Goal: Transaction & Acquisition: Obtain resource

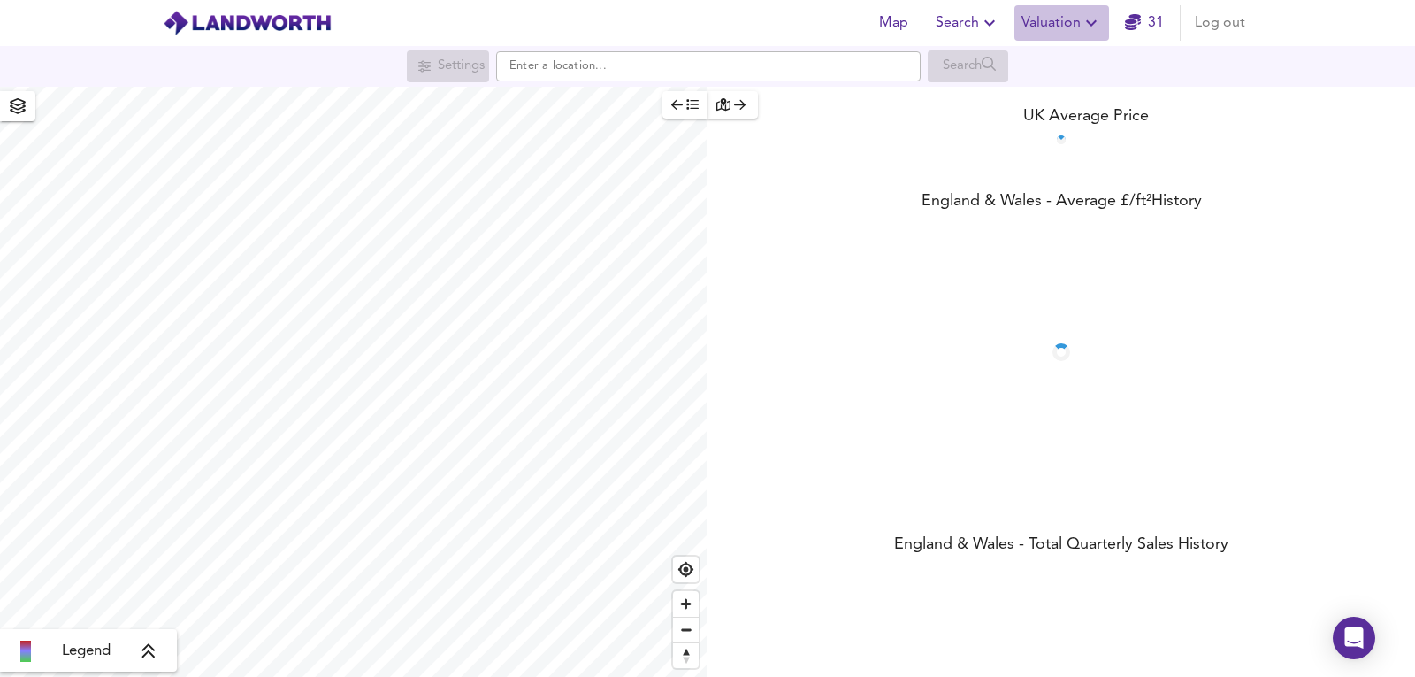
click at [1087, 9] on button "Valuation" at bounding box center [1062, 22] width 95 height 35
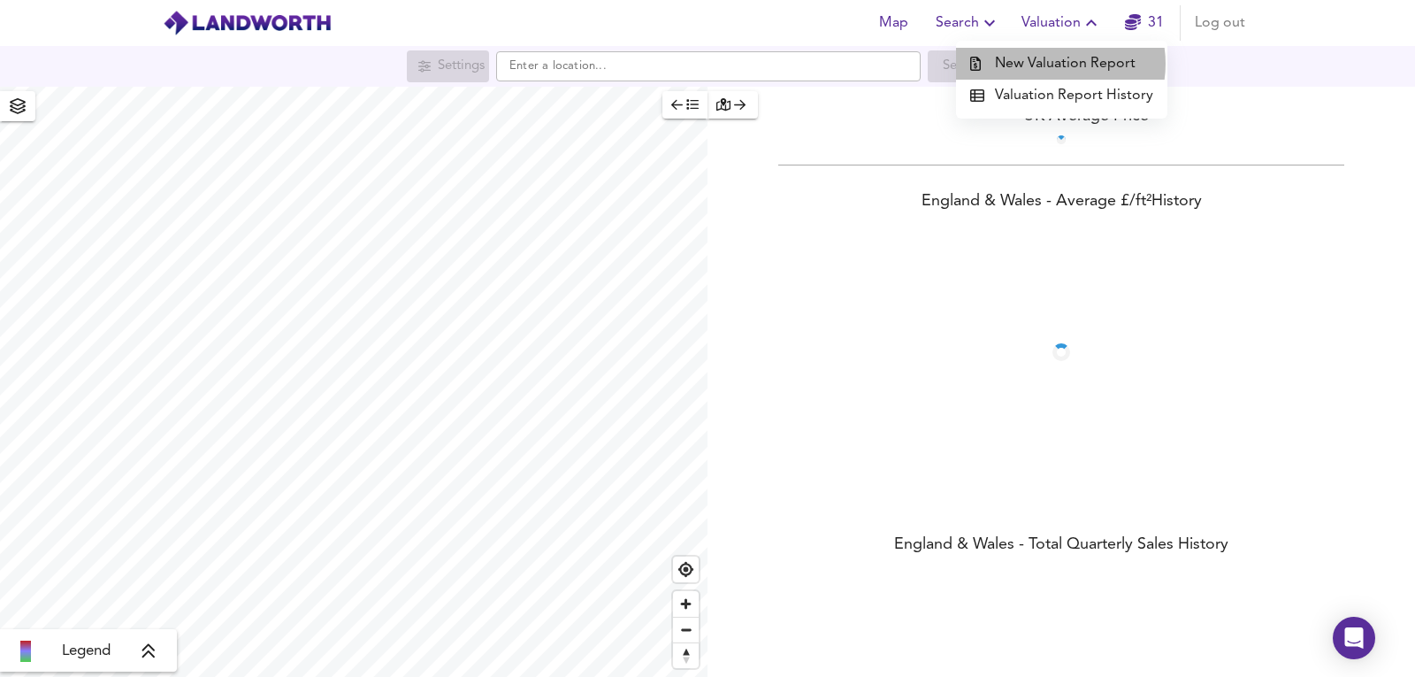
click at [1055, 64] on li "New Valuation Report" at bounding box center [1061, 64] width 211 height 32
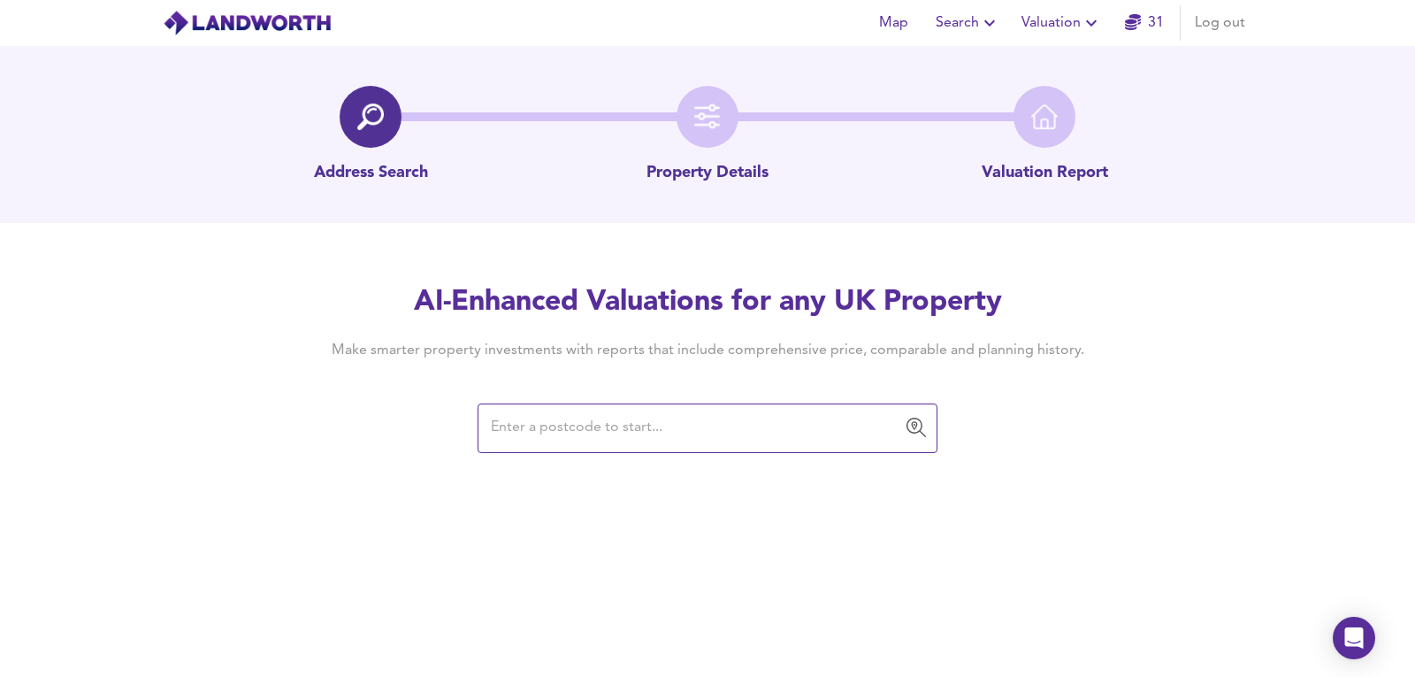
click at [550, 392] on div "AI-Enhanced Valuations for any UK Property Make smarter property investments wi…" at bounding box center [707, 367] width 849 height 168
click at [565, 414] on input "text" at bounding box center [695, 428] width 418 height 34
paste input "B20 2NG"
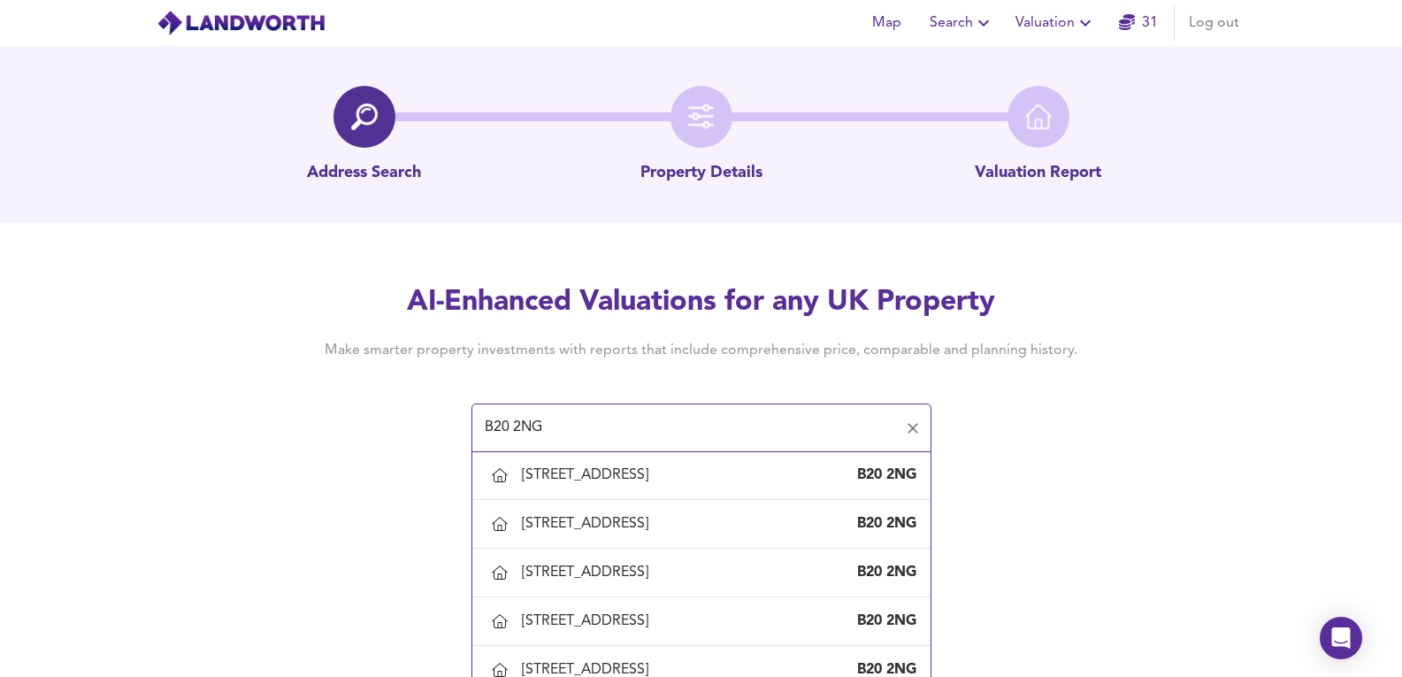
scroll to position [295, 0]
click at [620, 483] on div "[STREET_ADDRESS]" at bounding box center [589, 472] width 134 height 19
type input "[STREET_ADDRESS]"
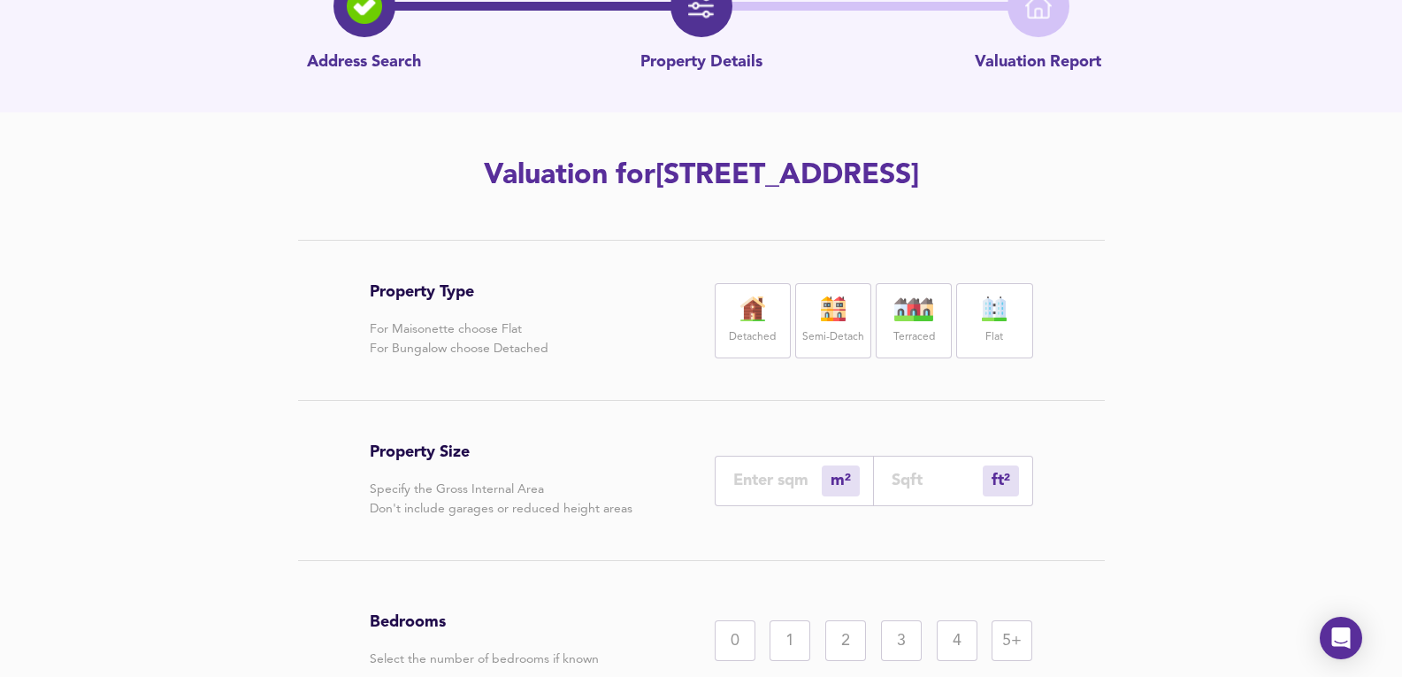
scroll to position [180, 0]
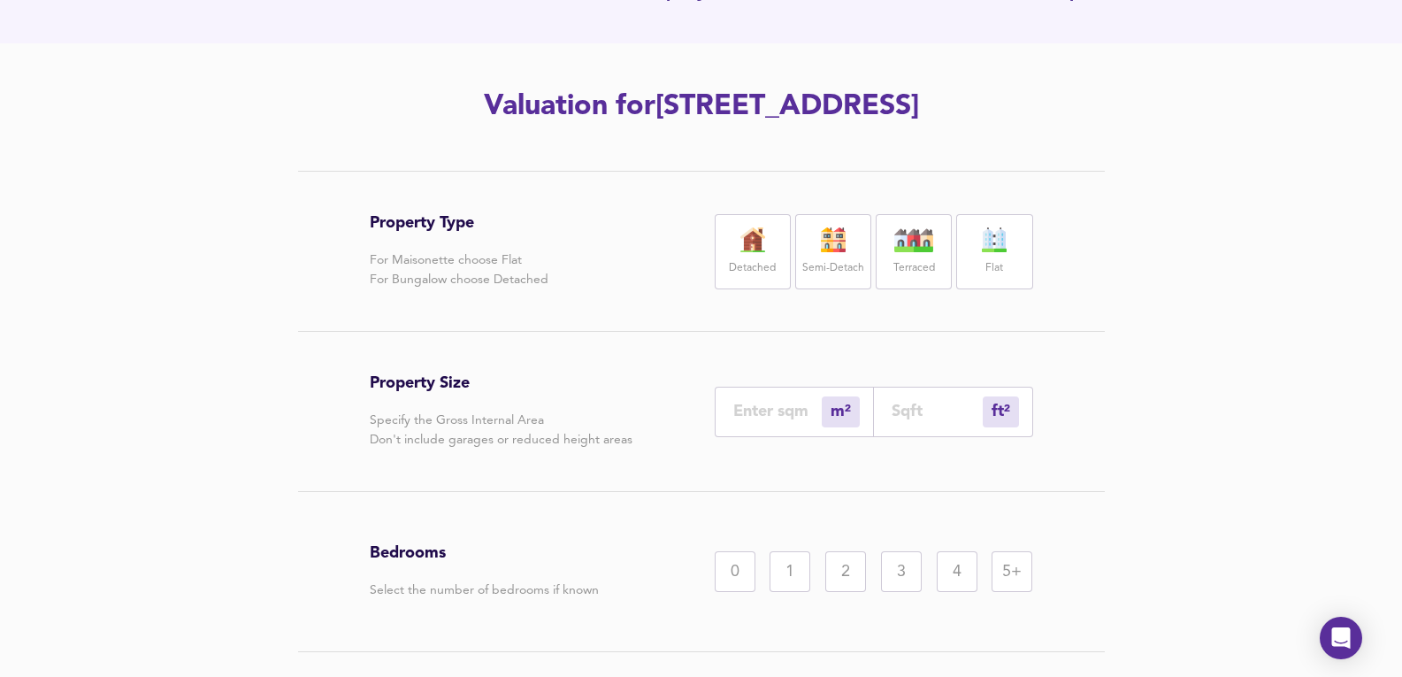
click at [773, 222] on div "Detached" at bounding box center [753, 251] width 76 height 75
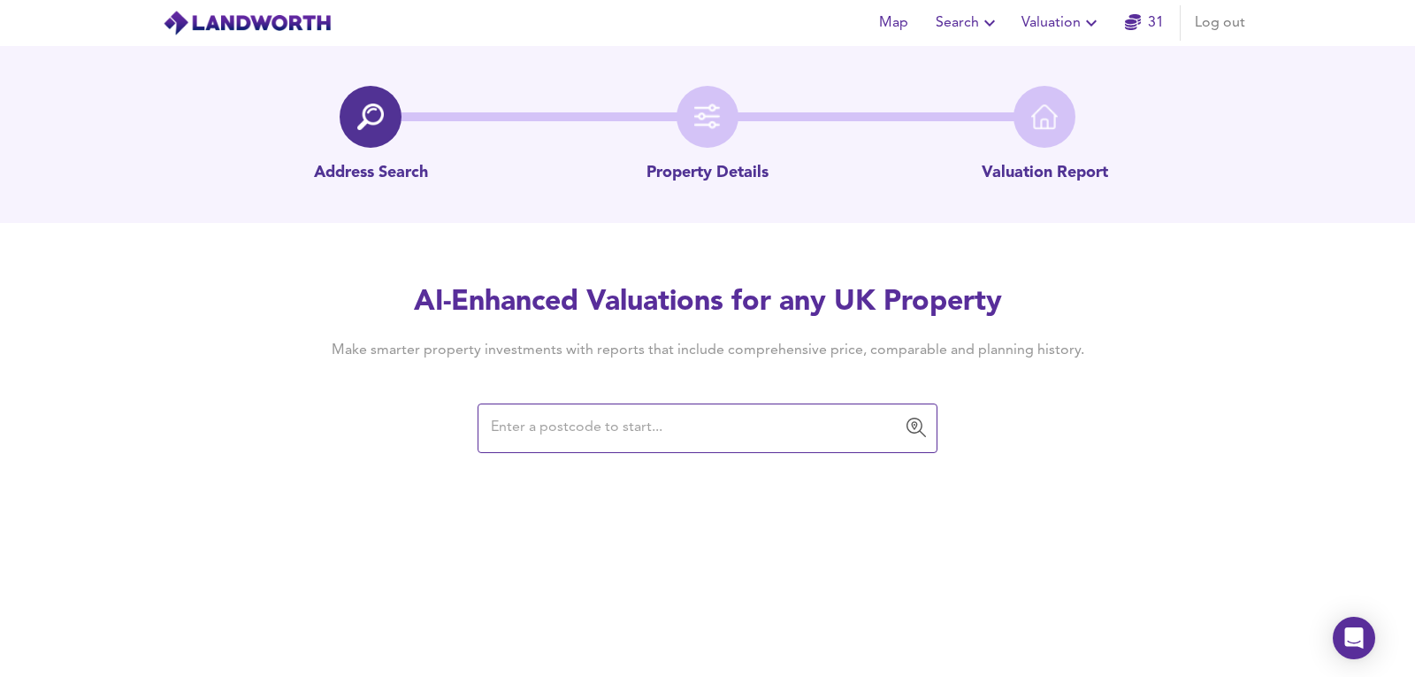
click at [568, 440] on input "text" at bounding box center [695, 428] width 418 height 34
click at [575, 434] on input "text" at bounding box center [695, 428] width 418 height 34
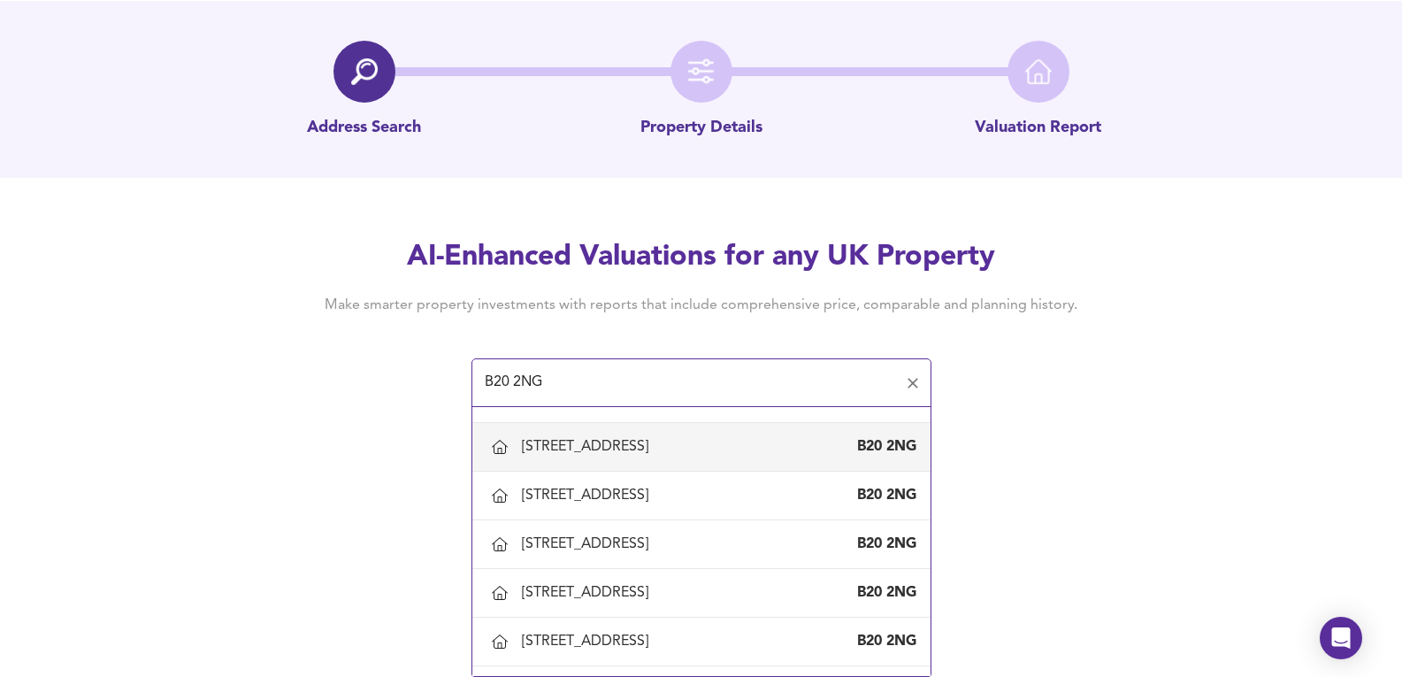
scroll to position [118, 0]
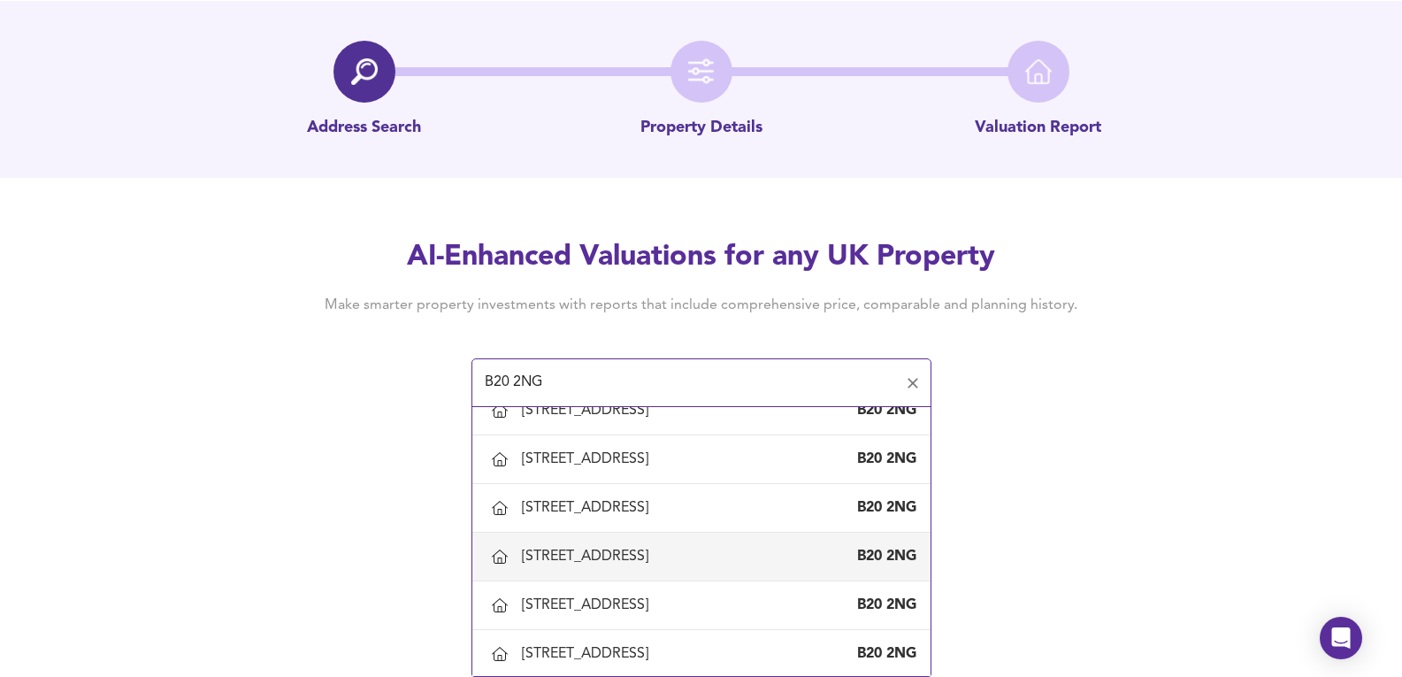
click at [534, 539] on div "[STREET_ADDRESS]" at bounding box center [701, 556] width 430 height 37
type input "[STREET_ADDRESS]"
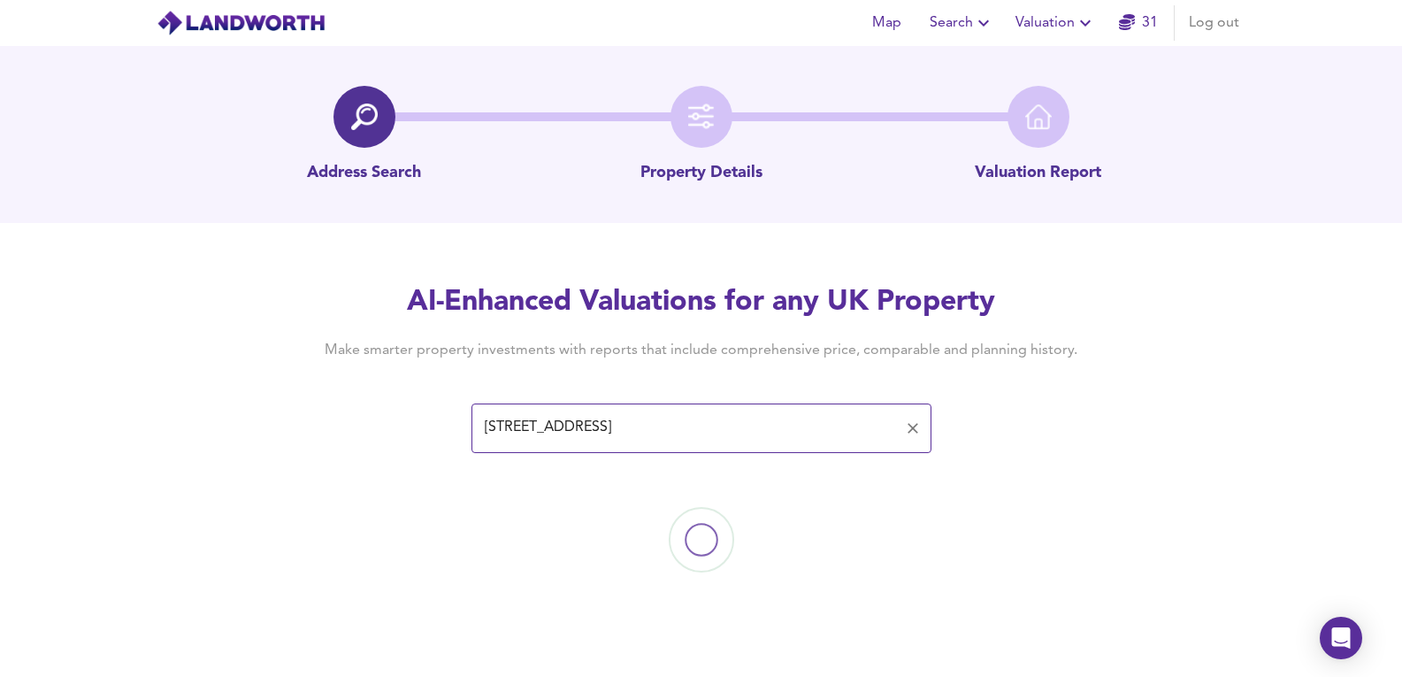
scroll to position [0, 0]
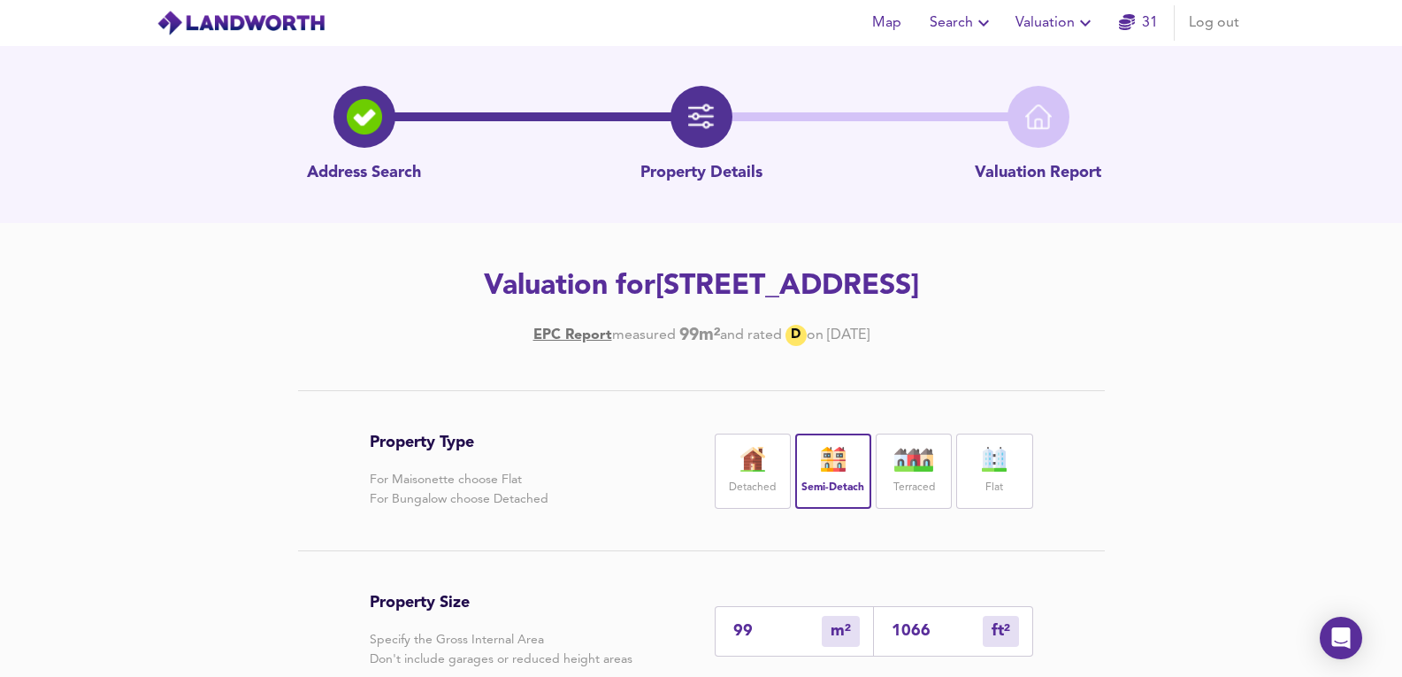
scroll to position [337, 0]
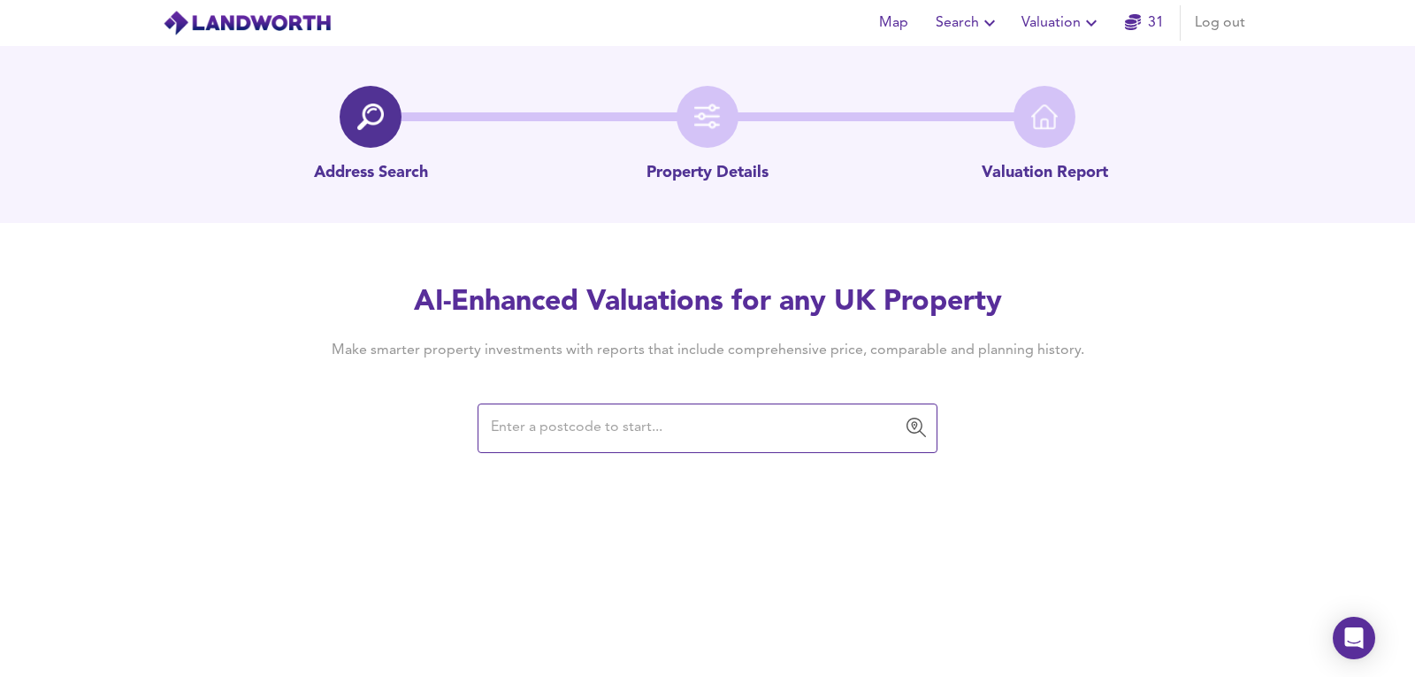
click at [636, 439] on input "text" at bounding box center [695, 428] width 418 height 34
click at [524, 377] on div "AI-Enhanced Valuations for any UK Property Make smarter property investments wi…" at bounding box center [707, 367] width 849 height 168
click at [546, 448] on div "​" at bounding box center [708, 428] width 460 height 50
paste input "B20 2NG"
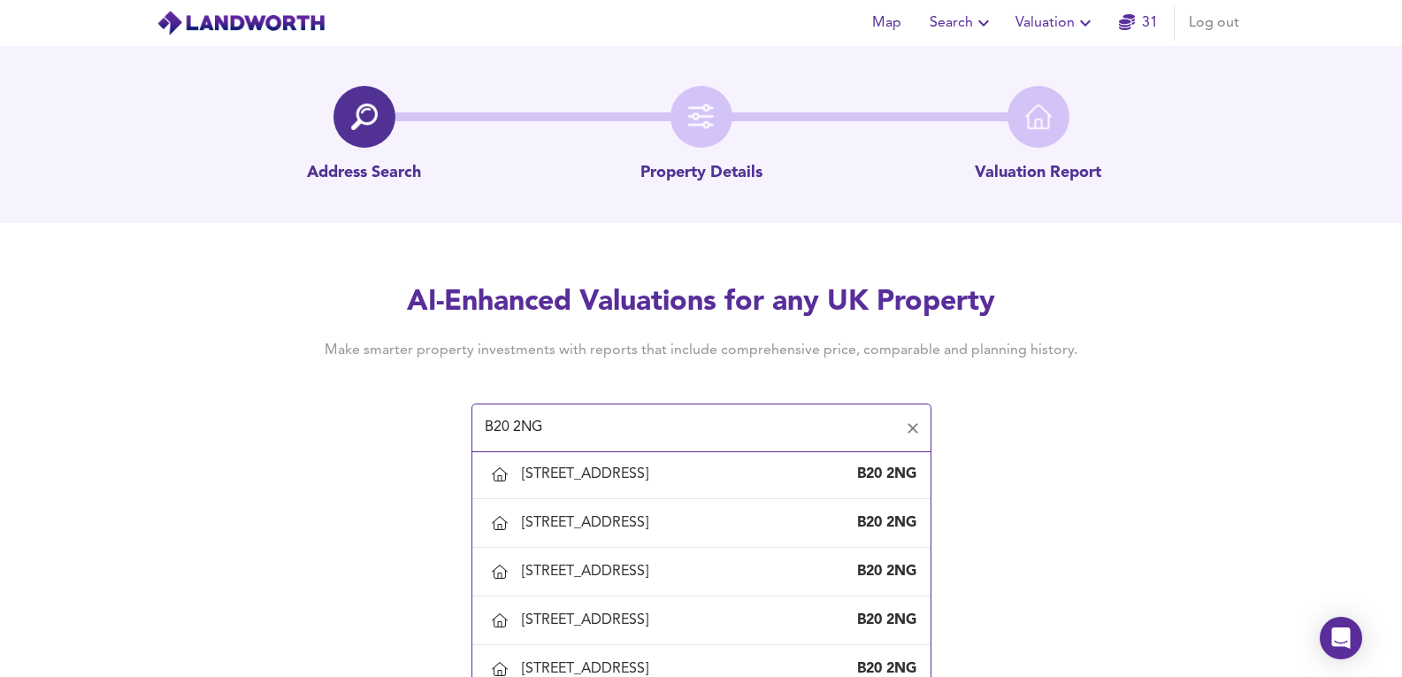
scroll to position [295, 0]
click at [617, 491] on div "[STREET_ADDRESS]" at bounding box center [701, 473] width 430 height 37
type input "[STREET_ADDRESS]"
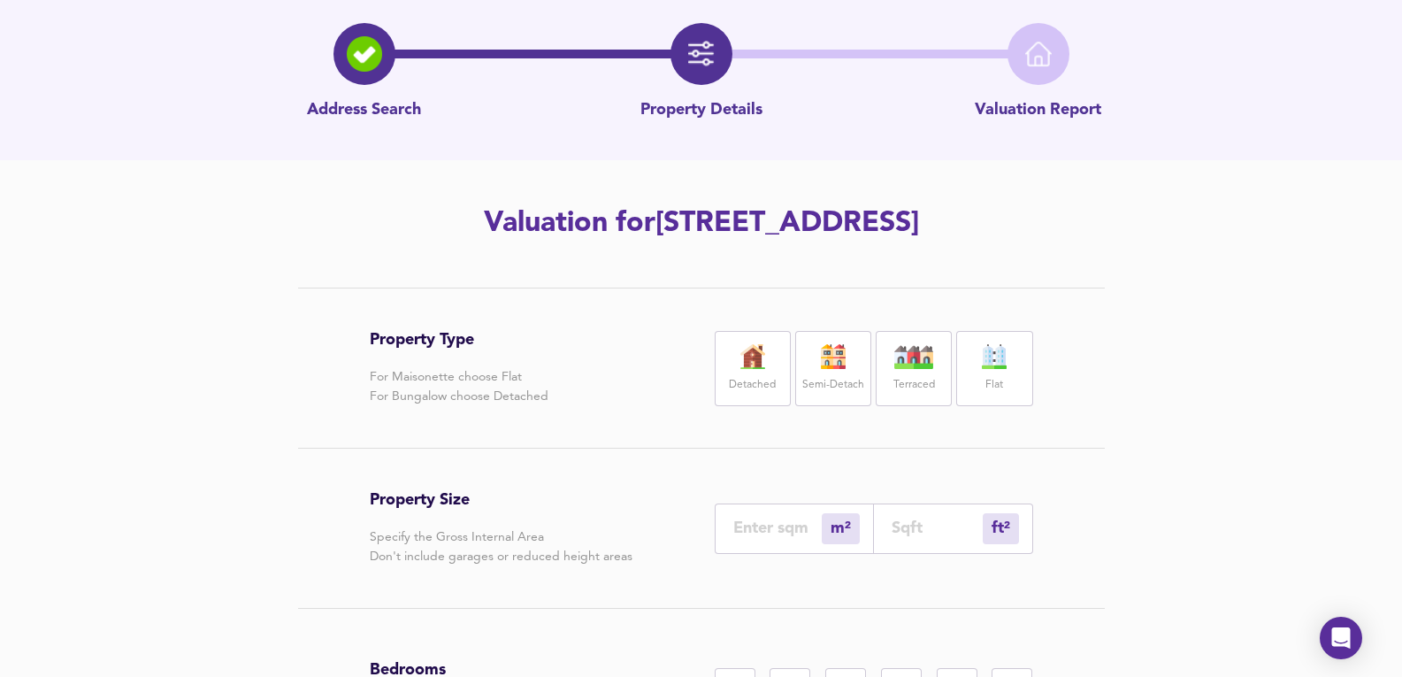
scroll to position [177, 0]
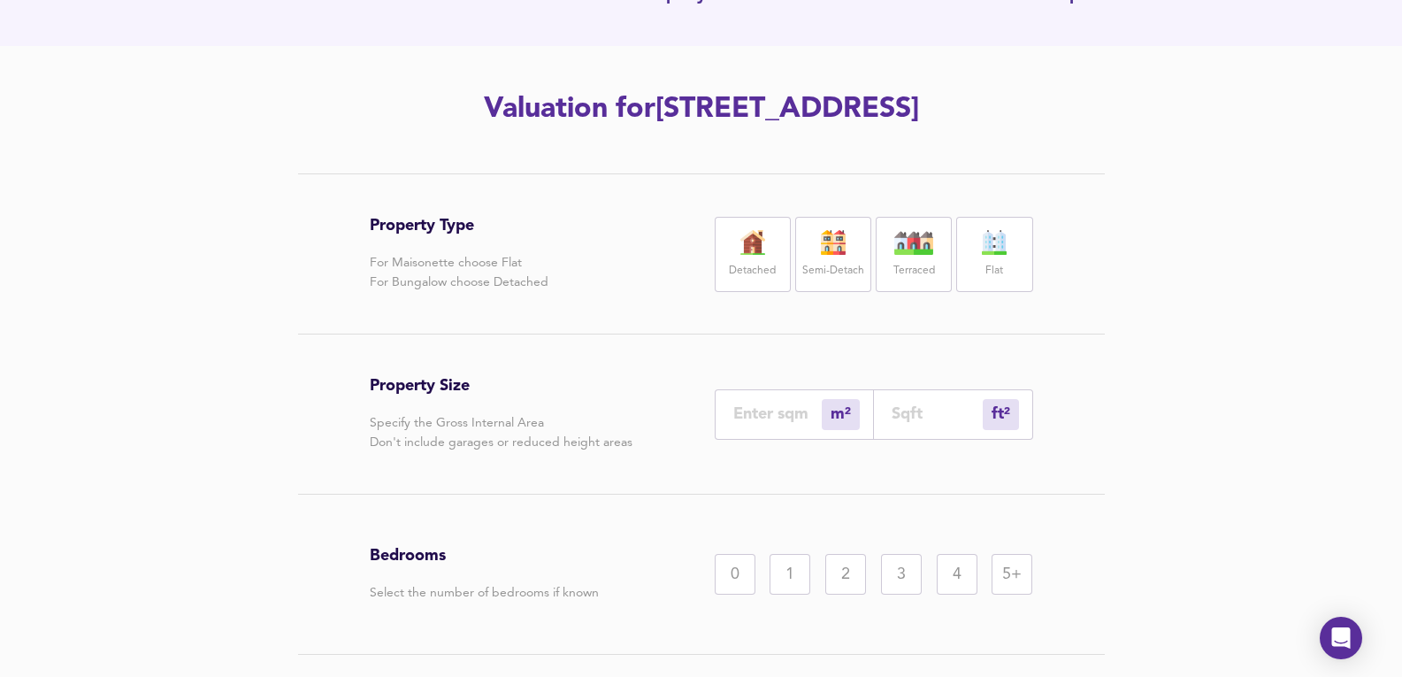
click at [855, 222] on div "Semi-Detach" at bounding box center [833, 254] width 76 height 75
click at [800, 422] on input "number" at bounding box center [777, 413] width 88 height 19
type input "1"
type input "11"
type input "10"
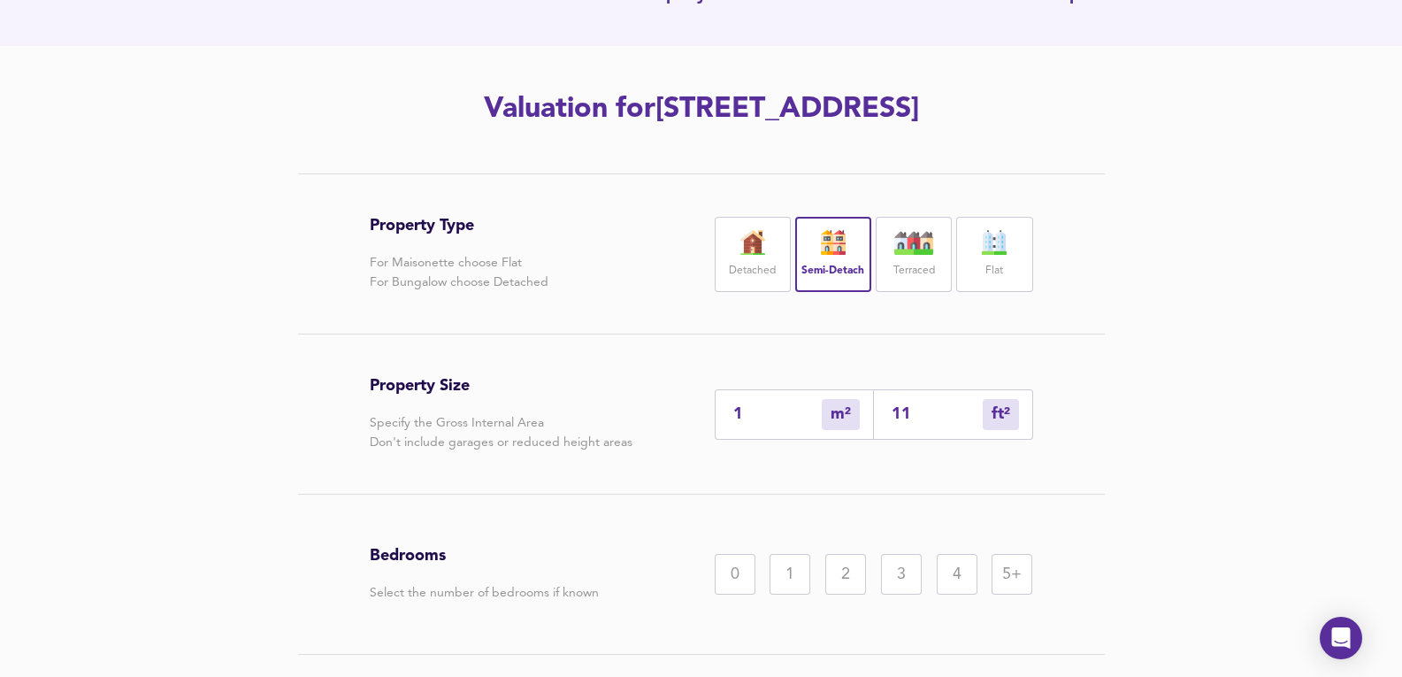
type input "108"
type input "100"
type input "1076"
type input "100"
click at [920, 557] on div "3" at bounding box center [901, 574] width 41 height 41
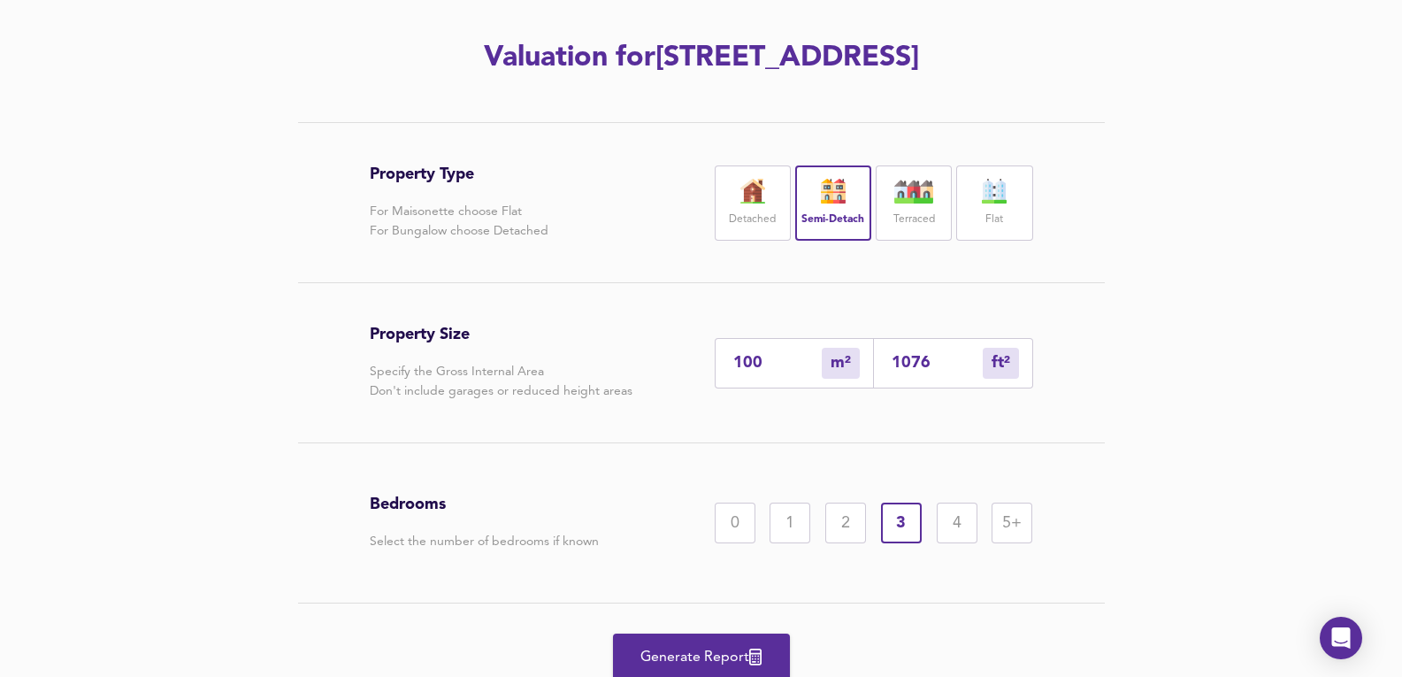
scroll to position [297, 0]
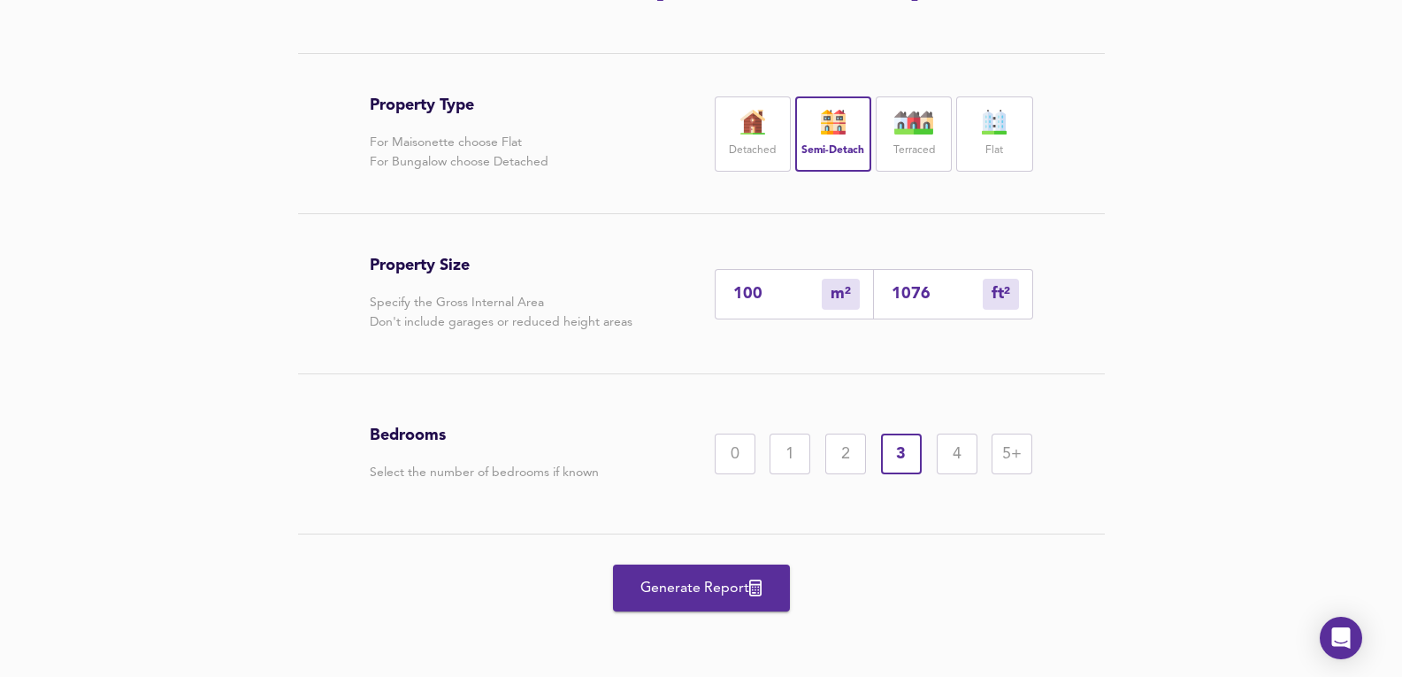
click at [670, 563] on div "Generate Report" at bounding box center [701, 587] width 663 height 107
click at [713, 566] on button "Generate Report" at bounding box center [701, 587] width 177 height 47
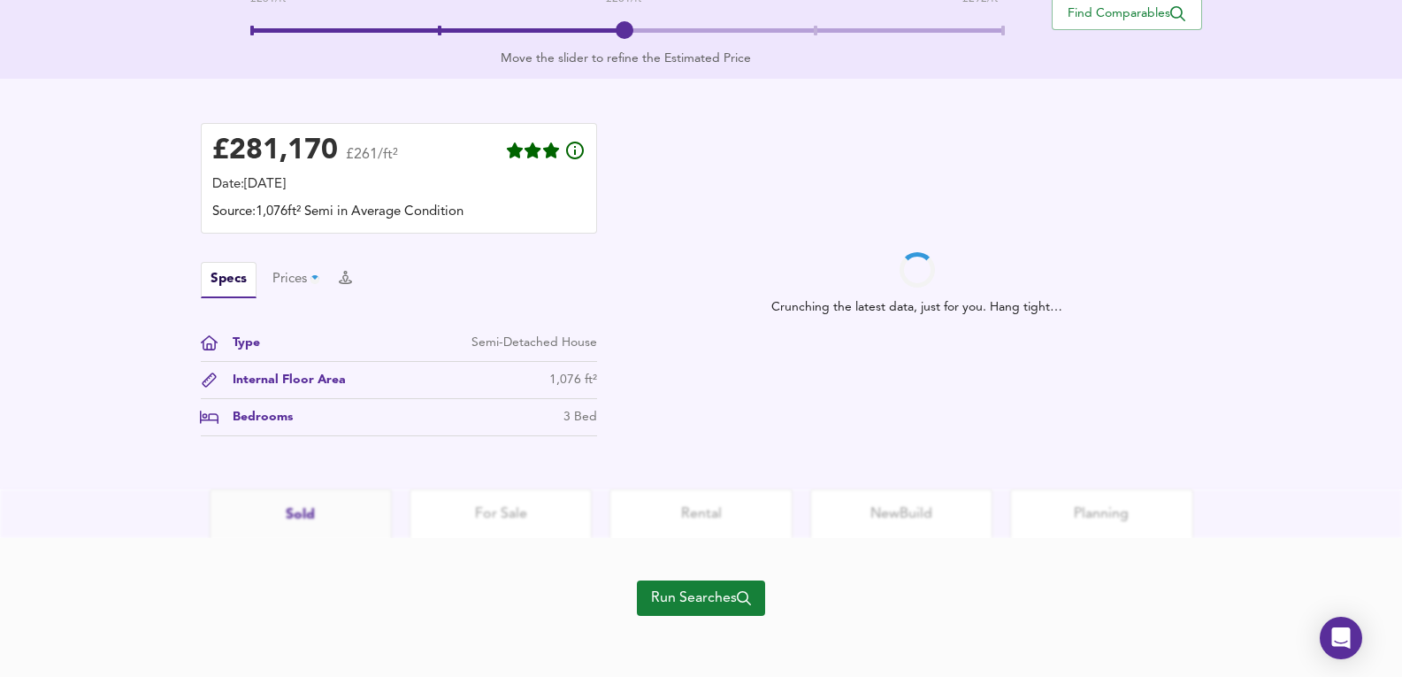
scroll to position [421, 0]
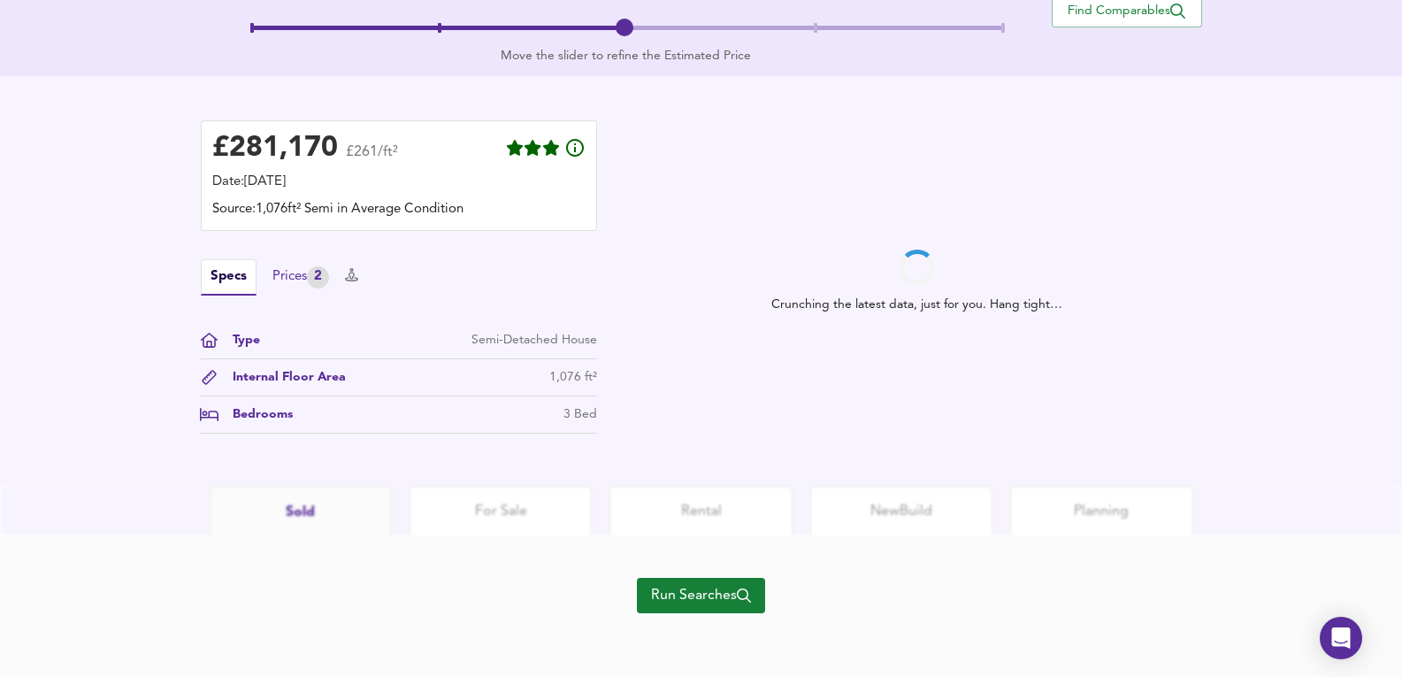
click at [292, 280] on div "Prices 2" at bounding box center [300, 277] width 57 height 22
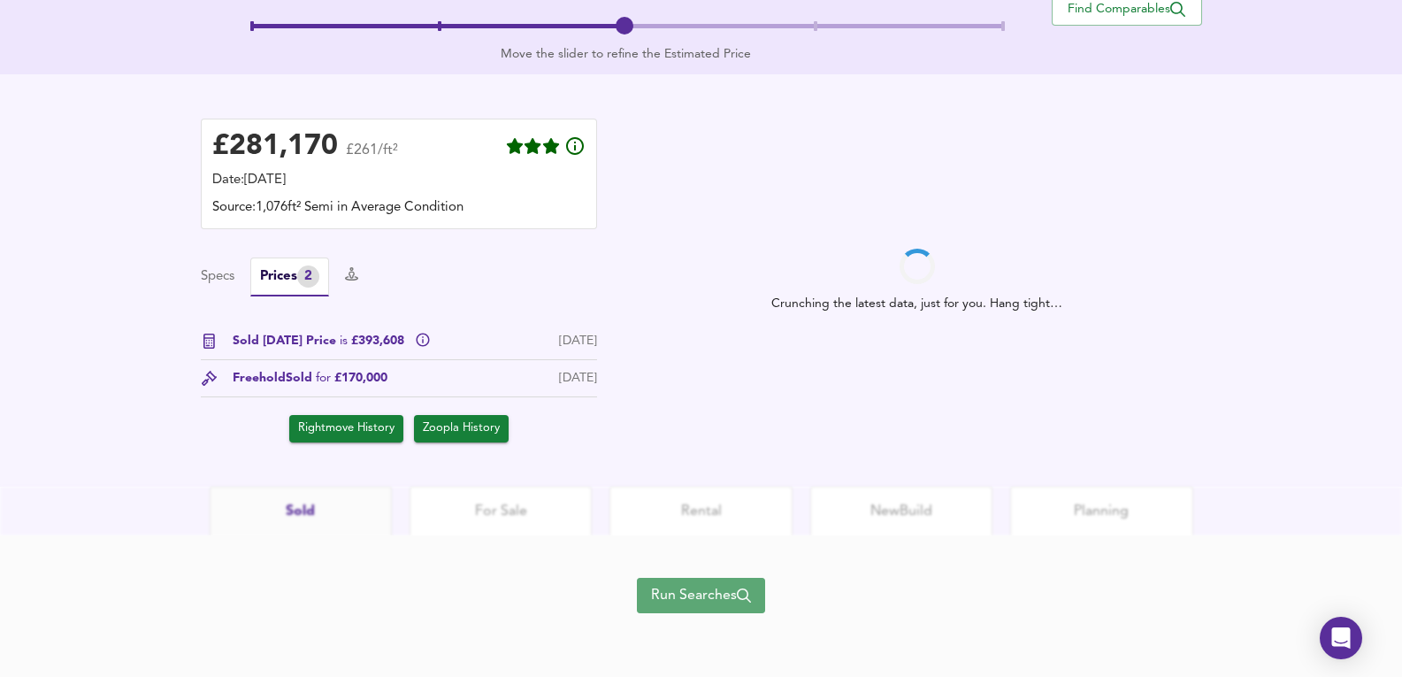
click at [714, 584] on span "Run Searches" at bounding box center [701, 595] width 100 height 25
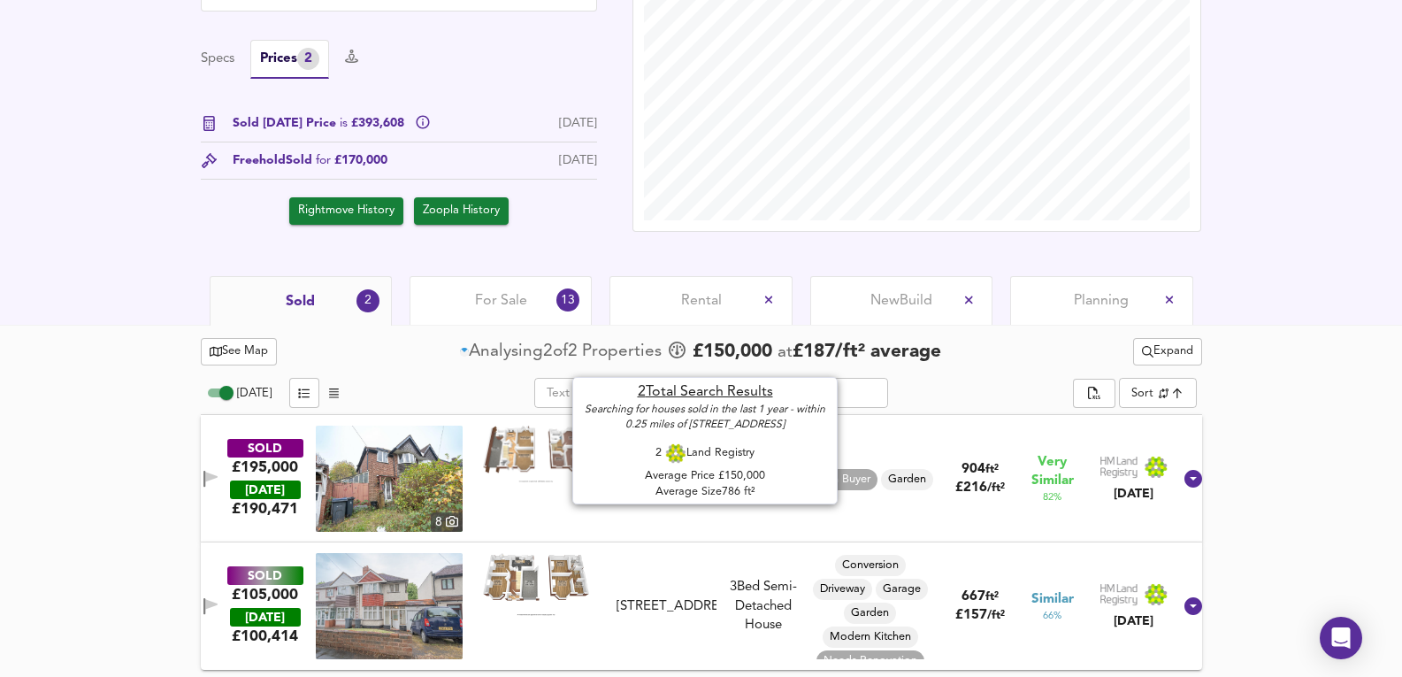
scroll to position [571, 0]
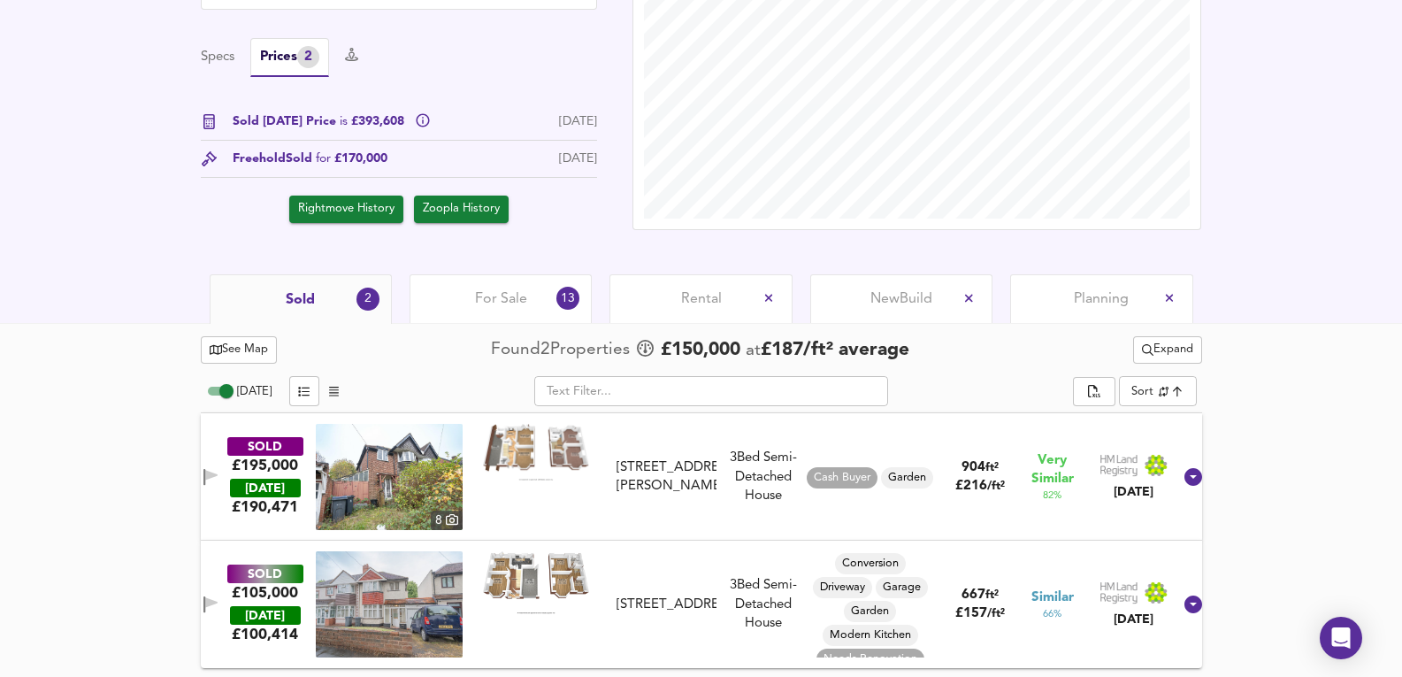
click at [464, 310] on div "For Sale 13" at bounding box center [501, 298] width 182 height 49
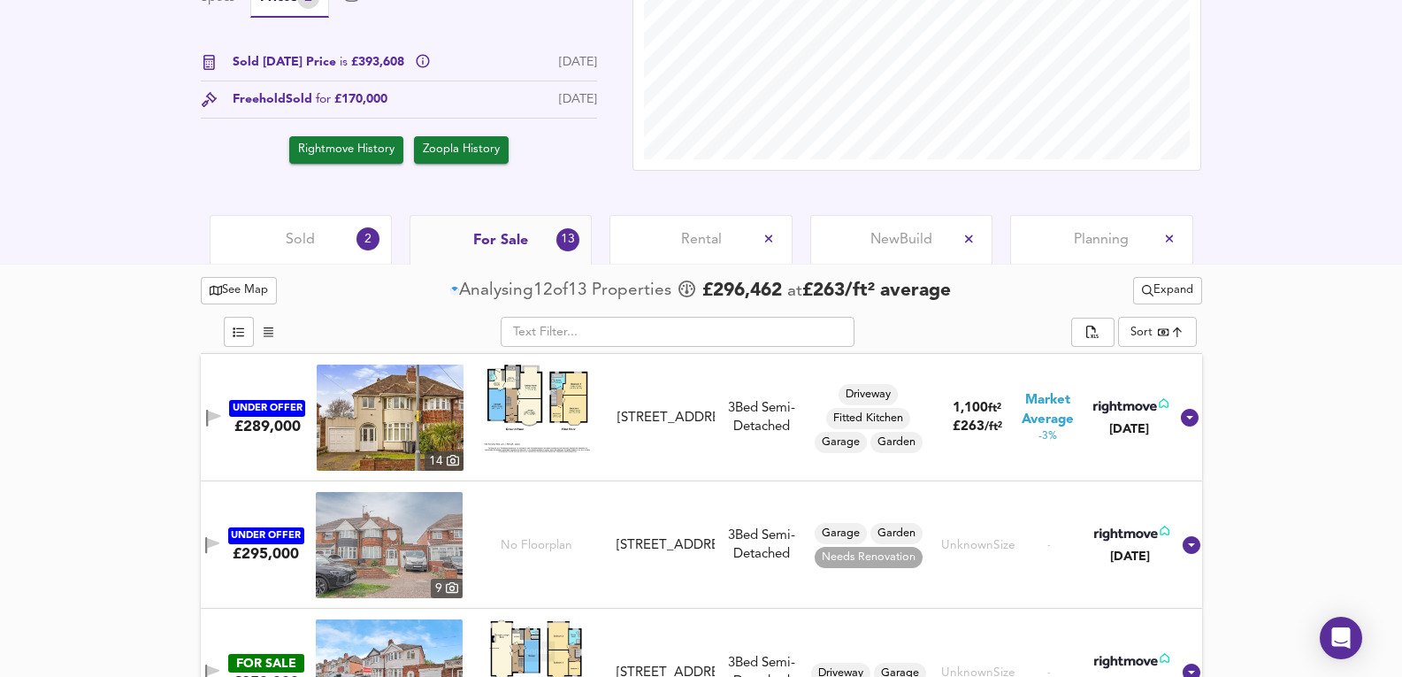
click at [333, 239] on div "Sold 2" at bounding box center [301, 239] width 182 height 49
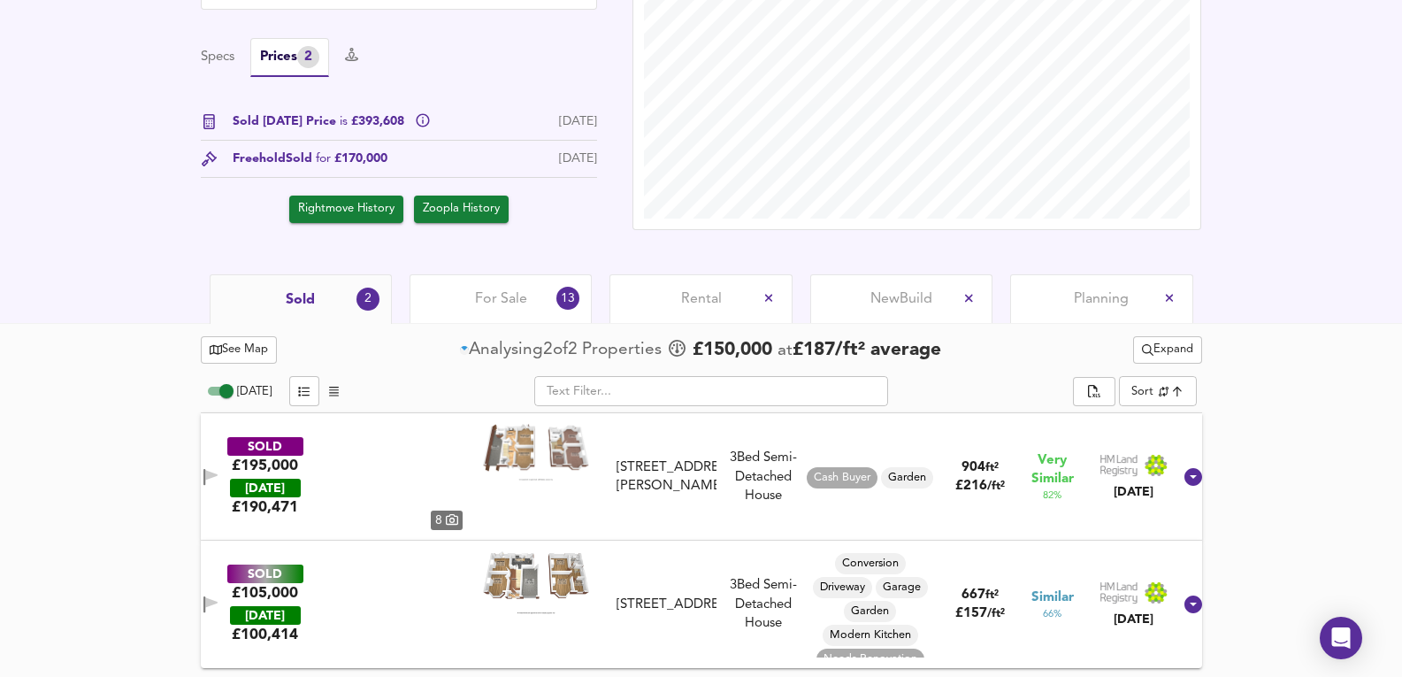
scroll to position [571, 0]
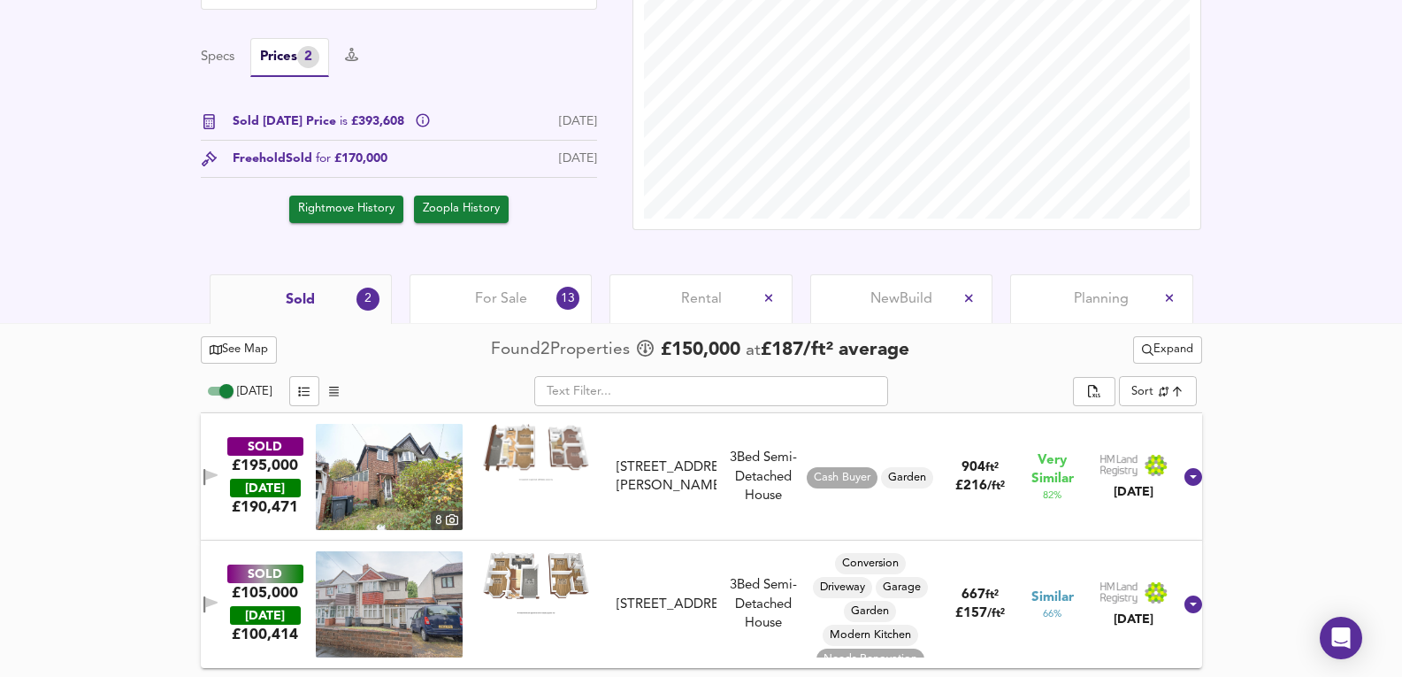
click at [767, 564] on div "SOLD £105,000 [DATE] £ 100,414 [STREET_ADDRESS] [STREET_ADDRESS] 3 Bed Semi-Det…" at bounding box center [680, 604] width 984 height 106
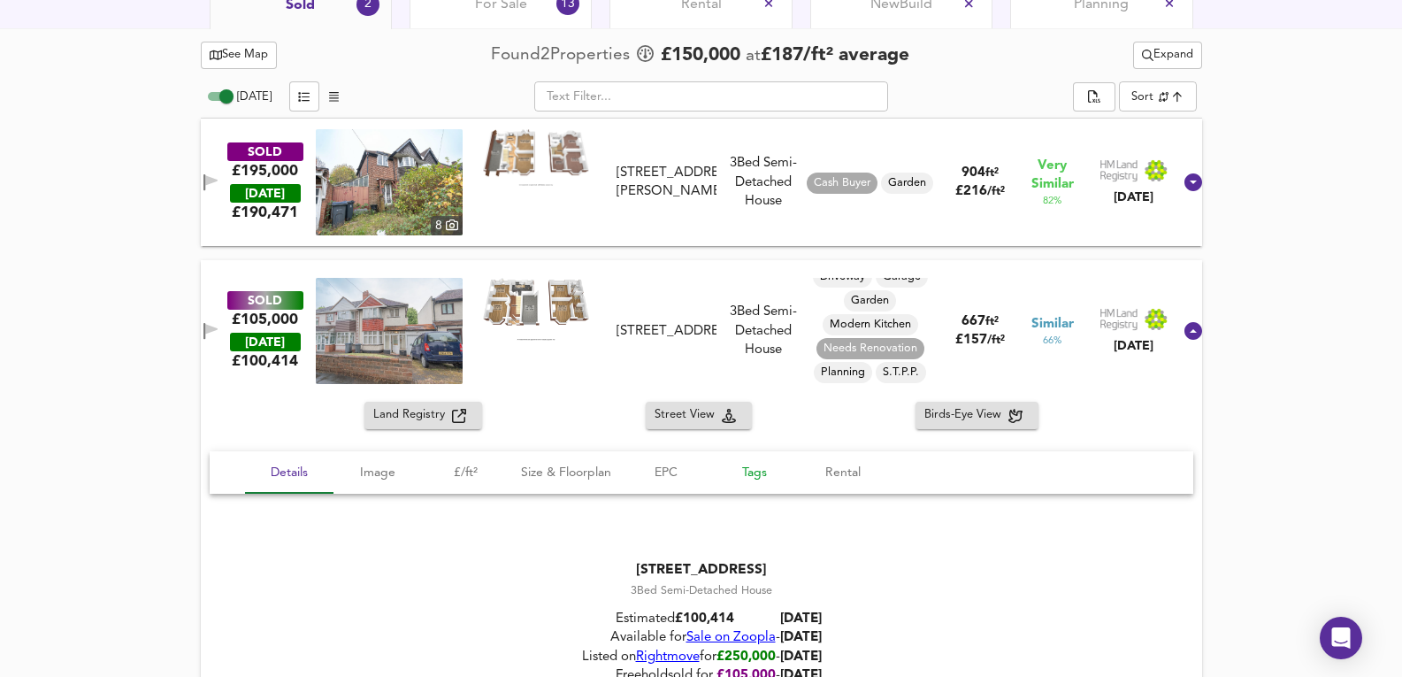
scroll to position [924, 0]
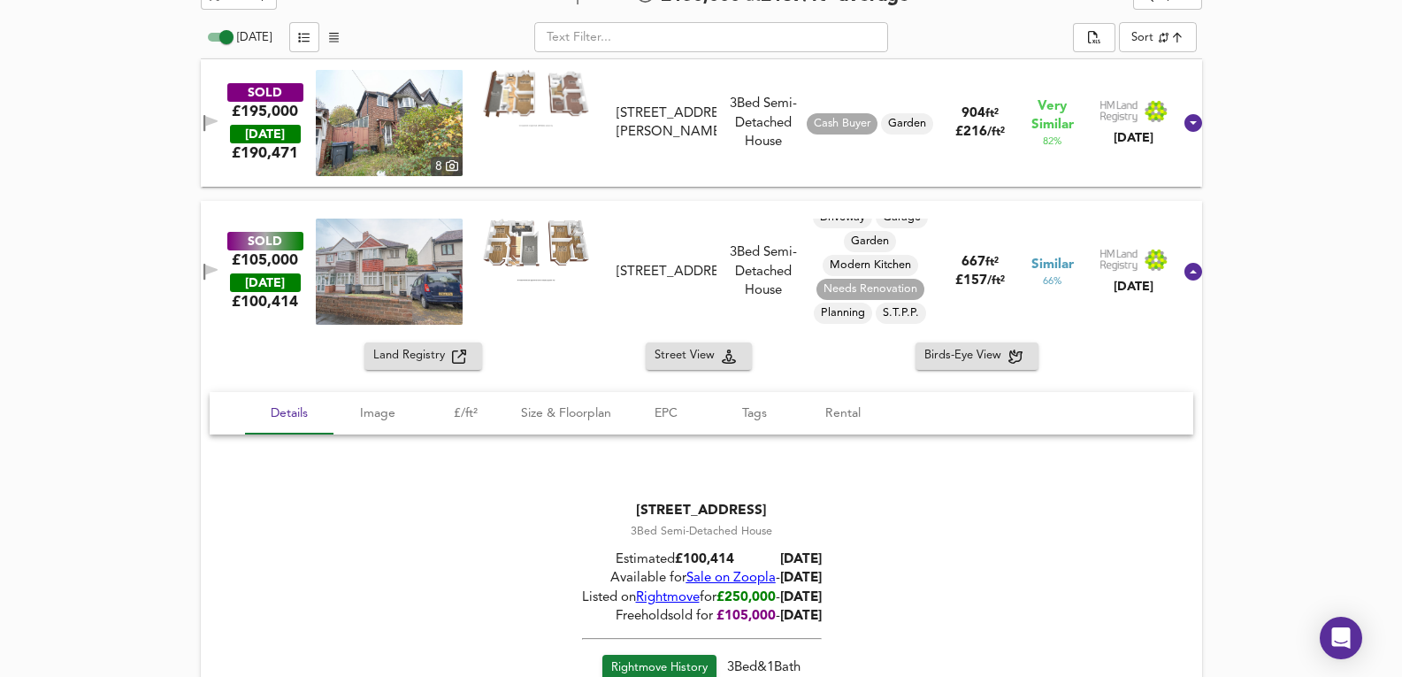
click at [725, 572] on span "Sale on Zoopla" at bounding box center [730, 578] width 89 height 13
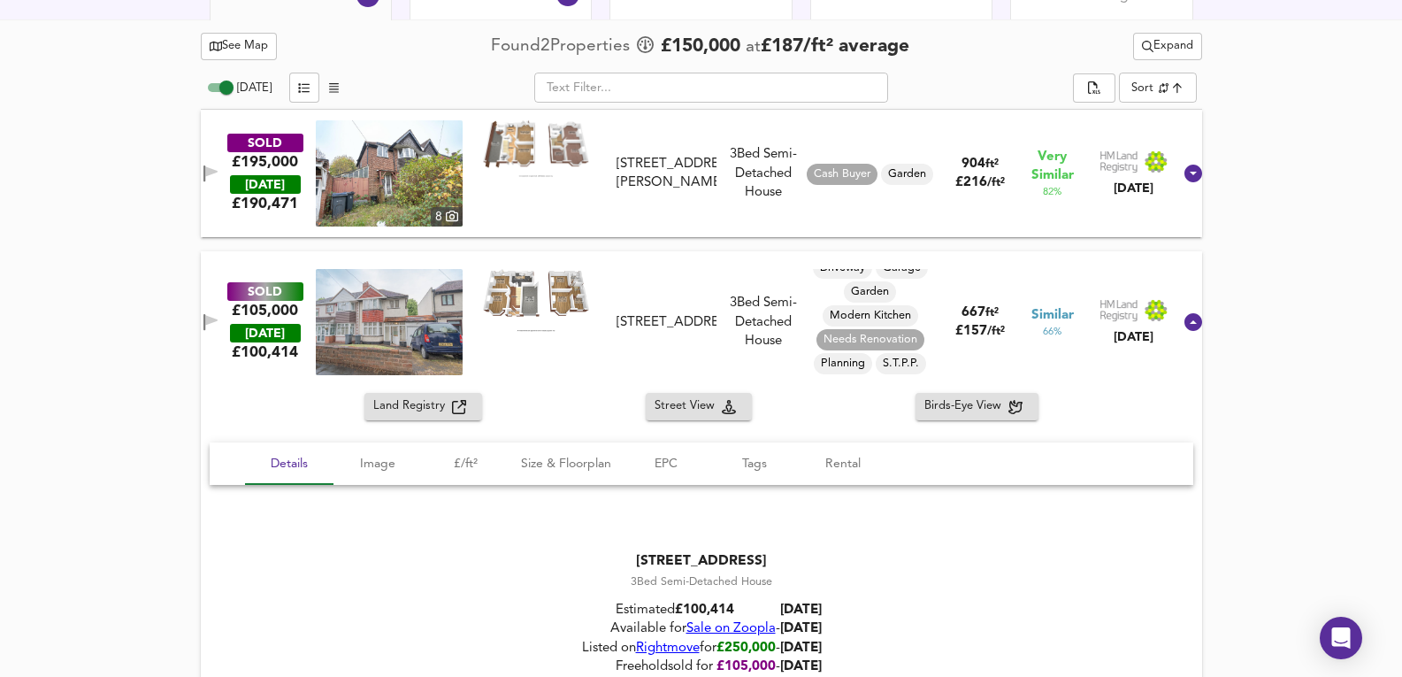
scroll to position [705, 0]
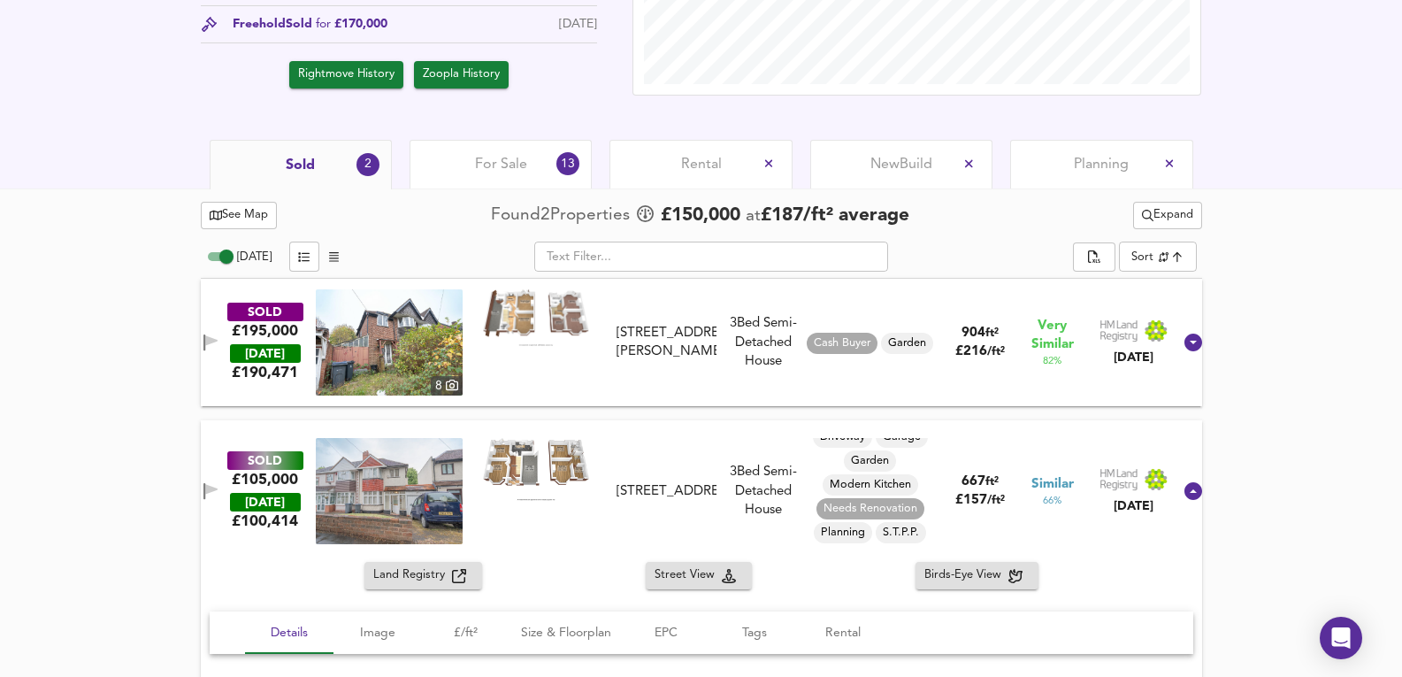
click at [503, 149] on div "For Sale 13" at bounding box center [501, 164] width 182 height 49
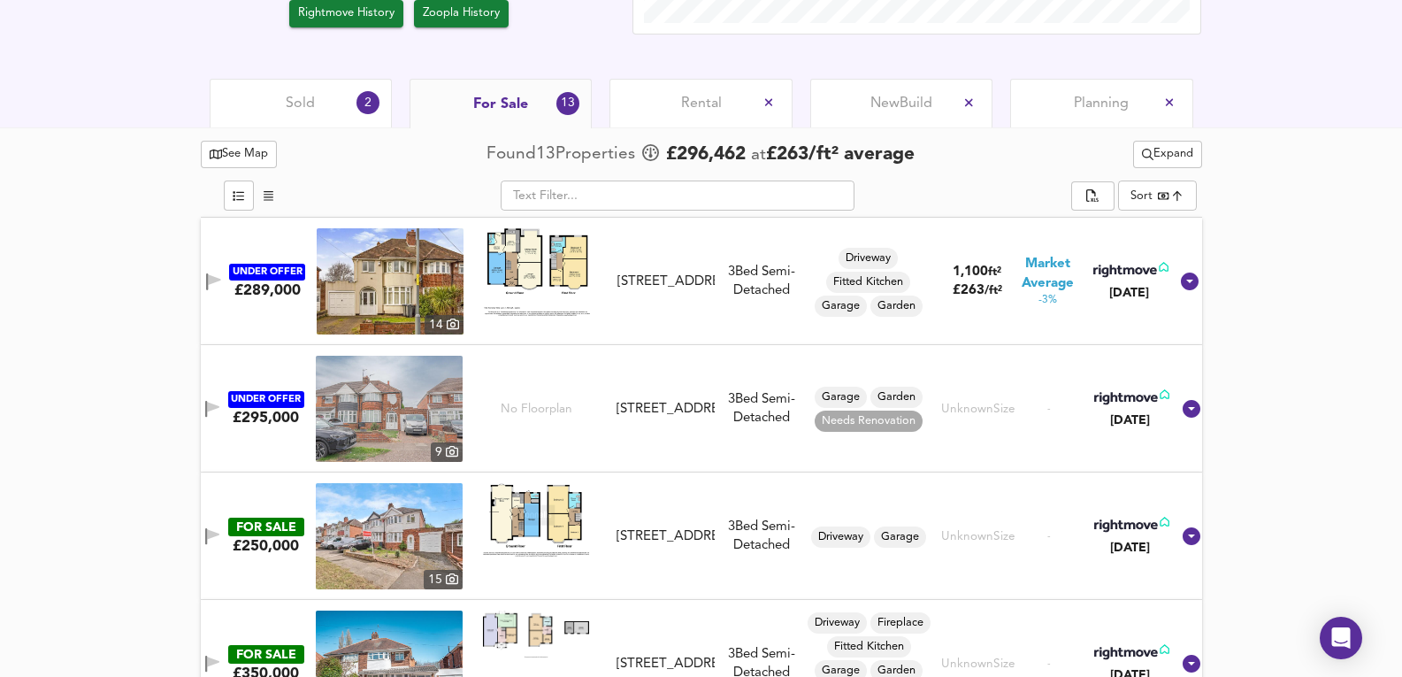
scroll to position [764, 0]
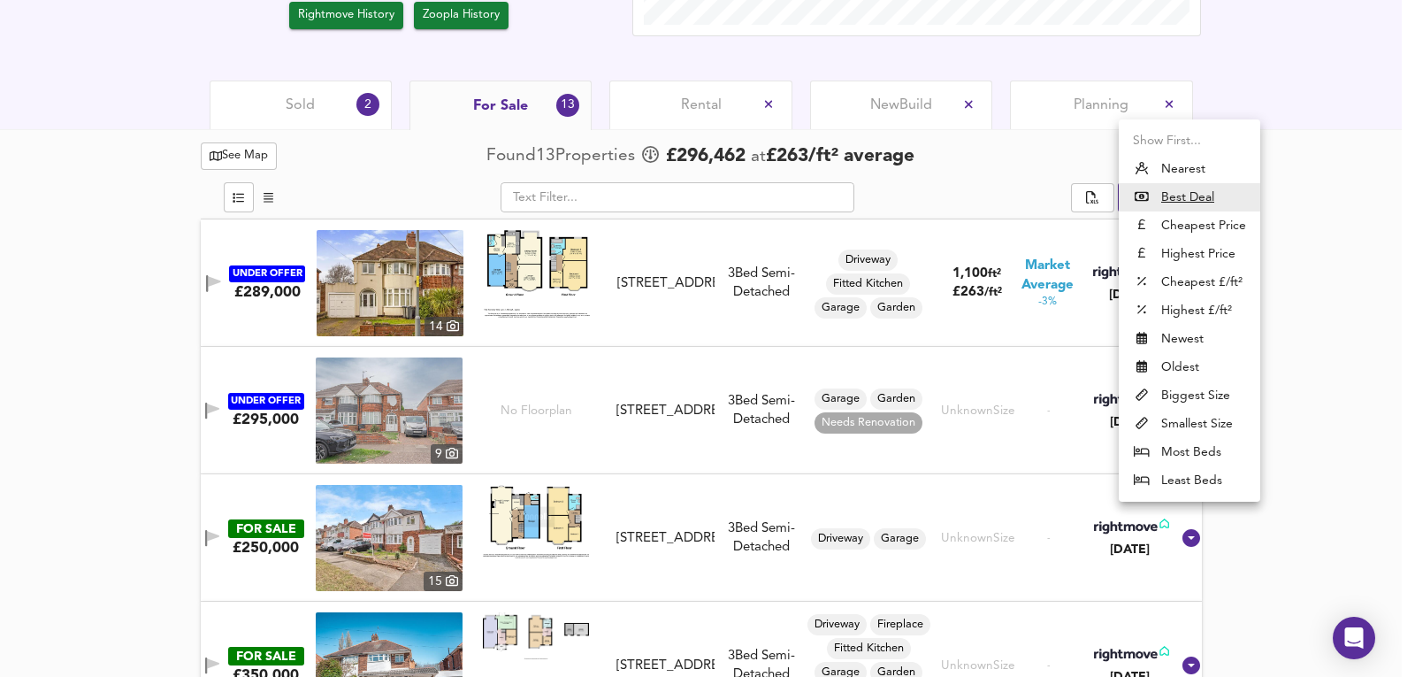
click at [1232, 168] on li "Nearest" at bounding box center [1190, 169] width 142 height 28
type input "distancetocenter"
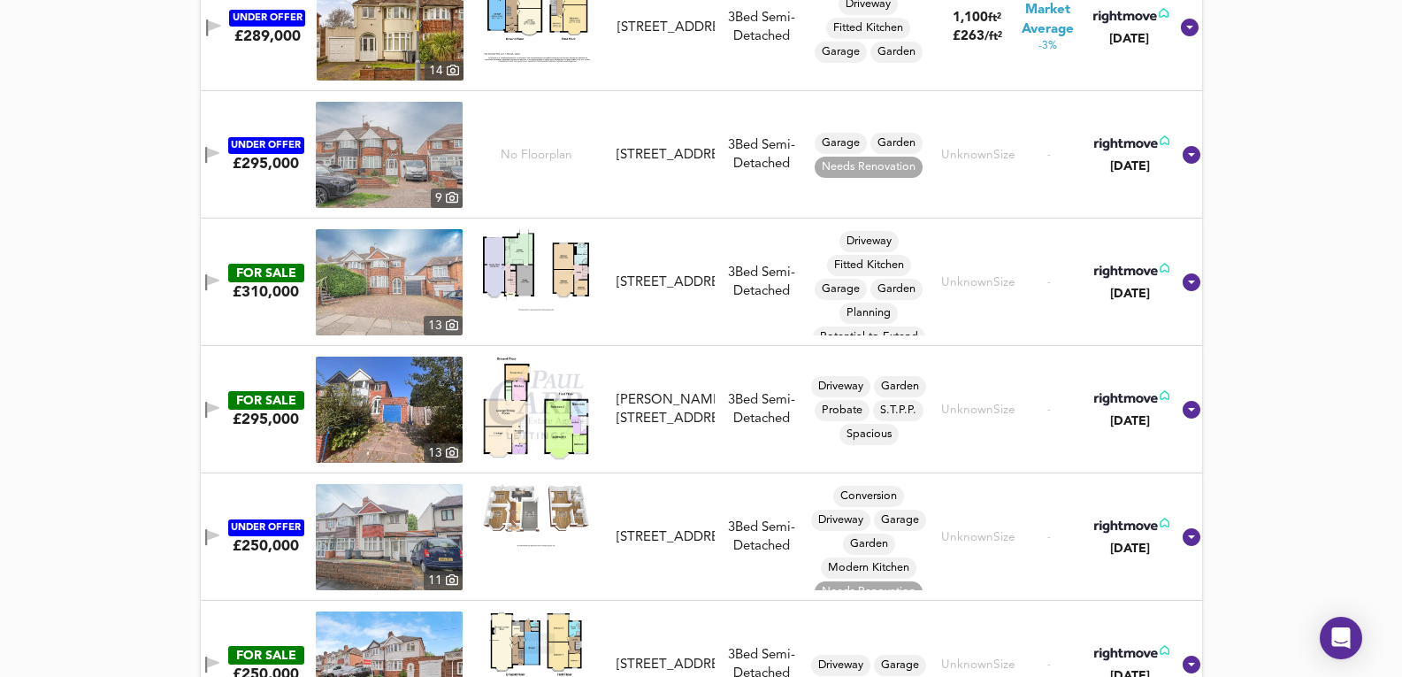
scroll to position [1059, 0]
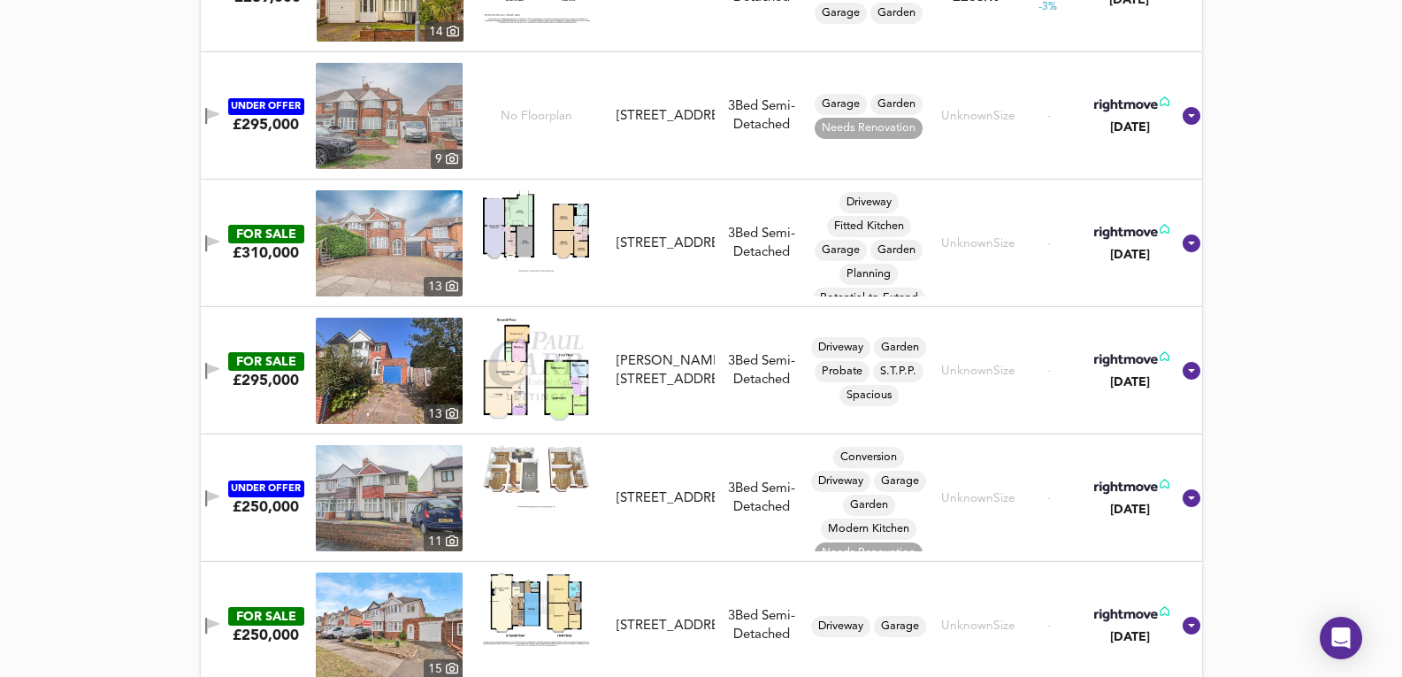
click at [368, 513] on img at bounding box center [389, 498] width 147 height 106
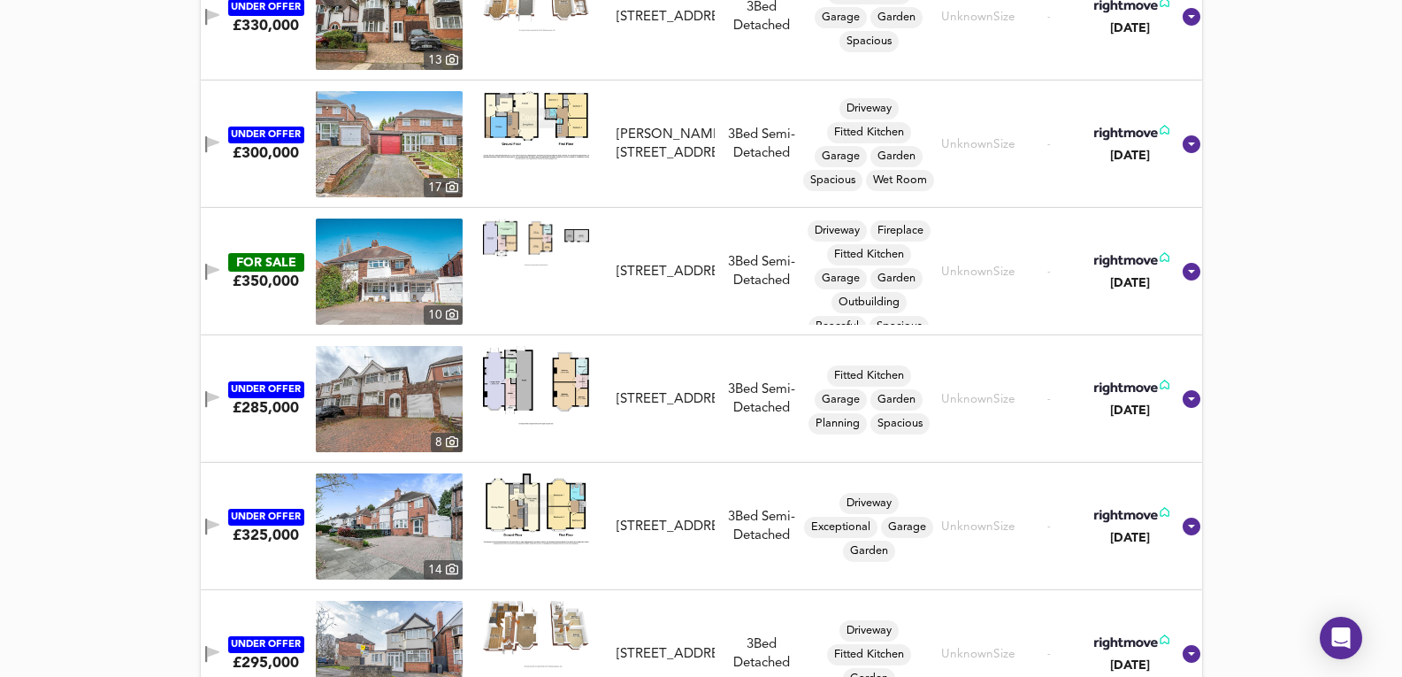
scroll to position [1735, 0]
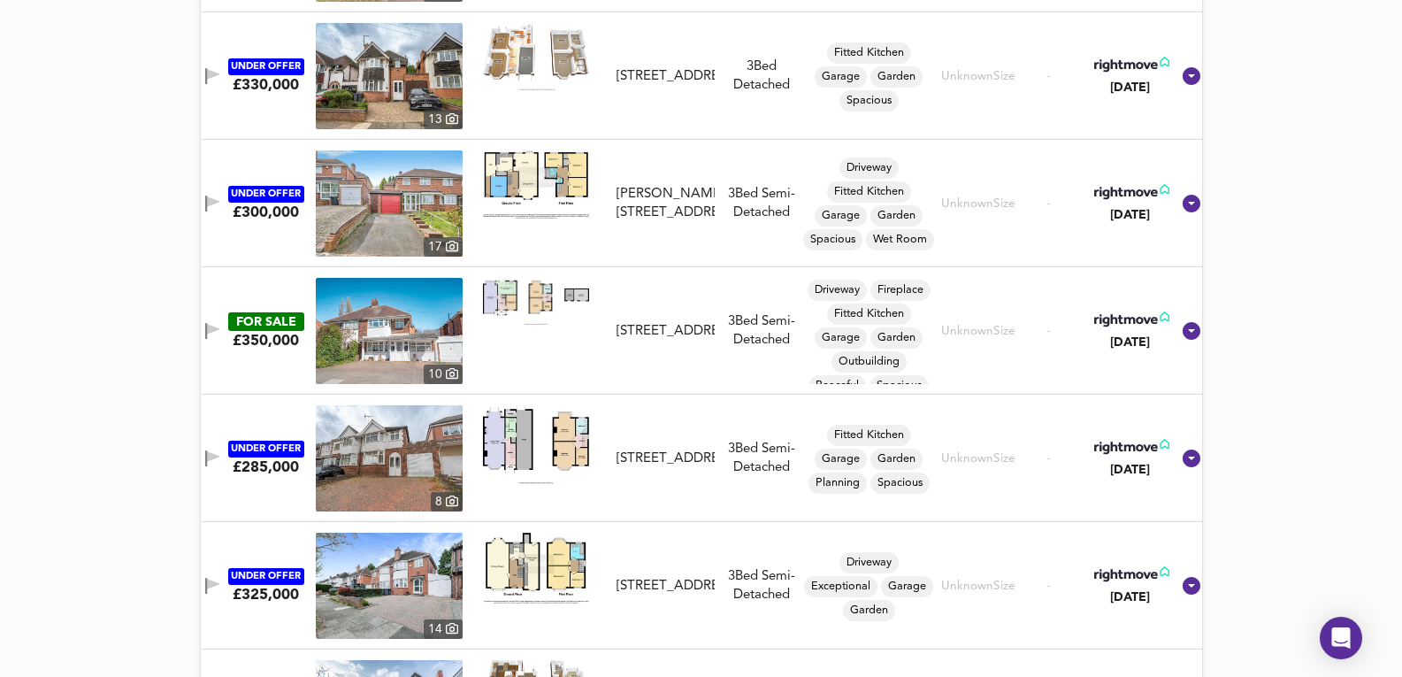
click at [413, 357] on img at bounding box center [389, 331] width 147 height 106
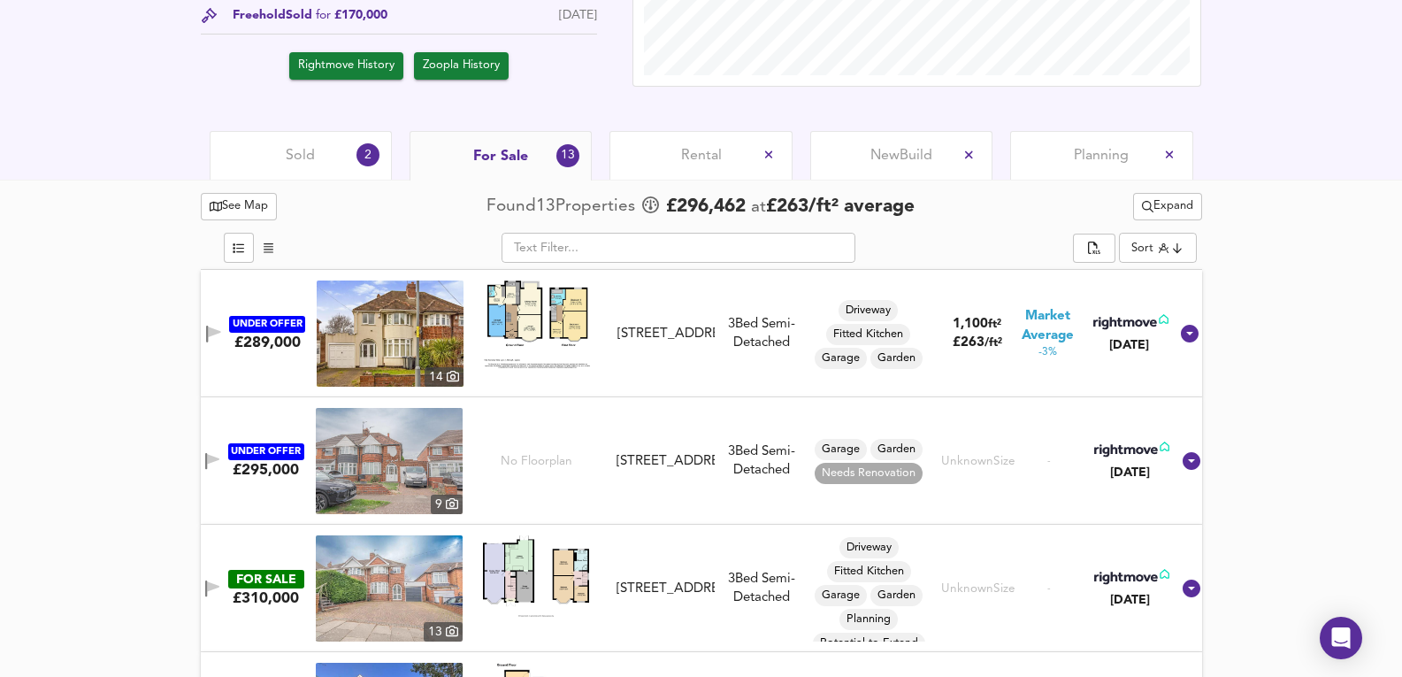
scroll to position [616, 0]
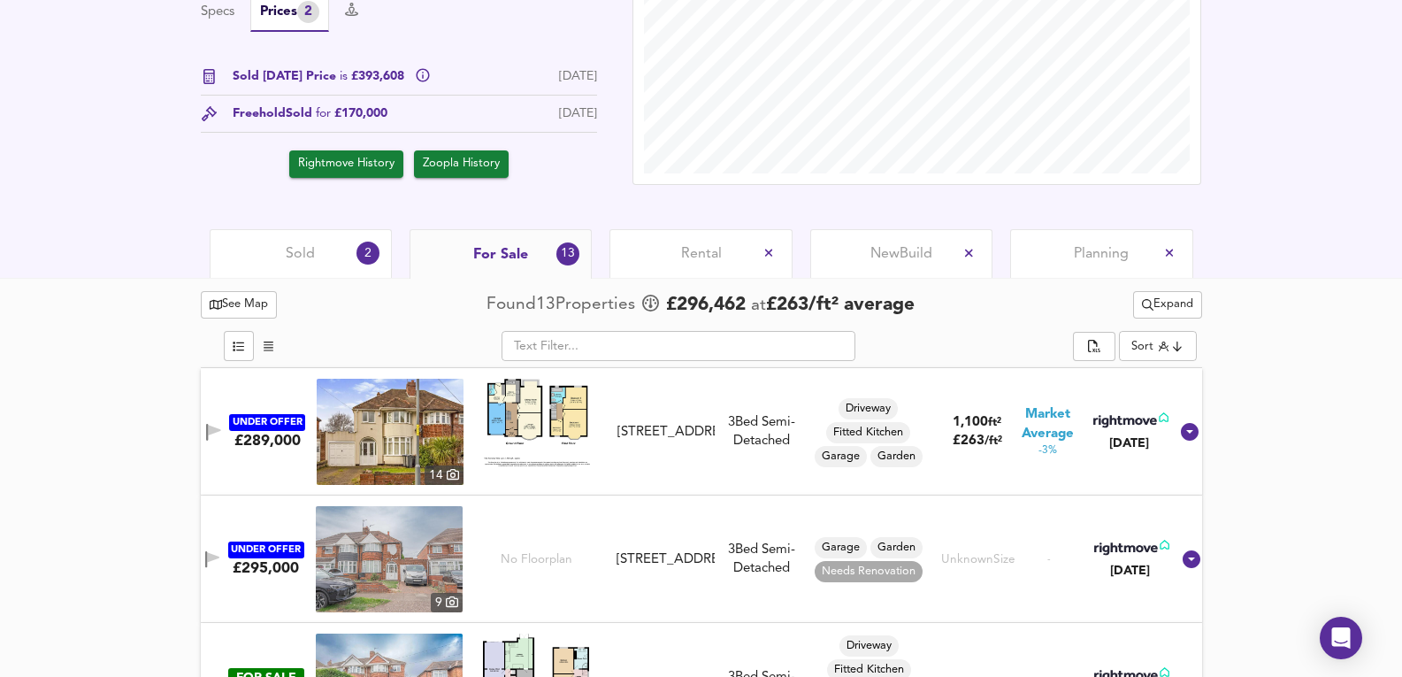
click at [285, 273] on div "Sold 2" at bounding box center [301, 253] width 182 height 49
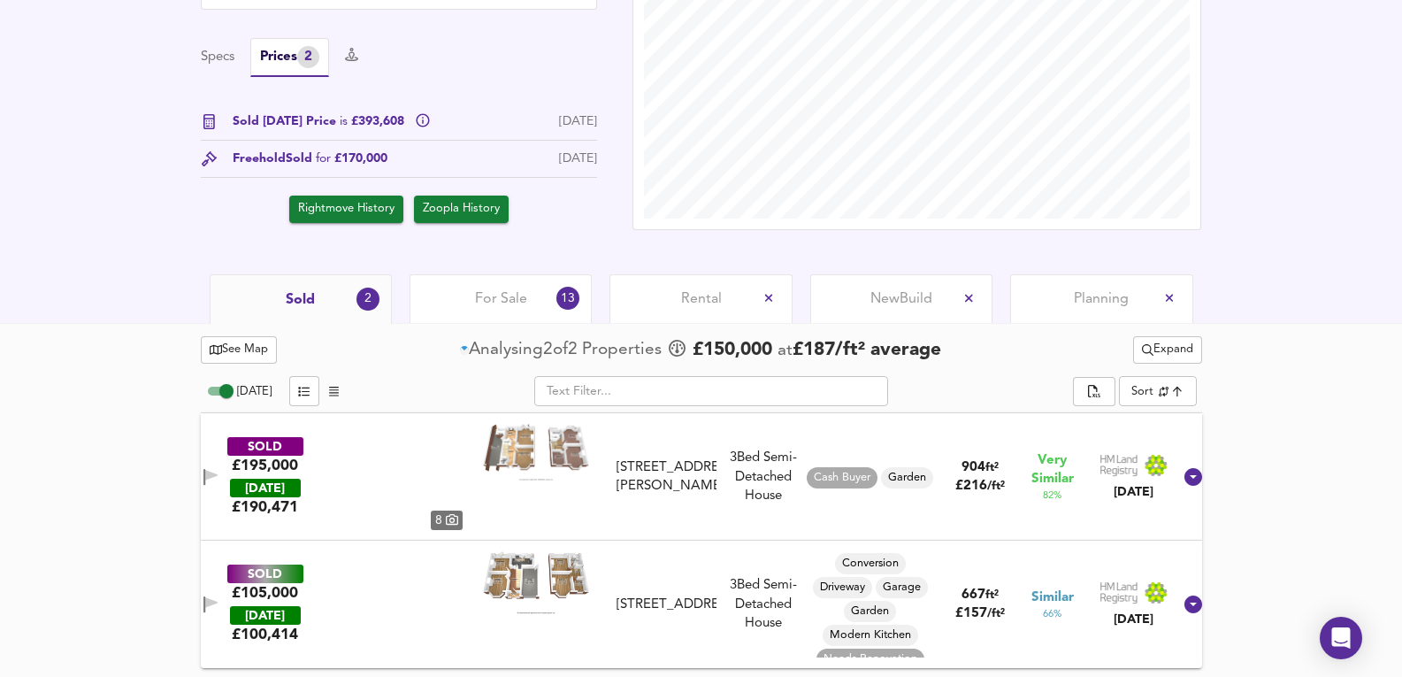
scroll to position [571, 0]
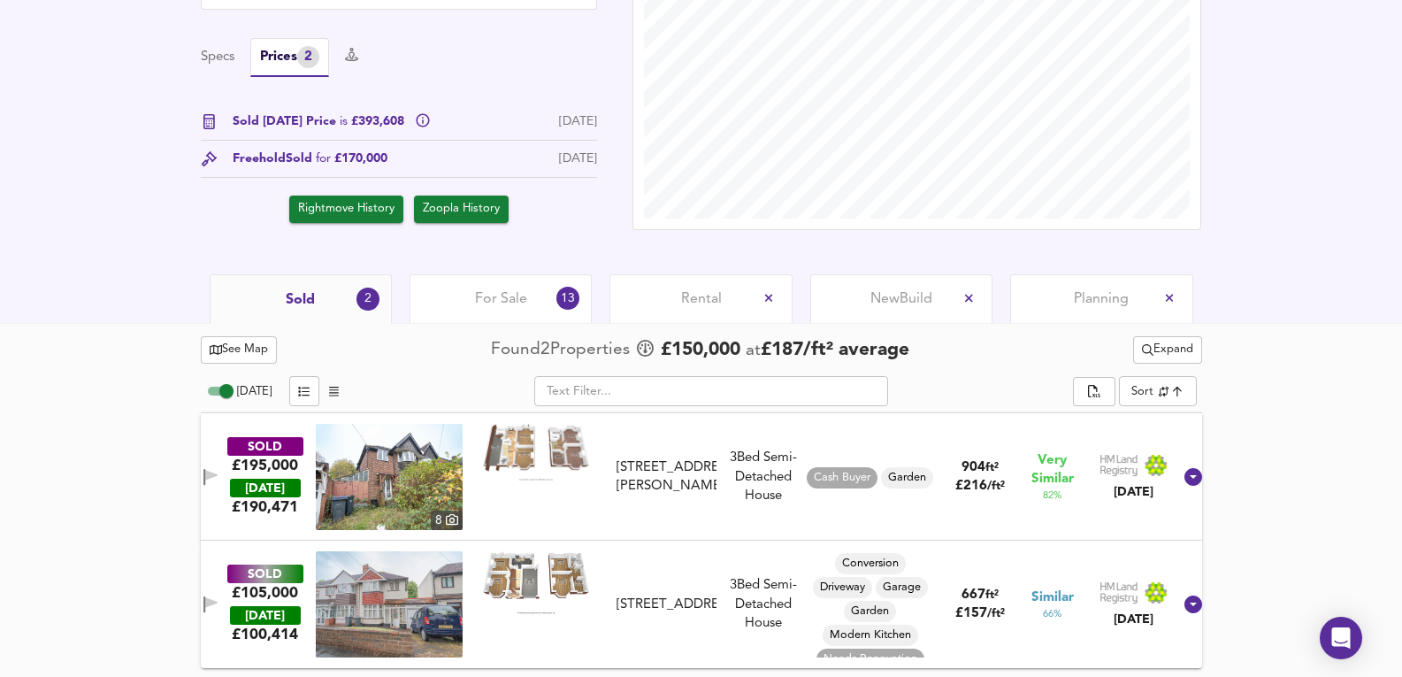
click at [465, 302] on div "For Sale 13" at bounding box center [501, 298] width 182 height 49
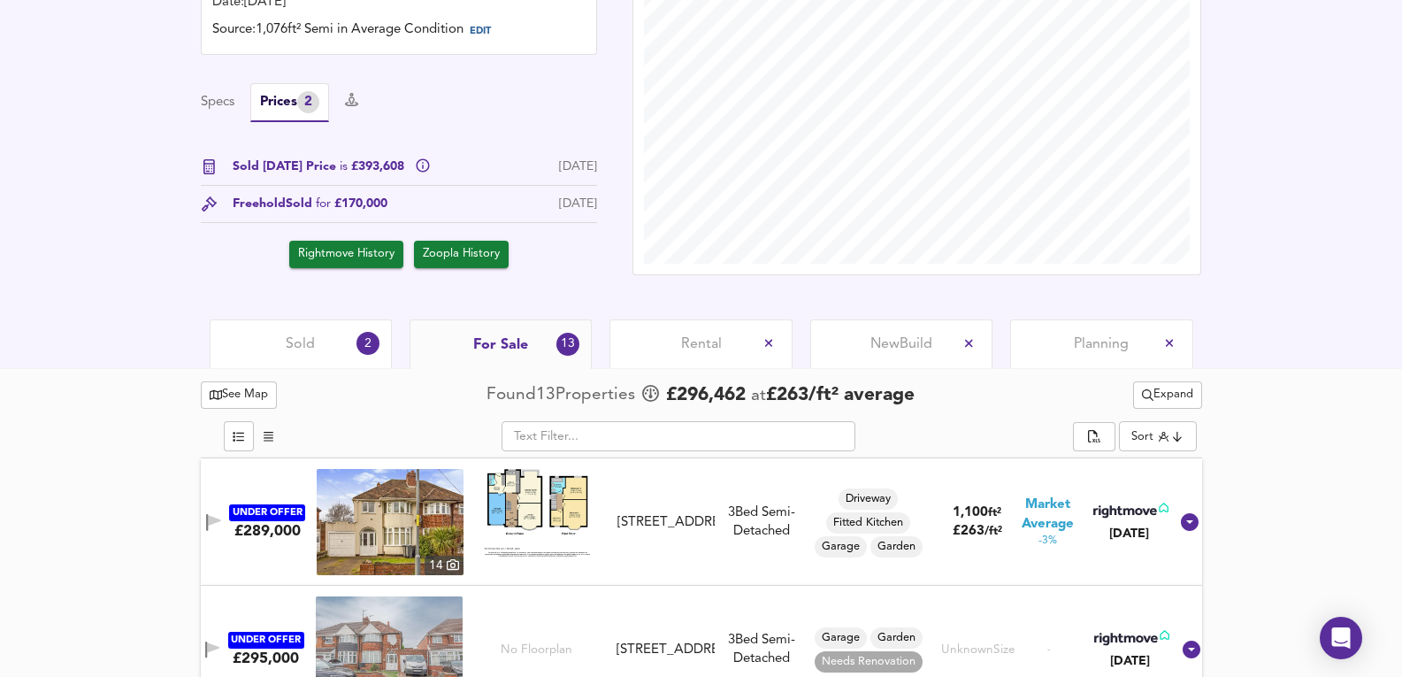
scroll to position [688, 0]
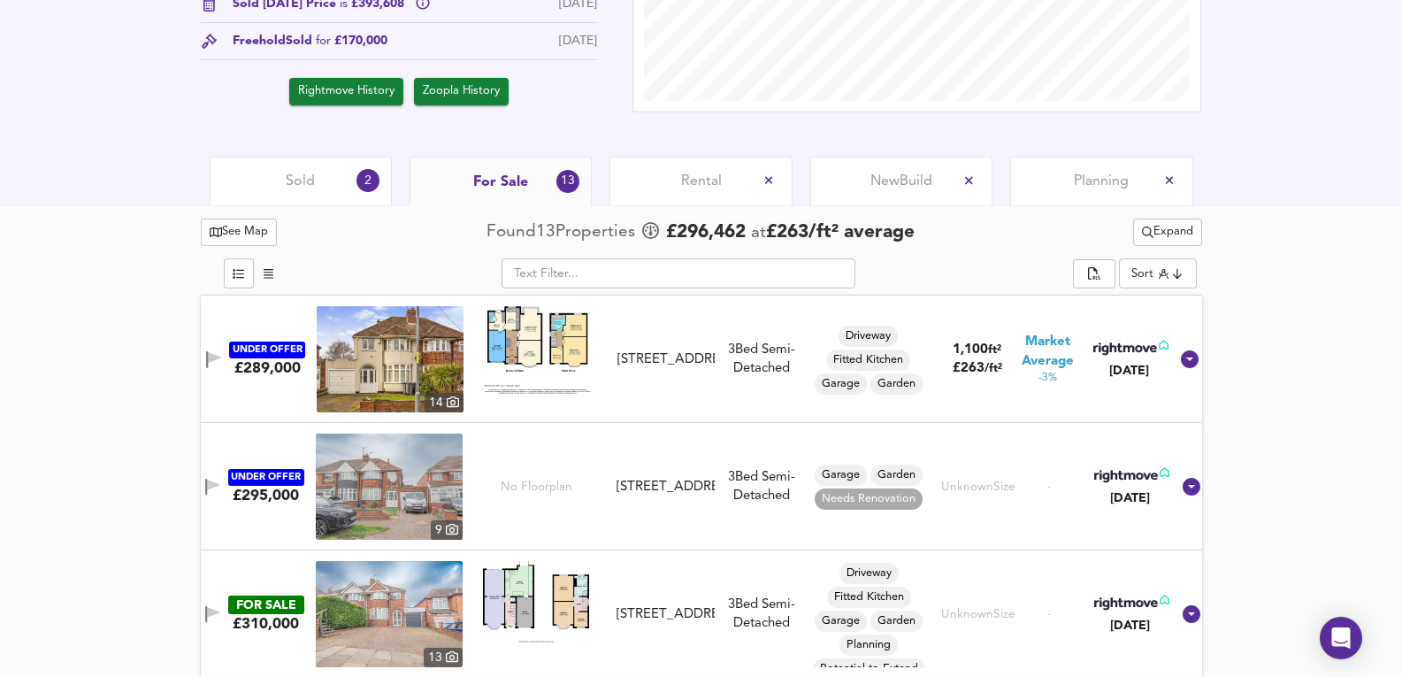
click at [1187, 237] on span "Expand" at bounding box center [1167, 232] width 51 height 20
drag, startPoint x: 242, startPoint y: 183, endPoint x: 389, endPoint y: 289, distance: 181.2
click at [242, 183] on div "Sold 2" at bounding box center [301, 181] width 182 height 49
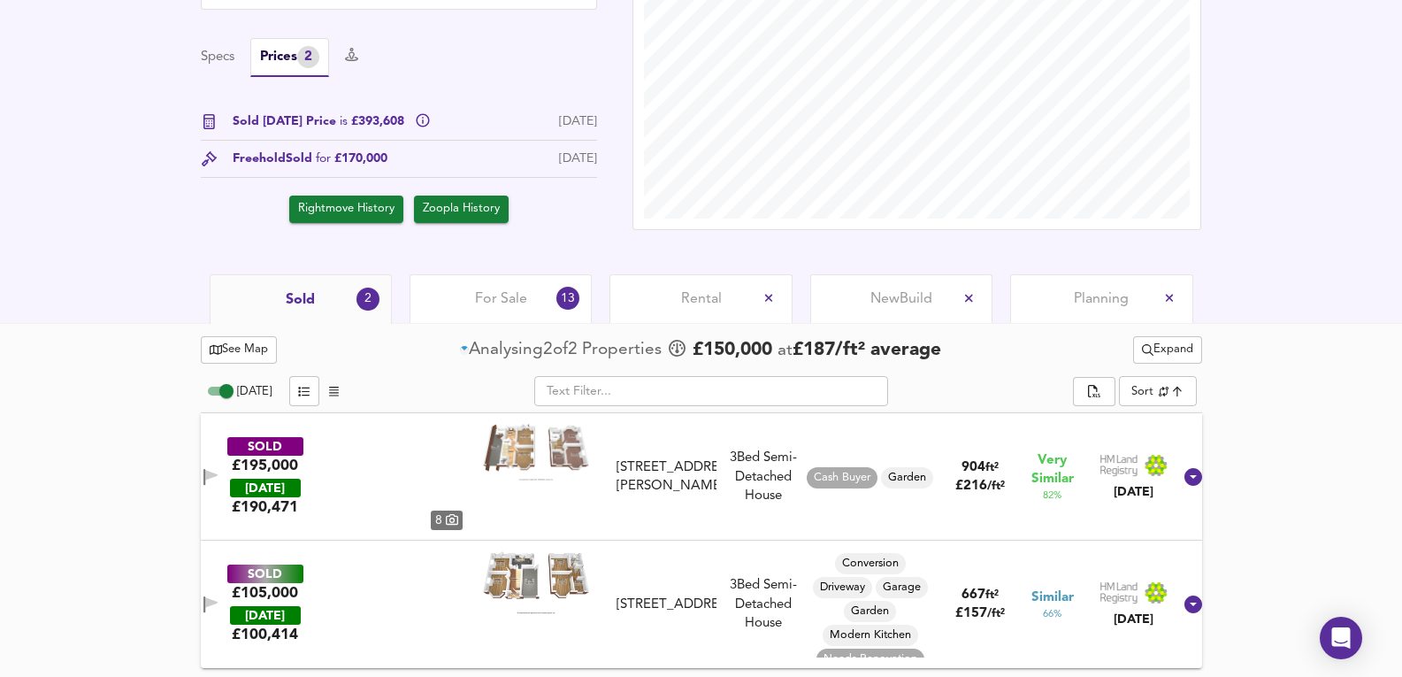
scroll to position [571, 0]
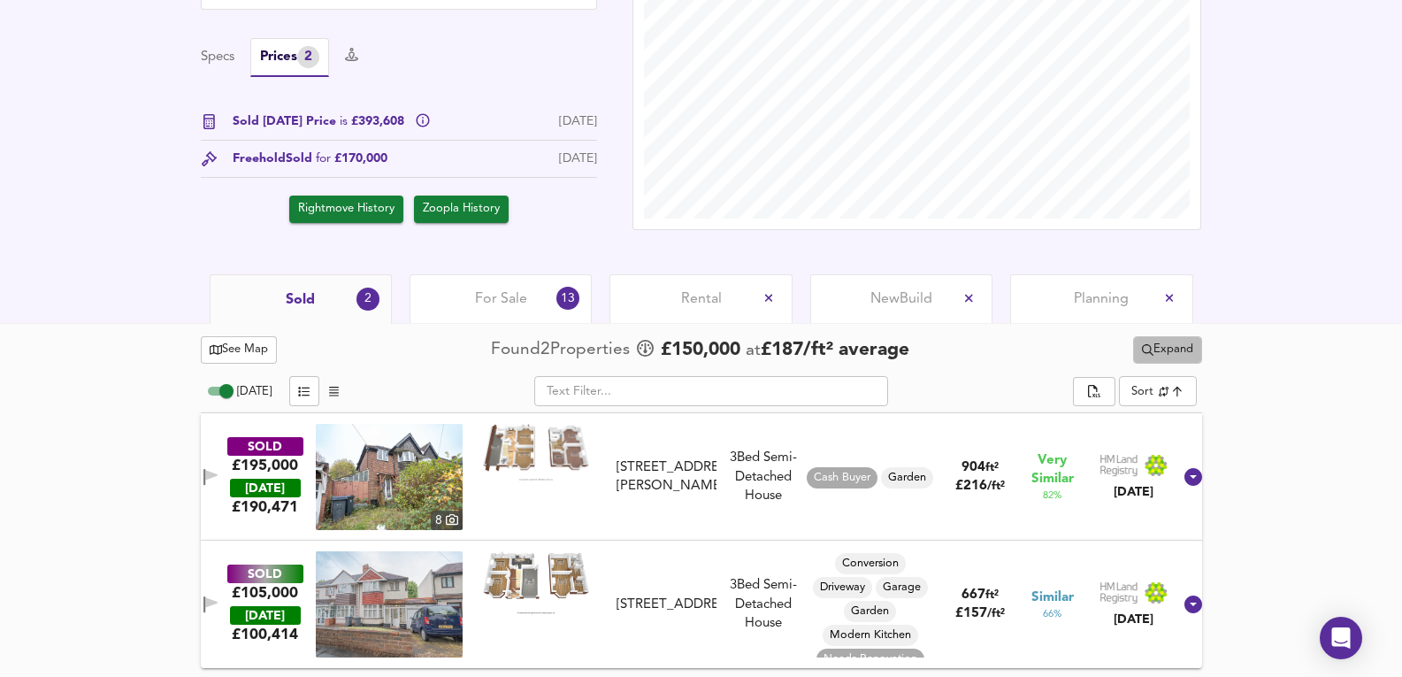
click at [1197, 355] on button "Expand" at bounding box center [1167, 349] width 69 height 27
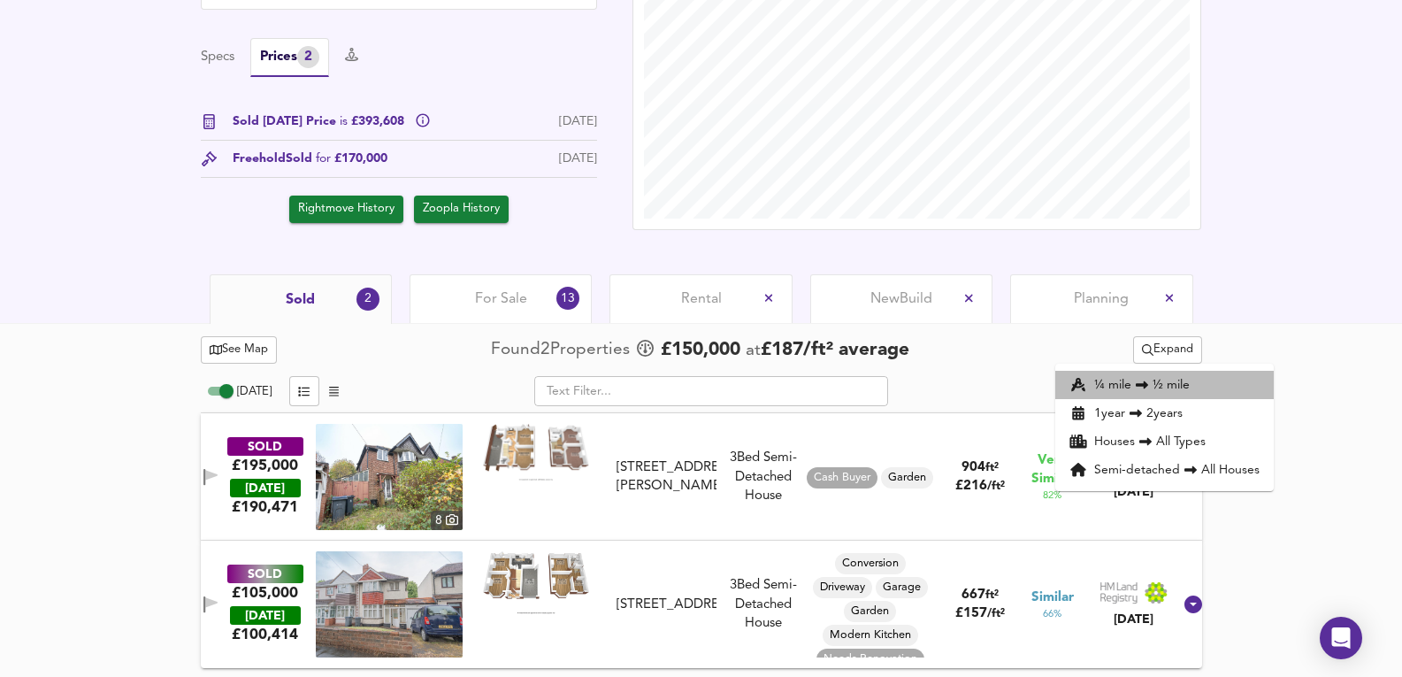
click at [1250, 385] on li "¼ mile ½ mile" at bounding box center [1164, 385] width 218 height 28
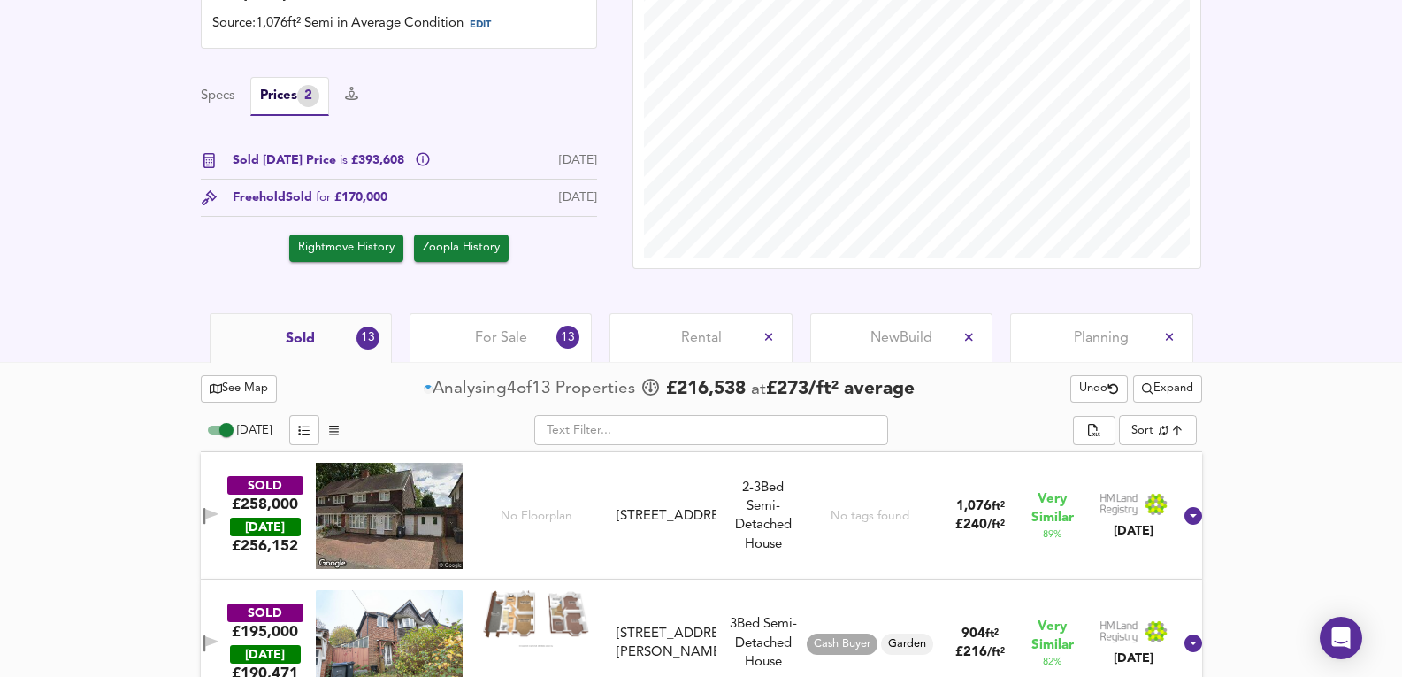
scroll to position [688, 0]
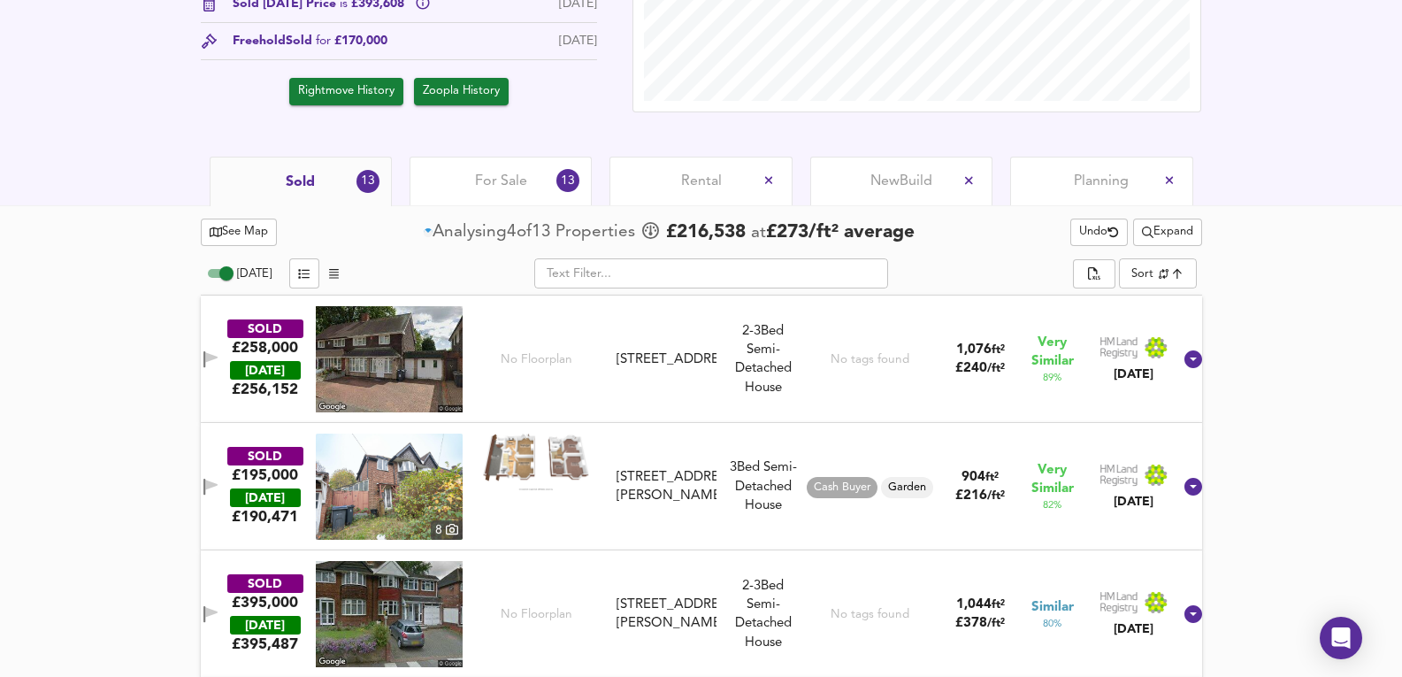
click at [503, 198] on div "For Sale 13" at bounding box center [501, 181] width 182 height 49
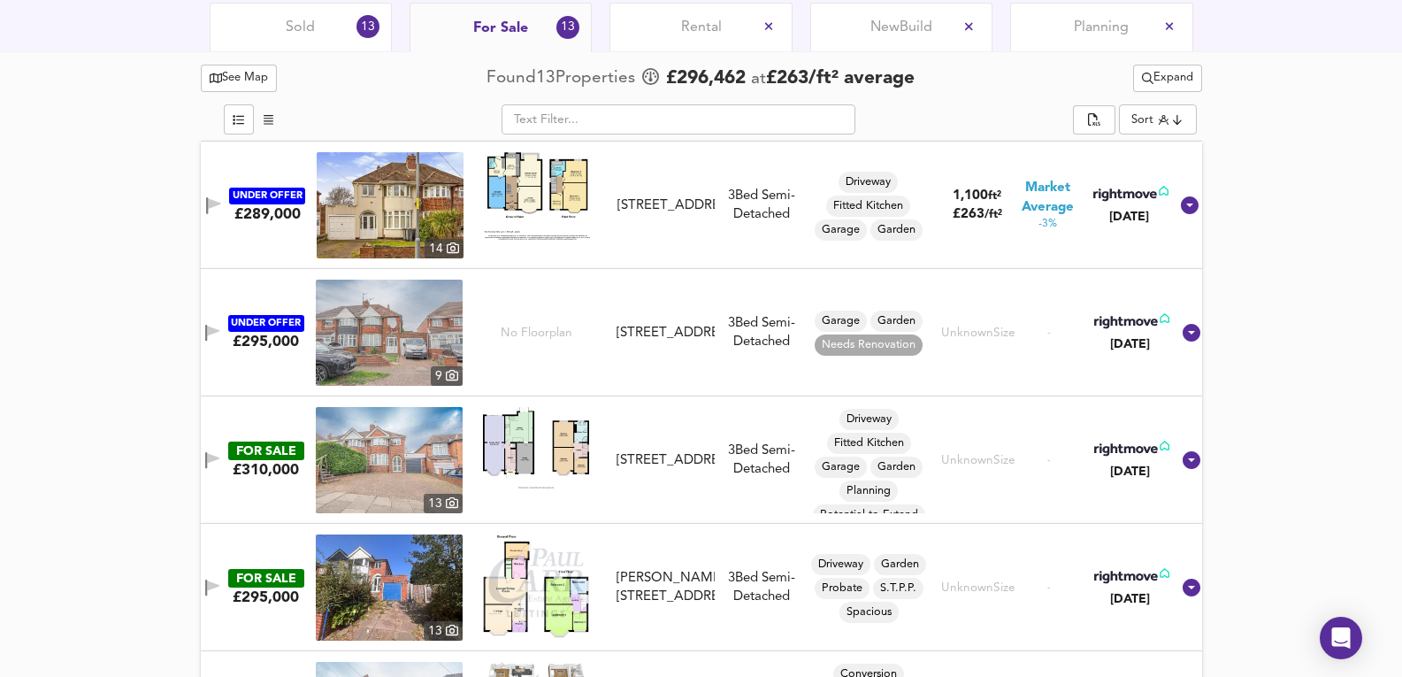
scroll to position [793, 0]
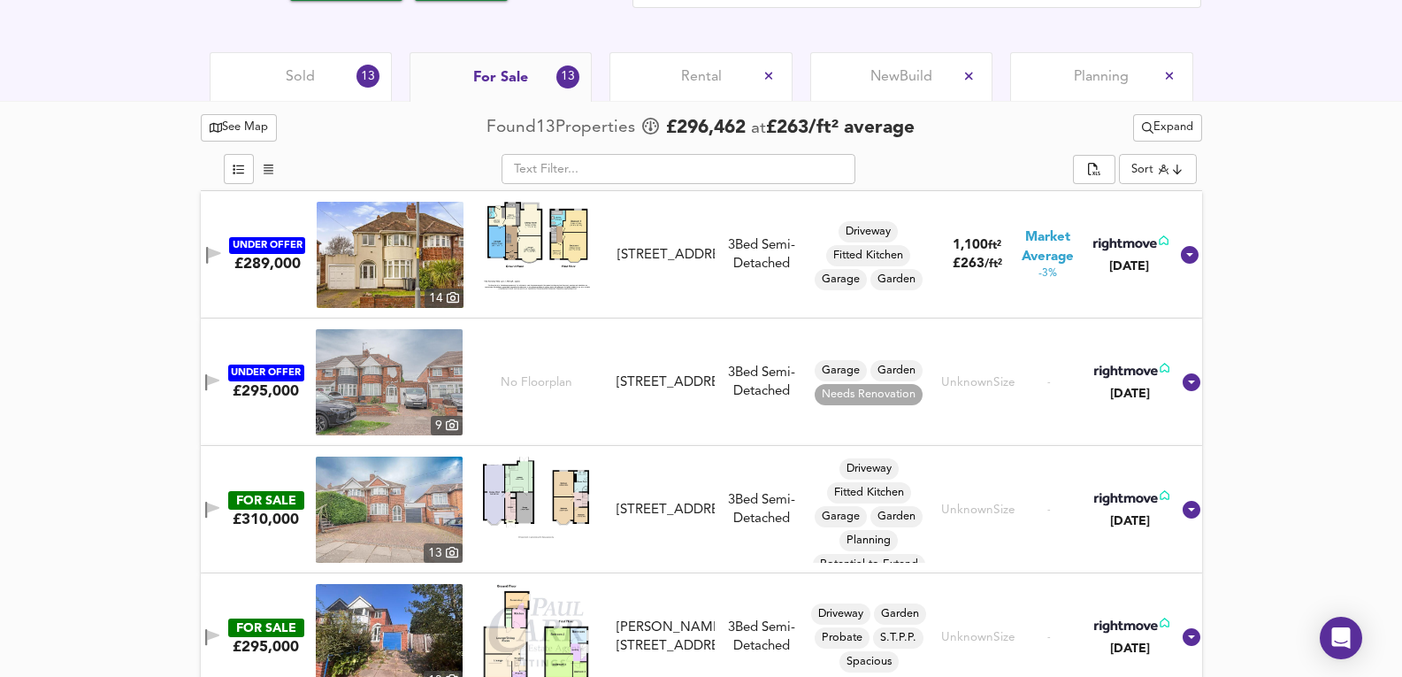
click at [329, 82] on div "Sold 13" at bounding box center [301, 76] width 182 height 49
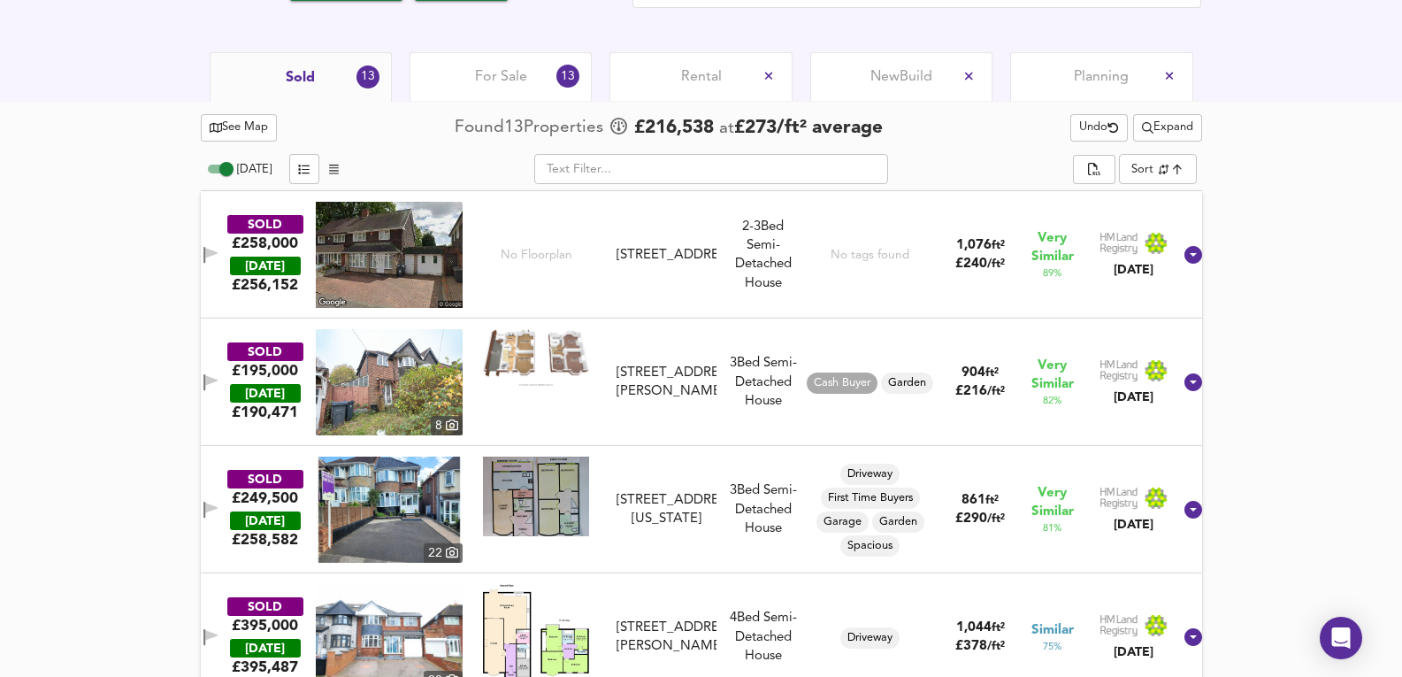
click at [494, 72] on span "For Sale" at bounding box center [501, 76] width 52 height 19
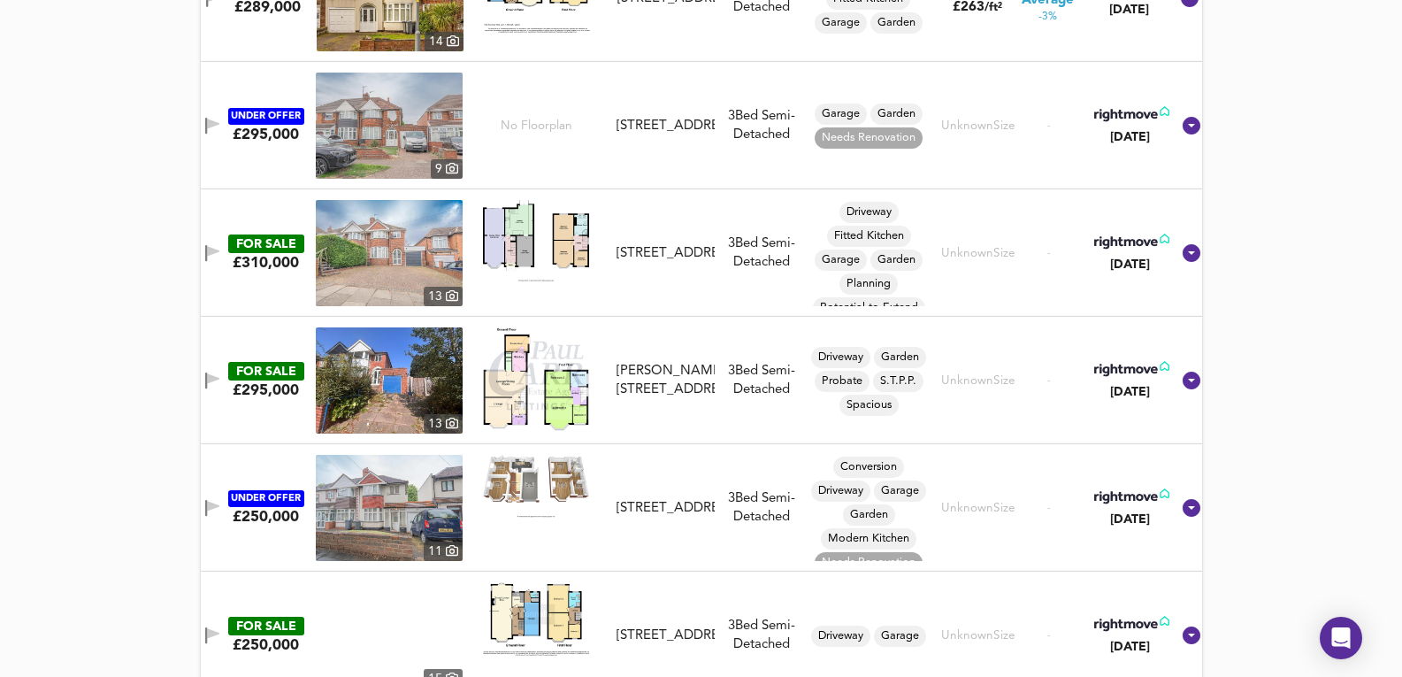
scroll to position [1972, 0]
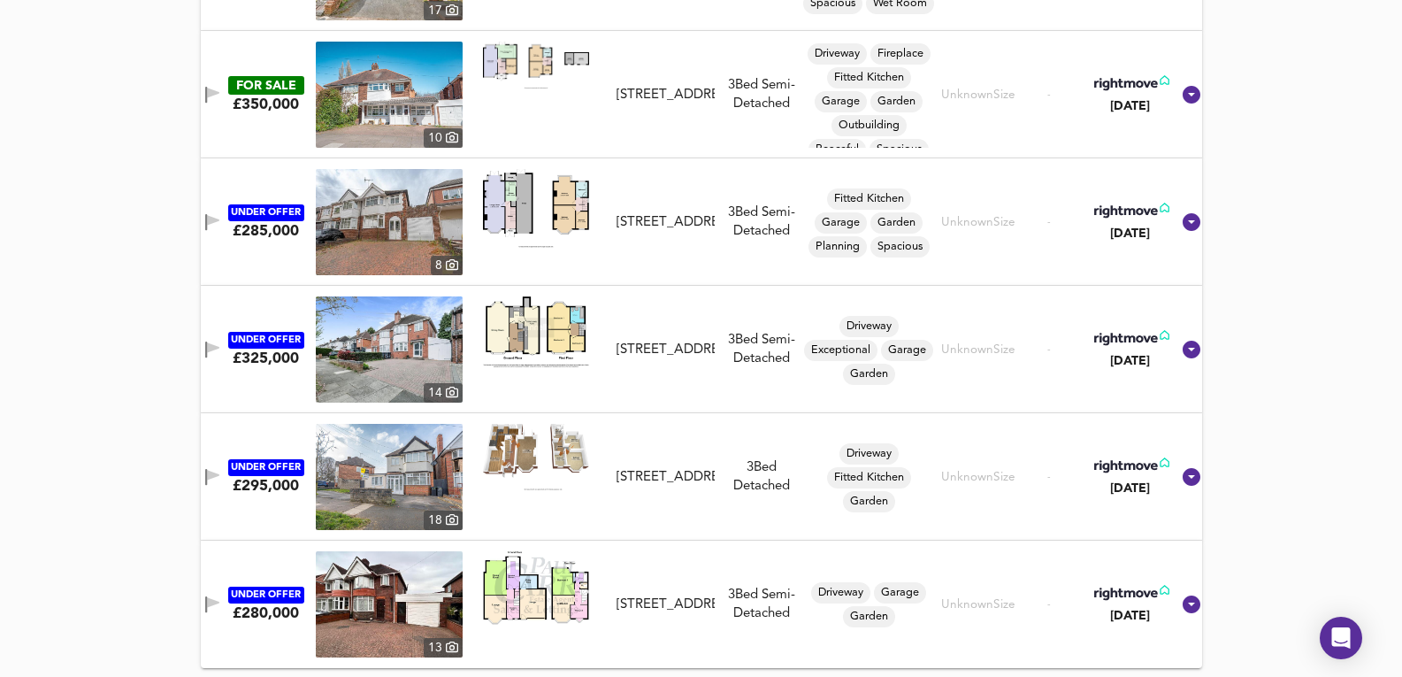
drag, startPoint x: 1331, startPoint y: 302, endPoint x: 1313, endPoint y: 191, distance: 112.1
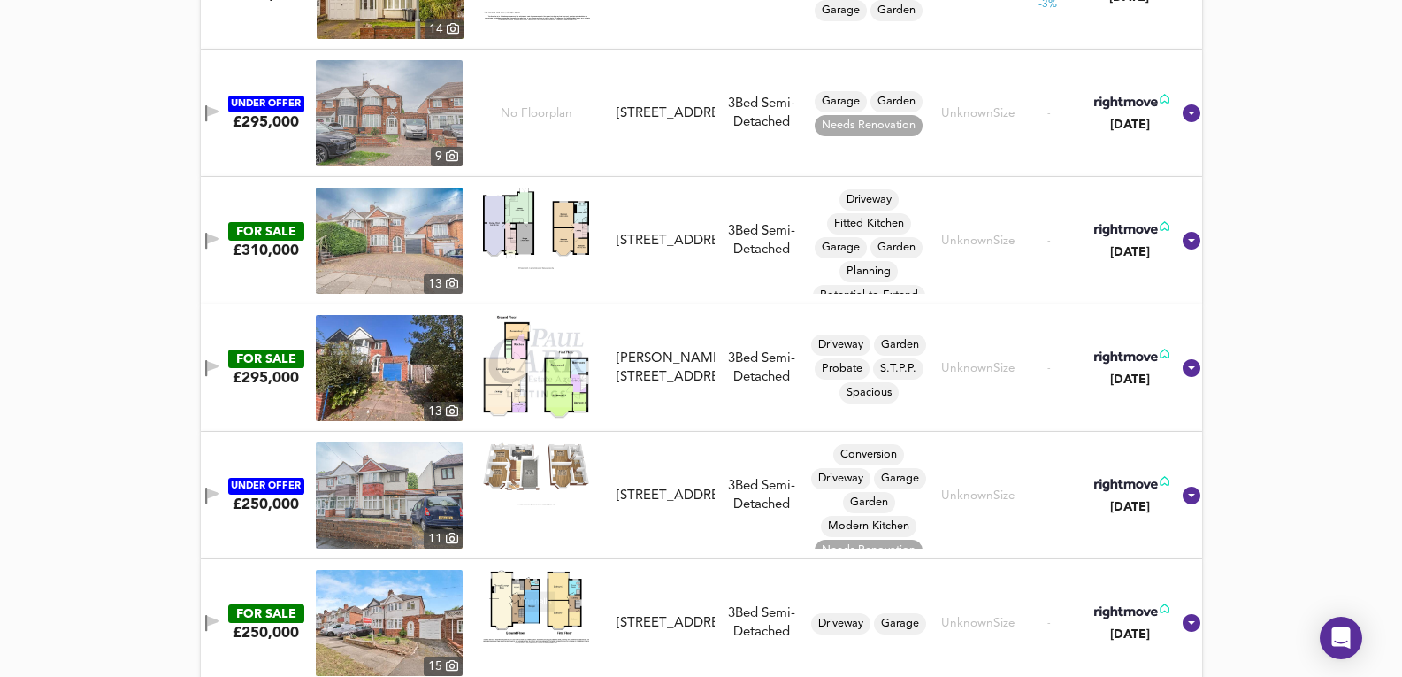
scroll to position [0, 0]
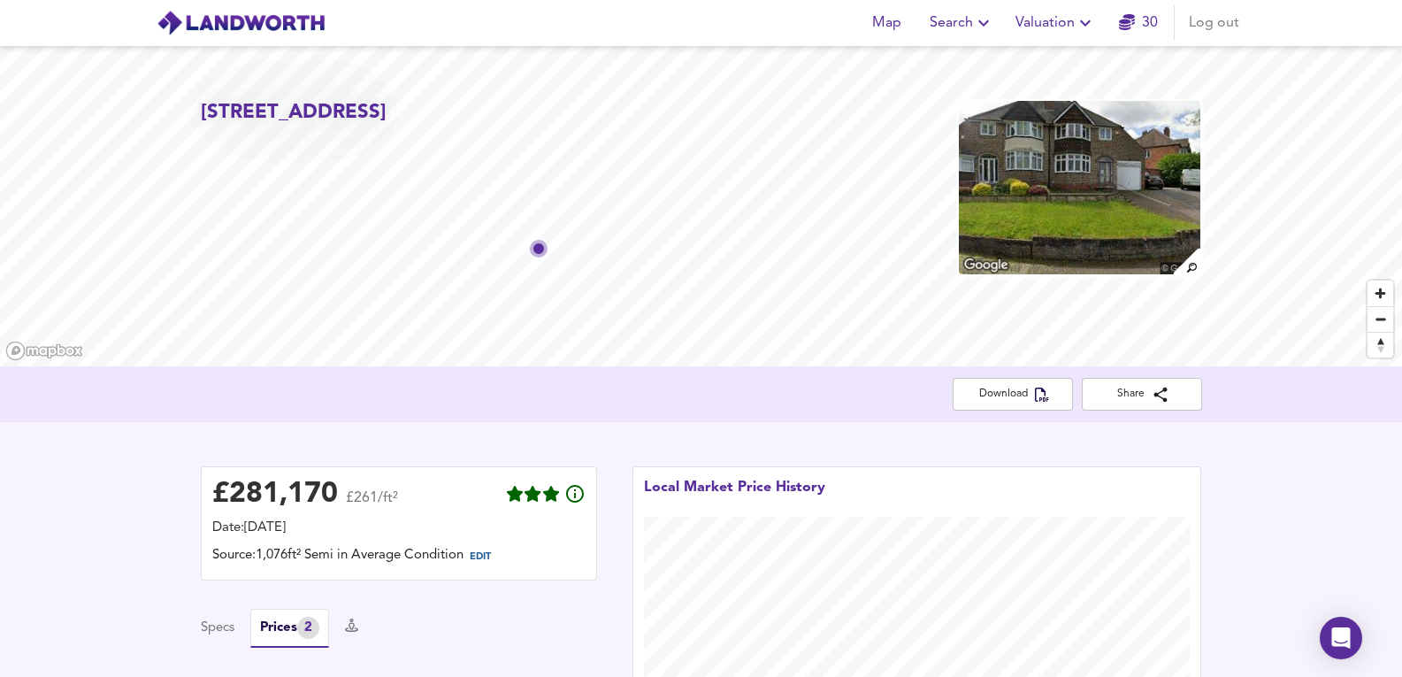
click at [1095, 184] on img at bounding box center [1079, 187] width 244 height 177
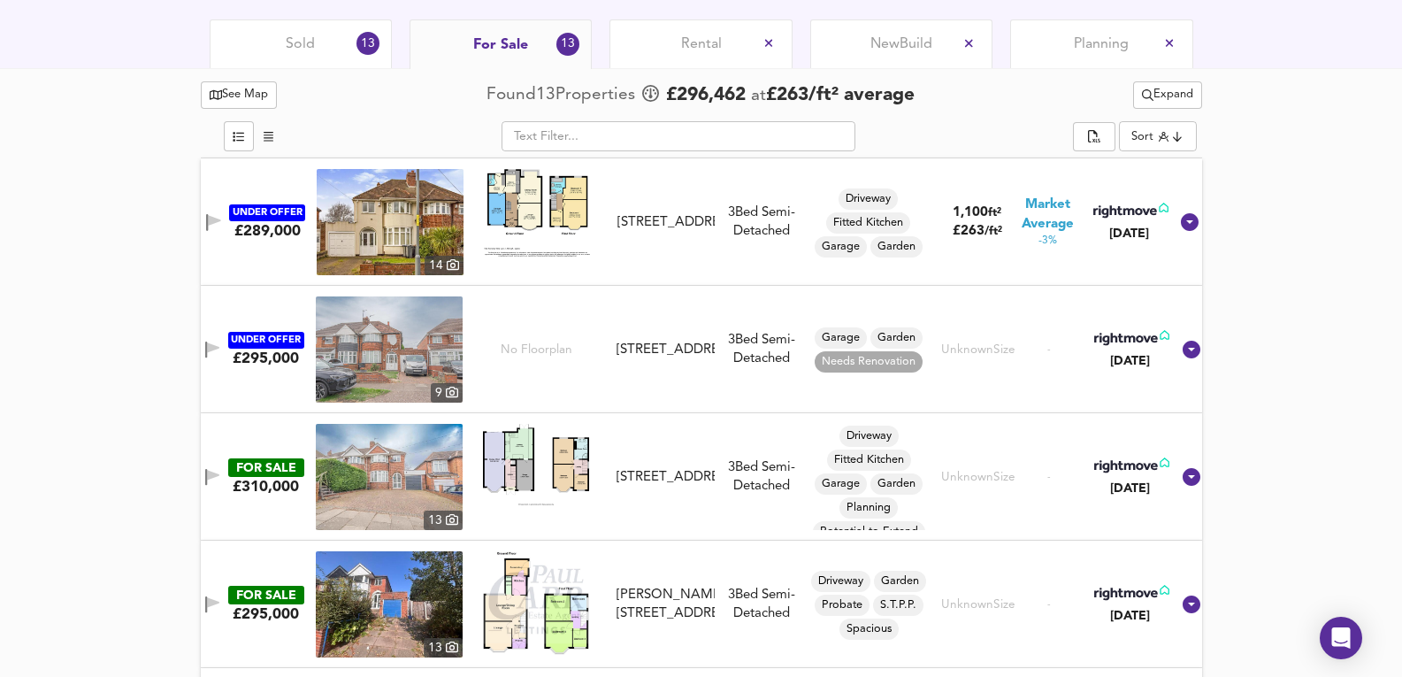
scroll to position [648, 0]
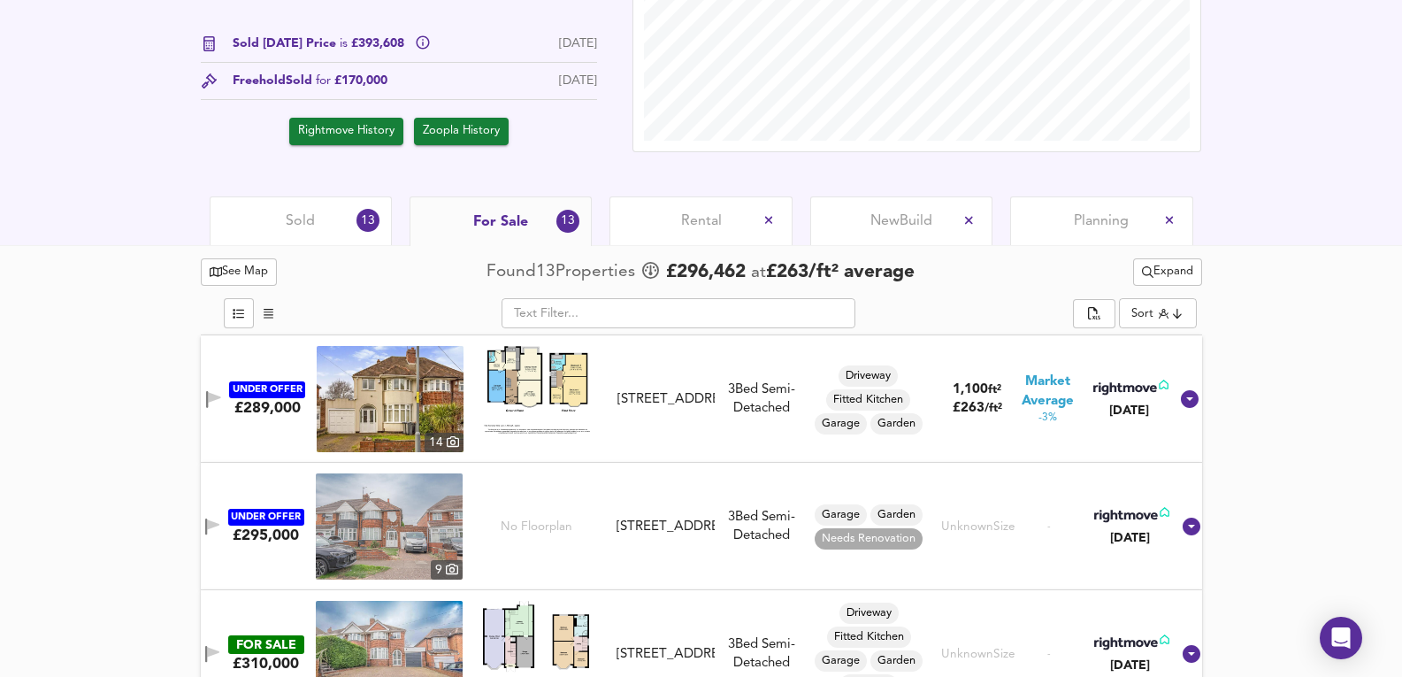
click at [387, 545] on img at bounding box center [389, 526] width 147 height 106
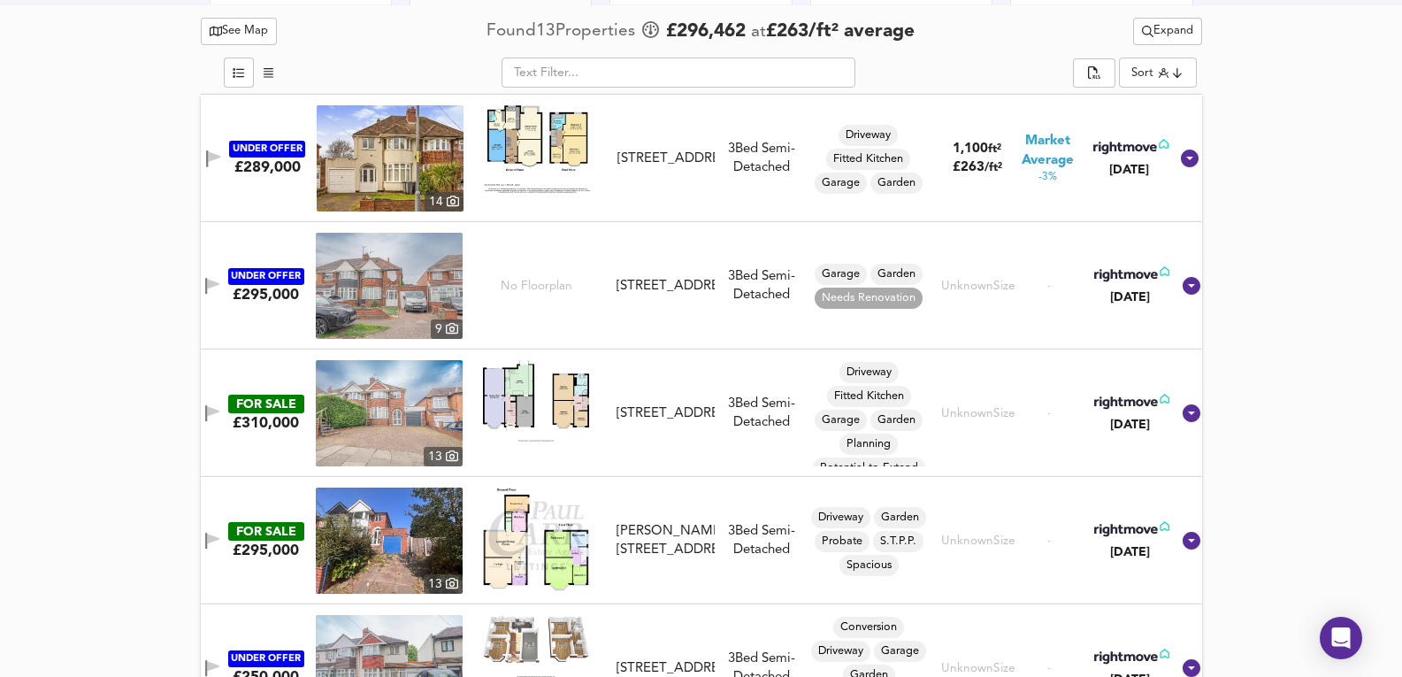
scroll to position [885, 0]
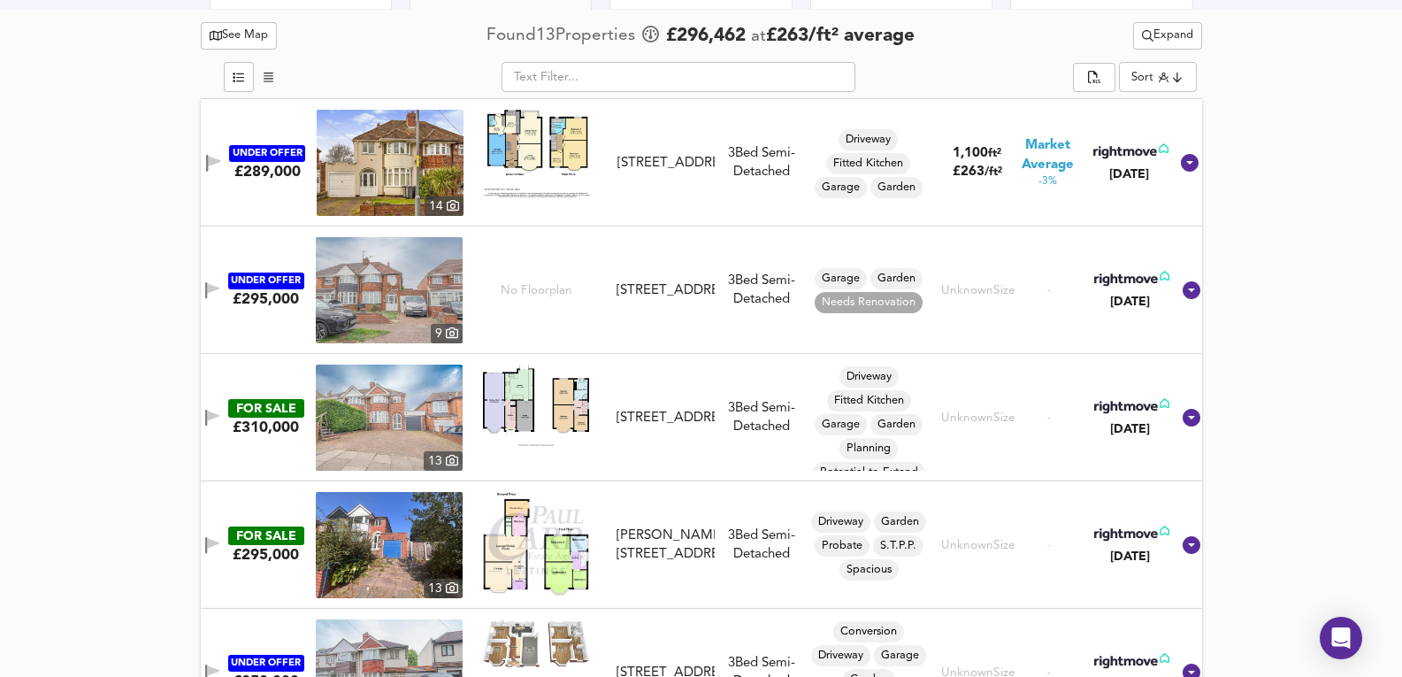
click at [404, 419] on img at bounding box center [389, 417] width 147 height 106
click at [361, 446] on img at bounding box center [389, 417] width 147 height 106
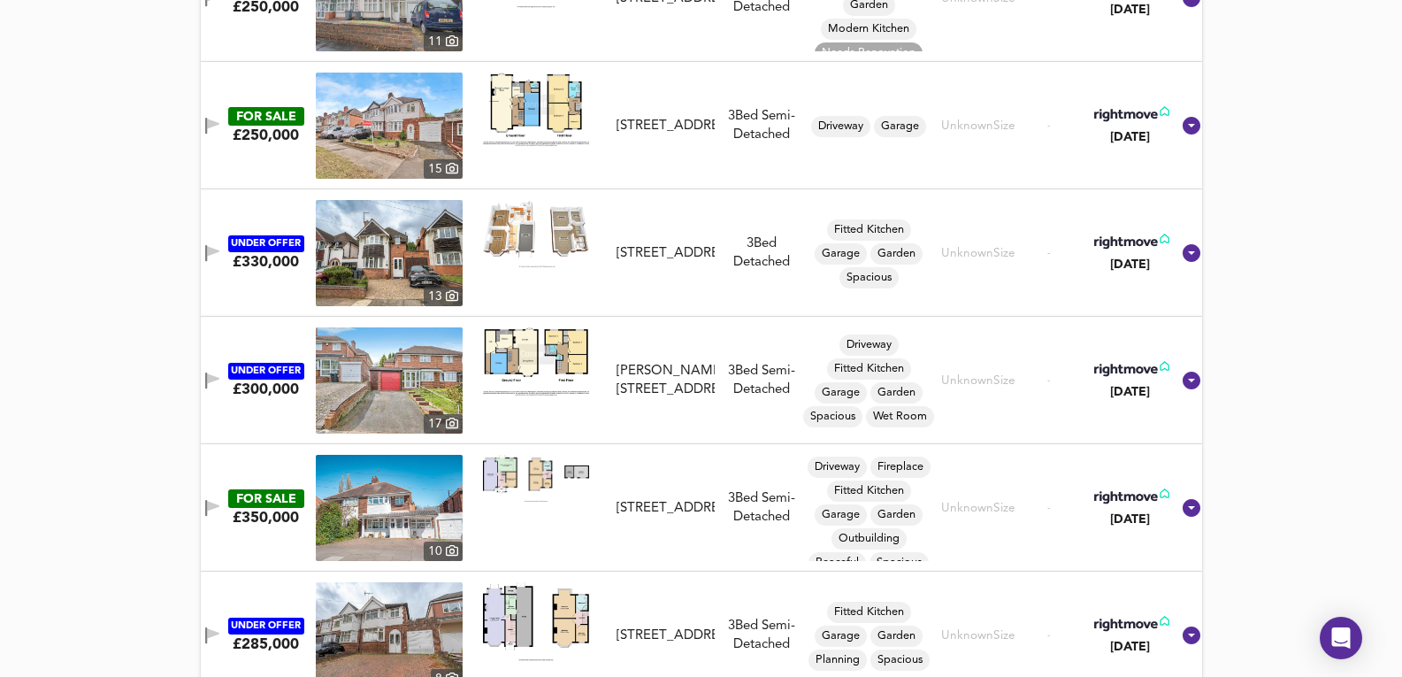
scroll to position [1500, 0]
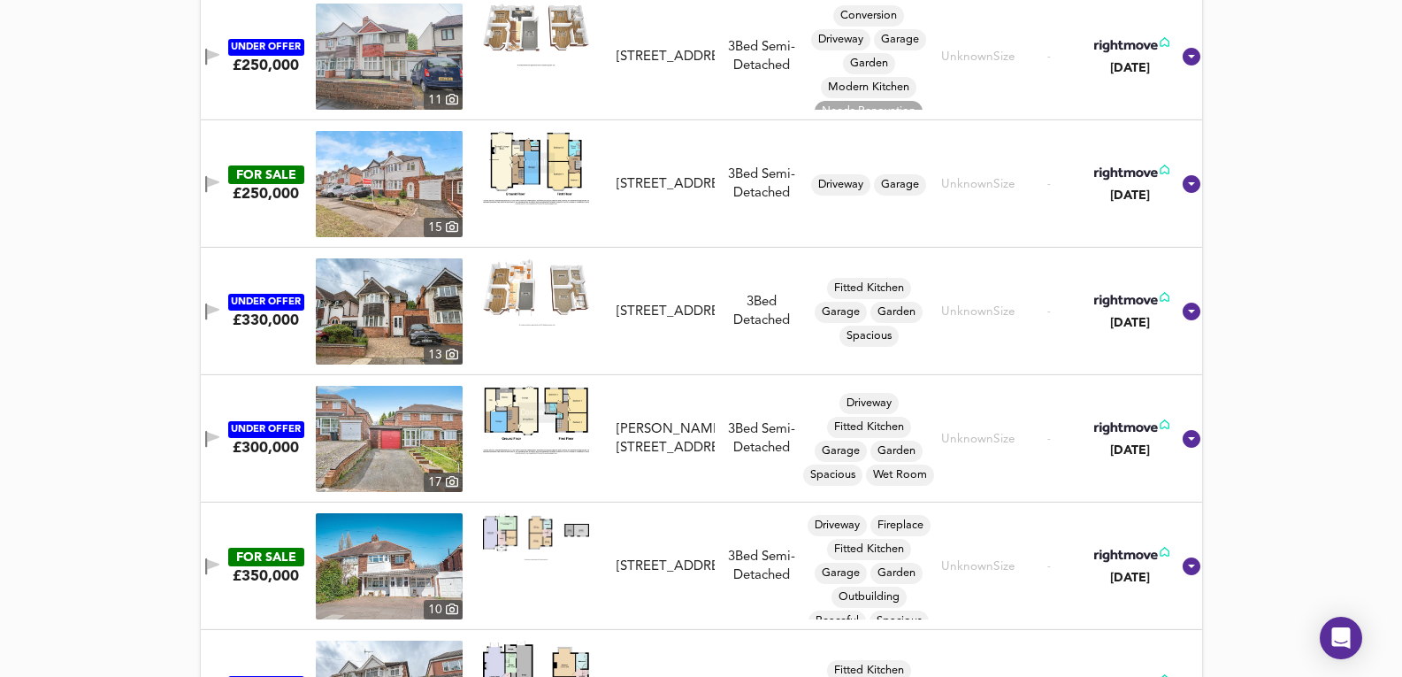
click at [395, 563] on img at bounding box center [389, 566] width 147 height 106
click at [366, 566] on img at bounding box center [389, 566] width 147 height 106
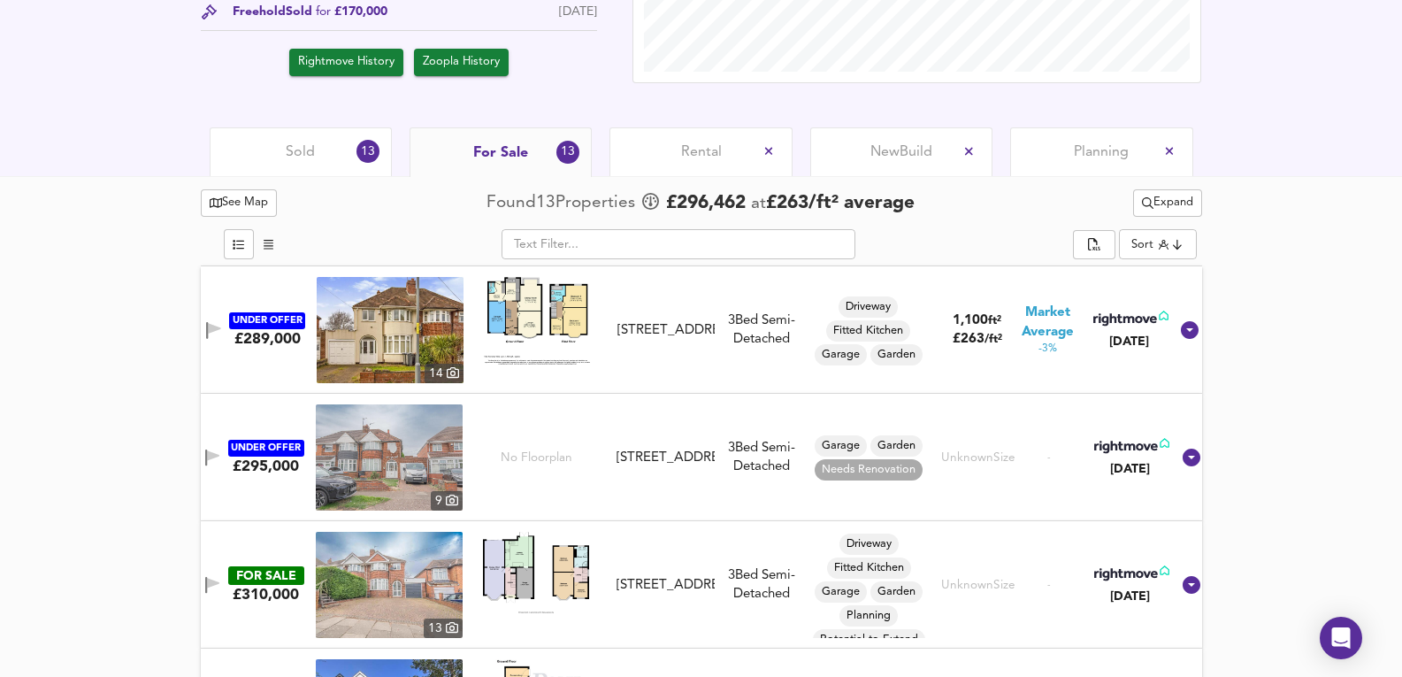
scroll to position [556, 0]
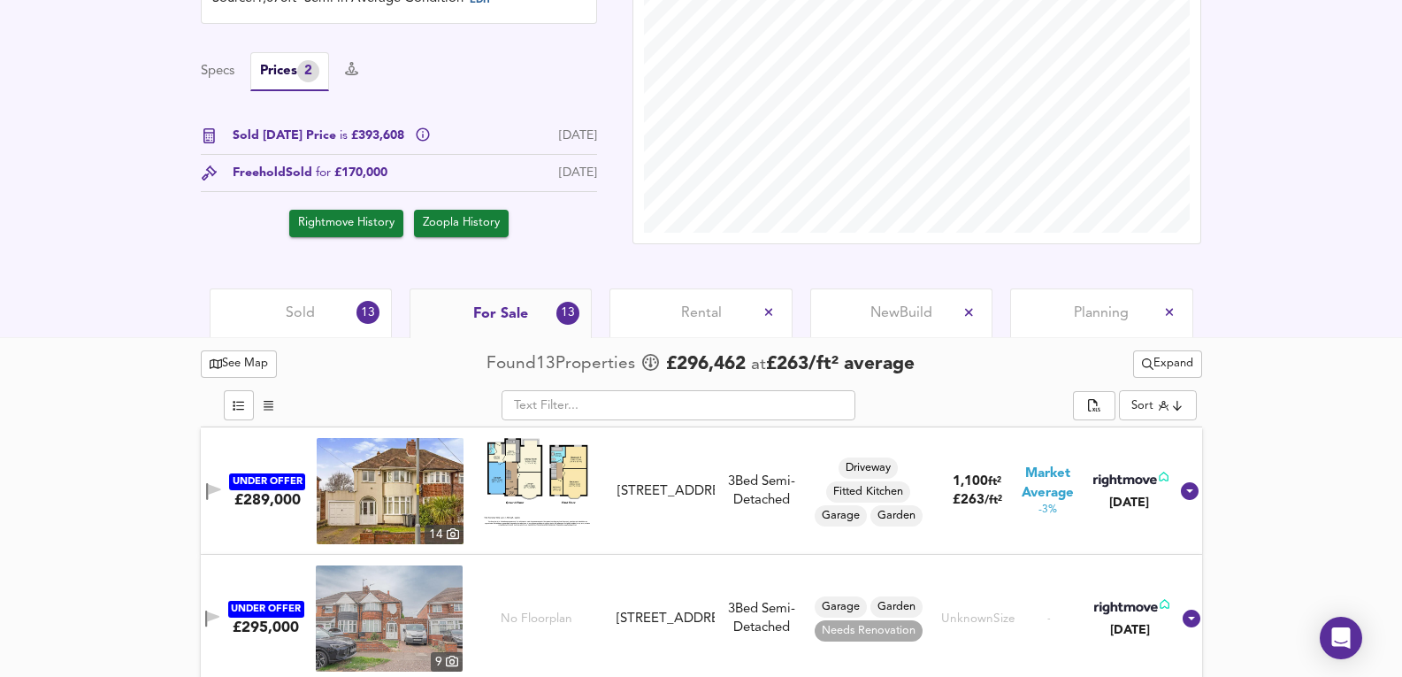
click at [324, 310] on div "Sold 13" at bounding box center [301, 312] width 182 height 49
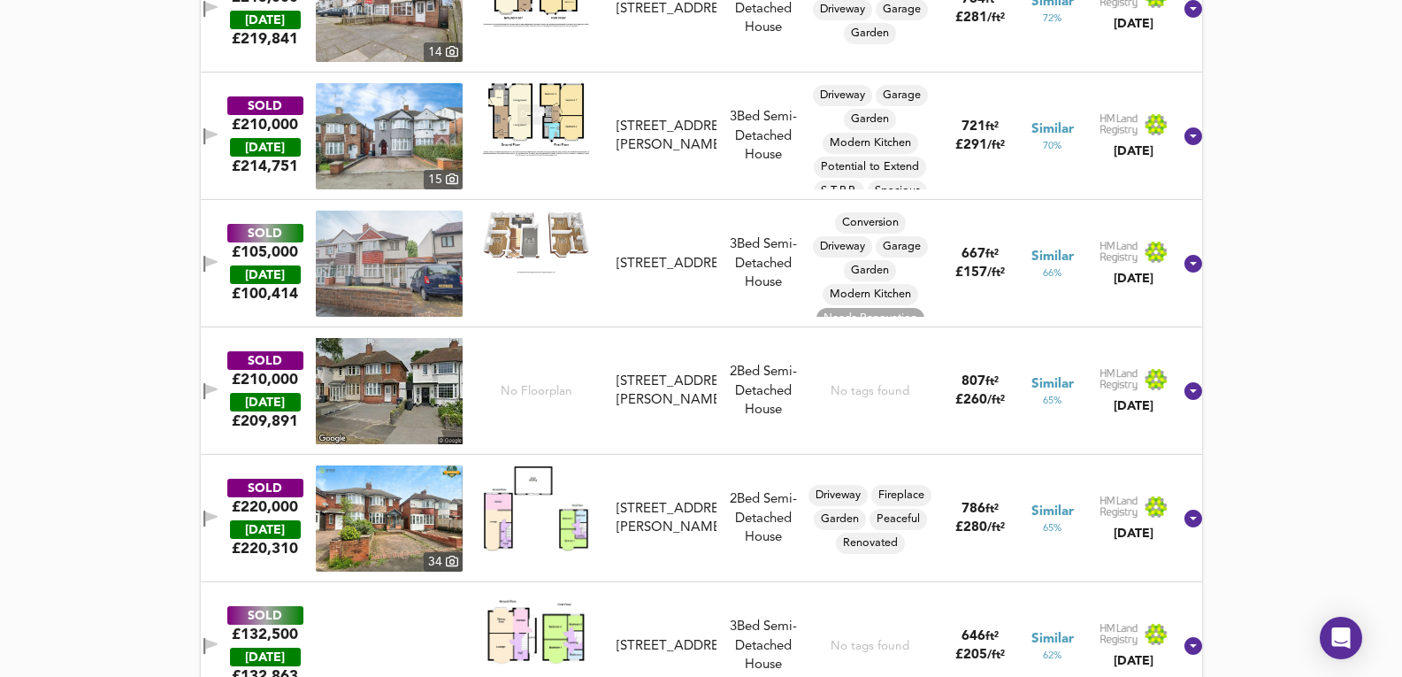
scroll to position [1559, 0]
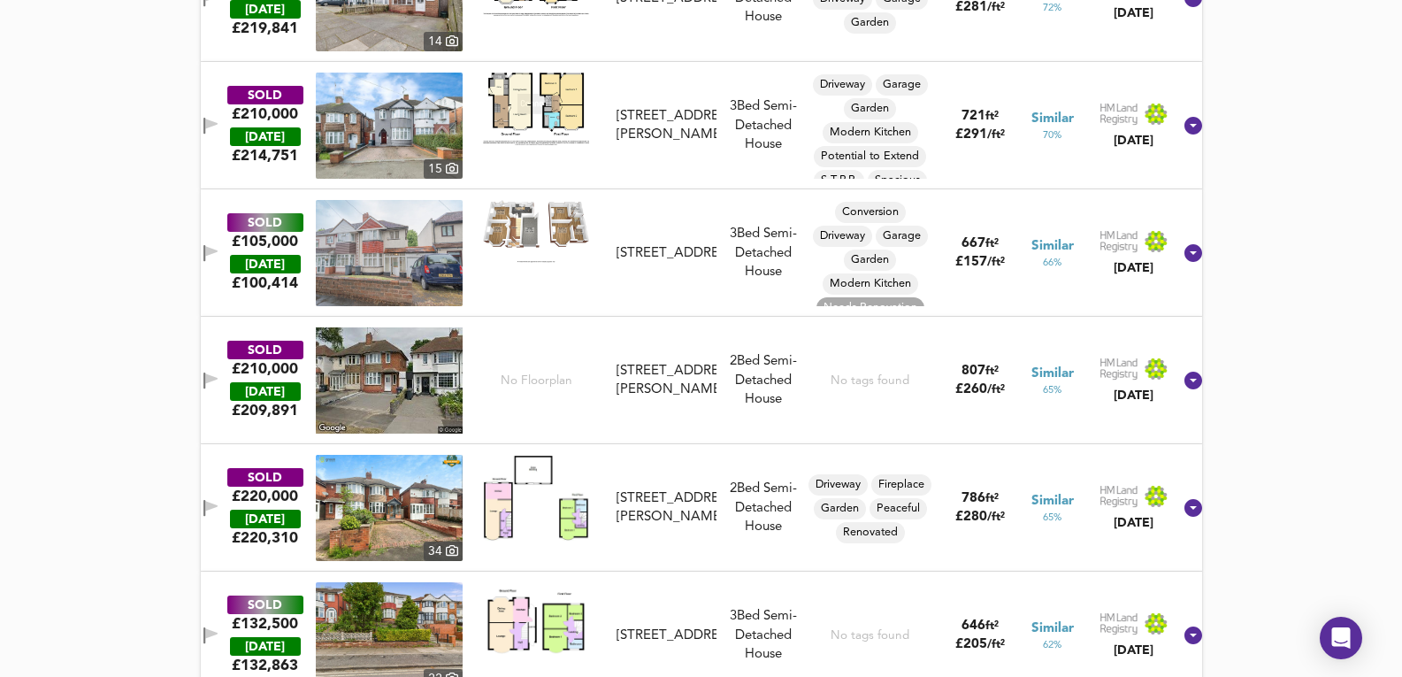
click at [760, 293] on div "SOLD £105,000 [DATE] £ 100,414 [STREET_ADDRESS] [STREET_ADDRESS] 3 Bed Semi-Det…" at bounding box center [680, 253] width 984 height 106
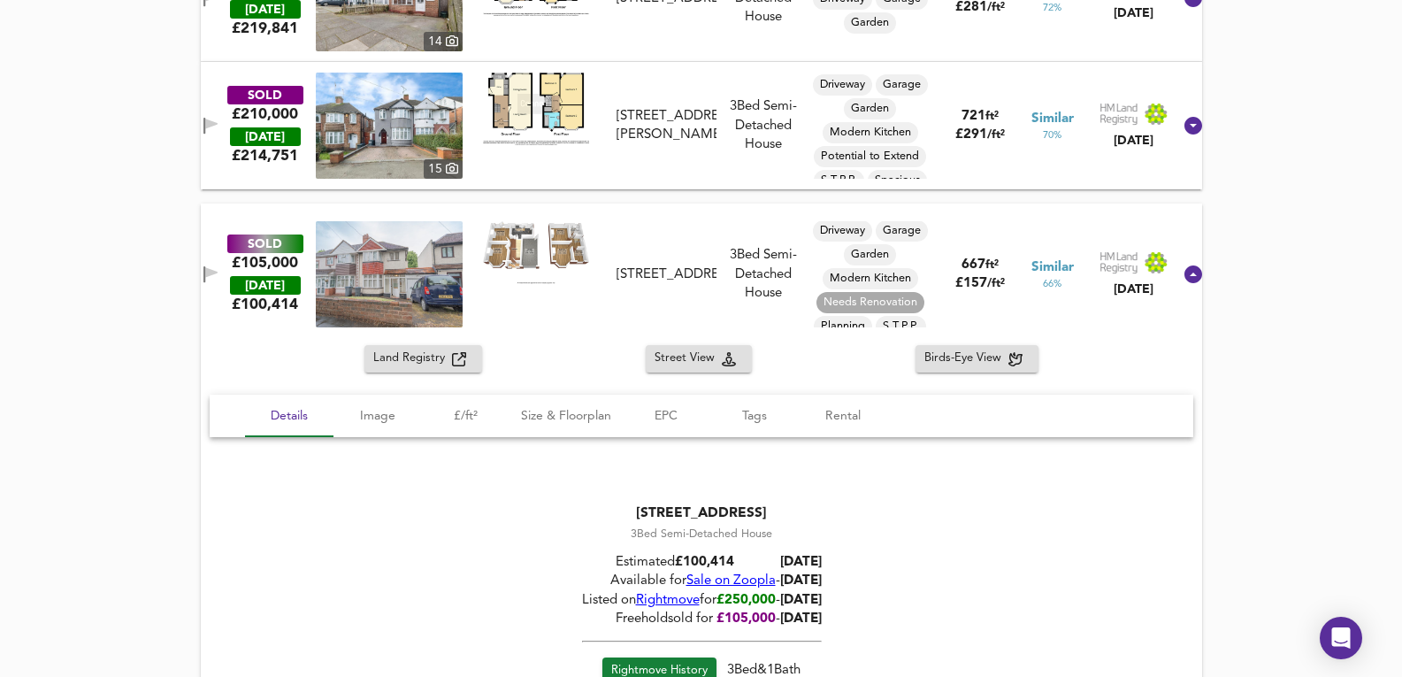
scroll to position [37, 0]
click at [718, 581] on span "Sale on Zoopla" at bounding box center [730, 581] width 89 height 13
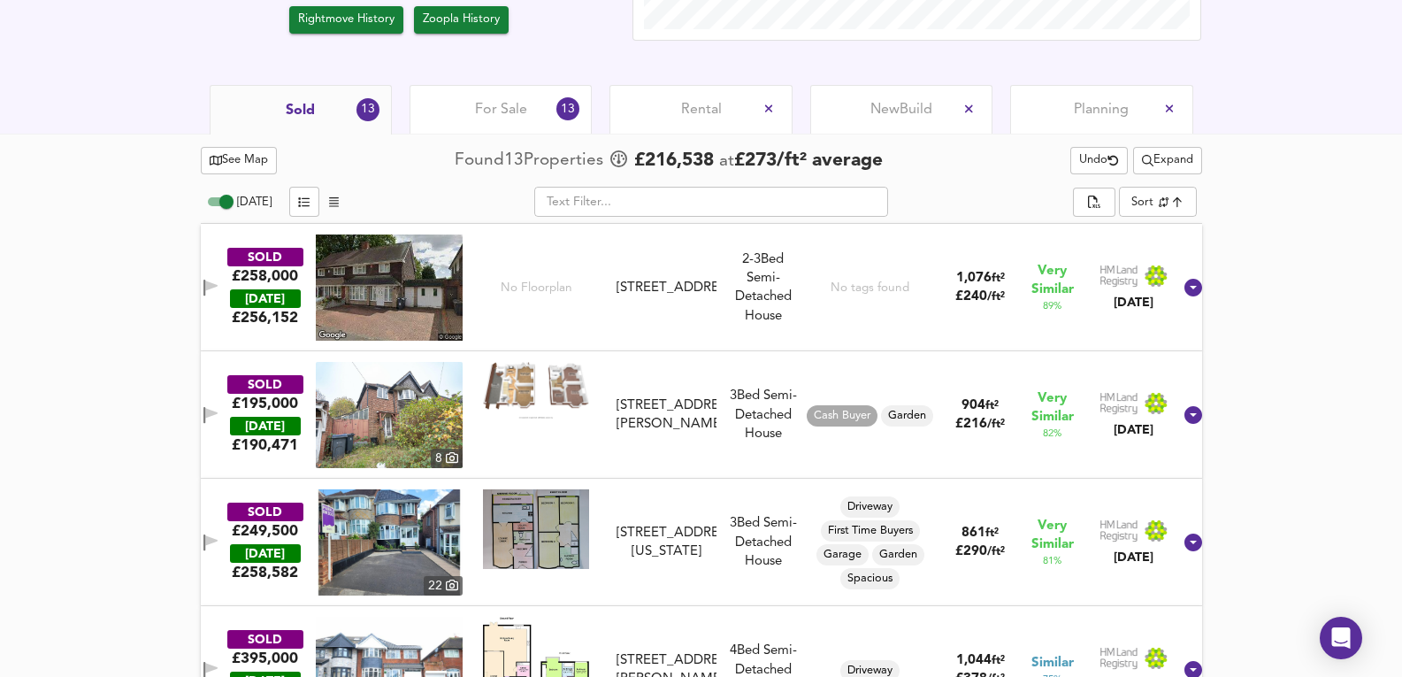
scroll to position [733, 0]
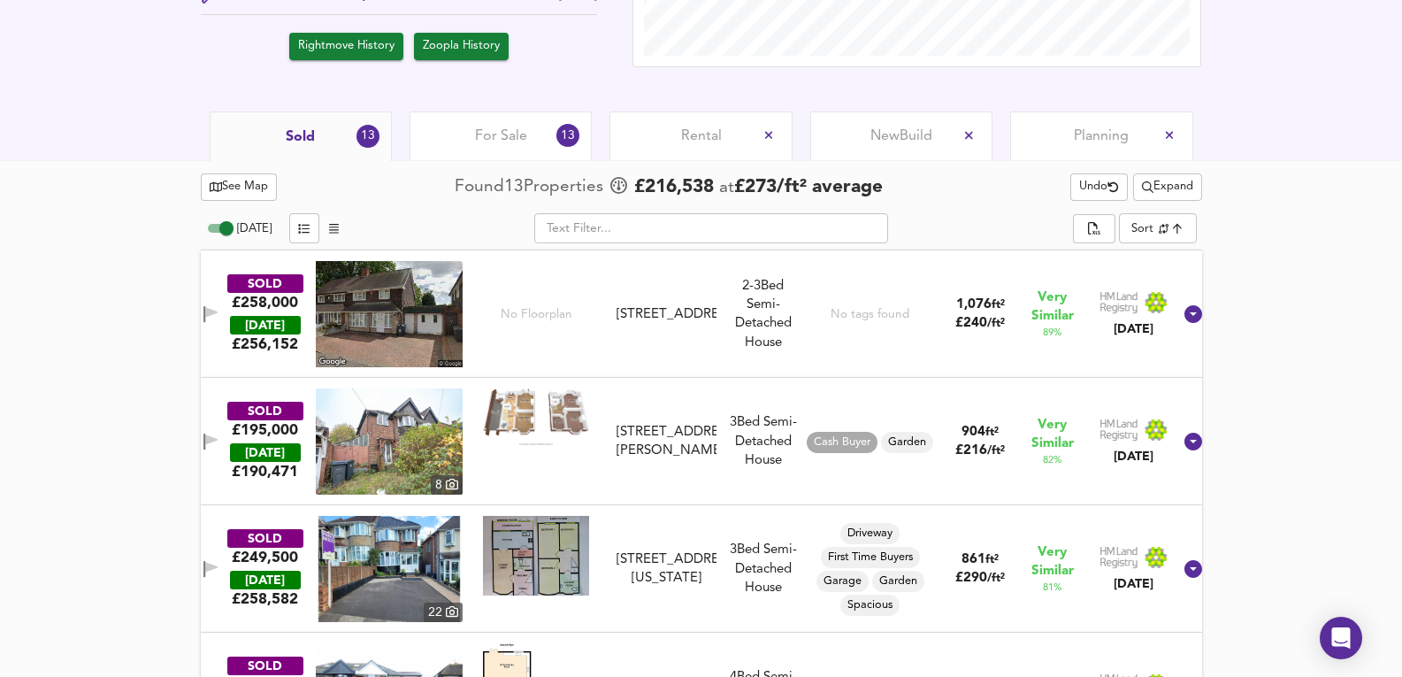
click at [1164, 192] on span "Expand" at bounding box center [1167, 187] width 51 height 20
click at [1210, 311] on li "Semi-detached All Houses" at bounding box center [1164, 307] width 218 height 28
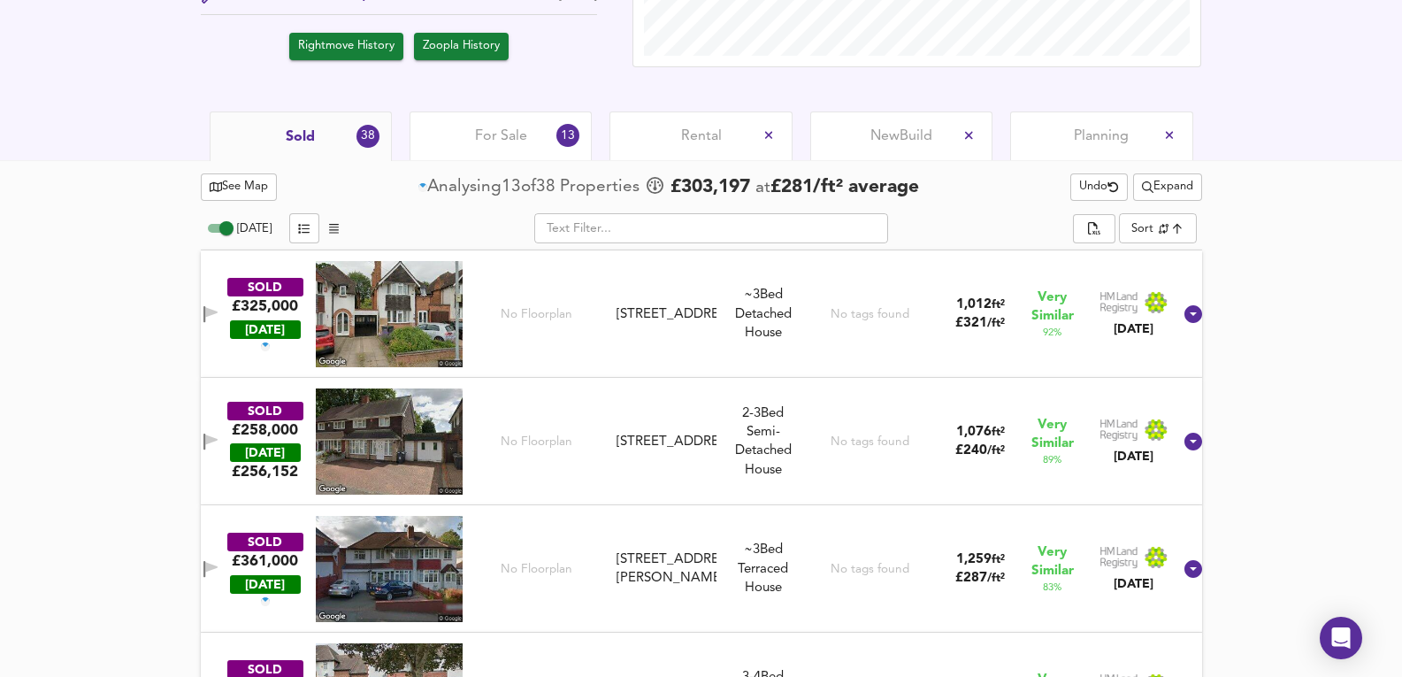
drag, startPoint x: 869, startPoint y: 331, endPoint x: 869, endPoint y: 367, distance: 36.3
click at [869, 331] on div "No tags found" at bounding box center [870, 314] width 79 height 106
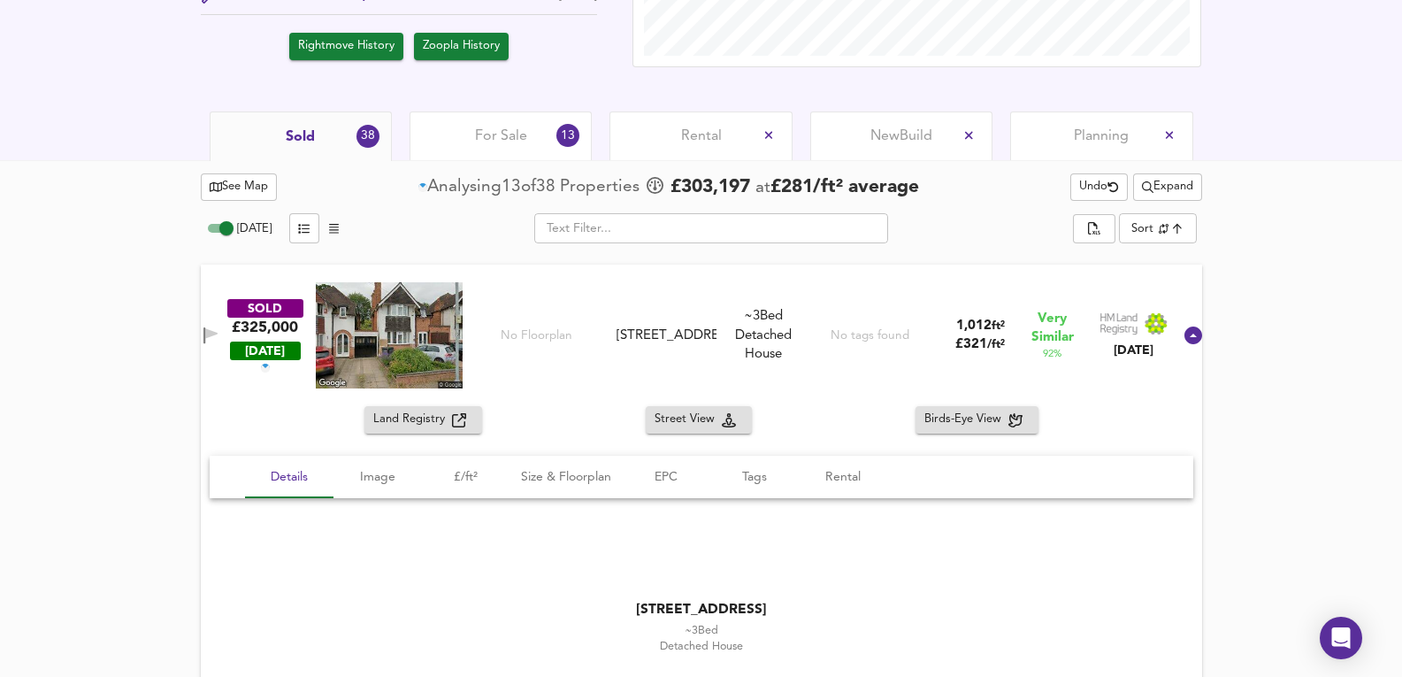
click at [824, 381] on div "No tags found" at bounding box center [870, 335] width 134 height 106
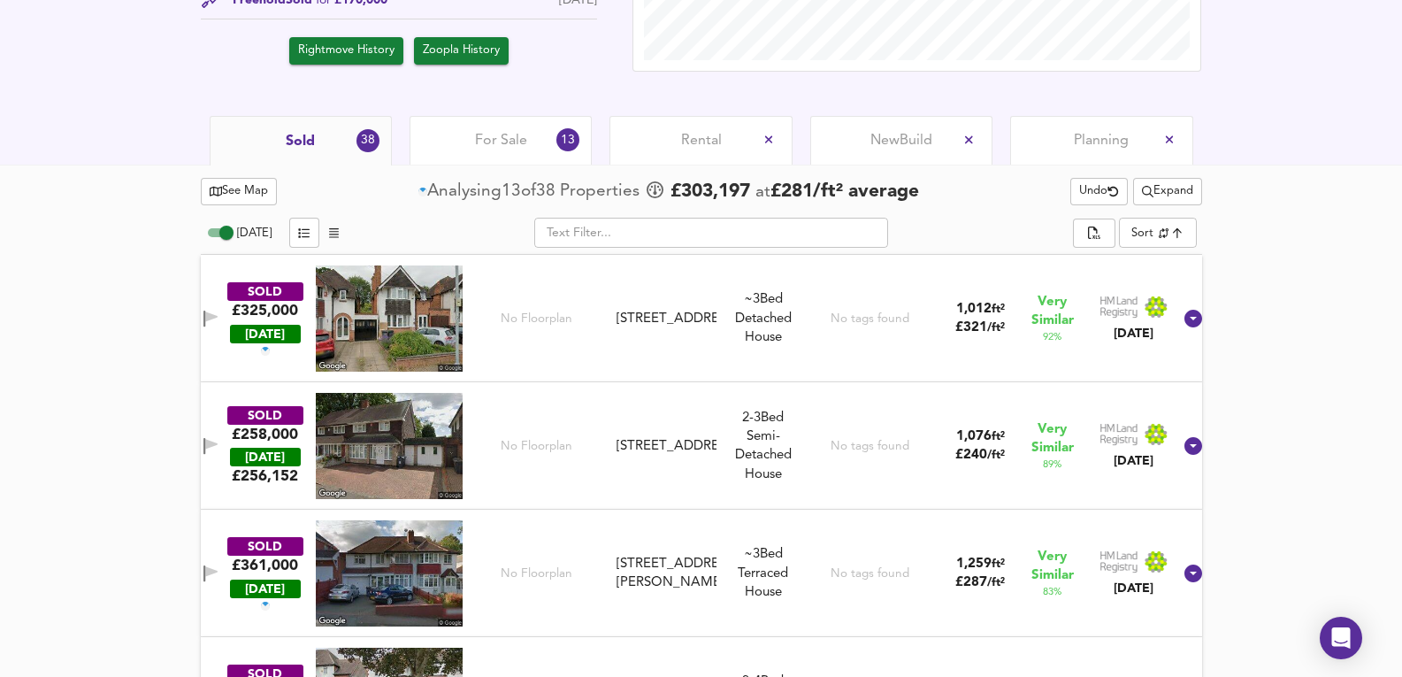
scroll to position [556, 0]
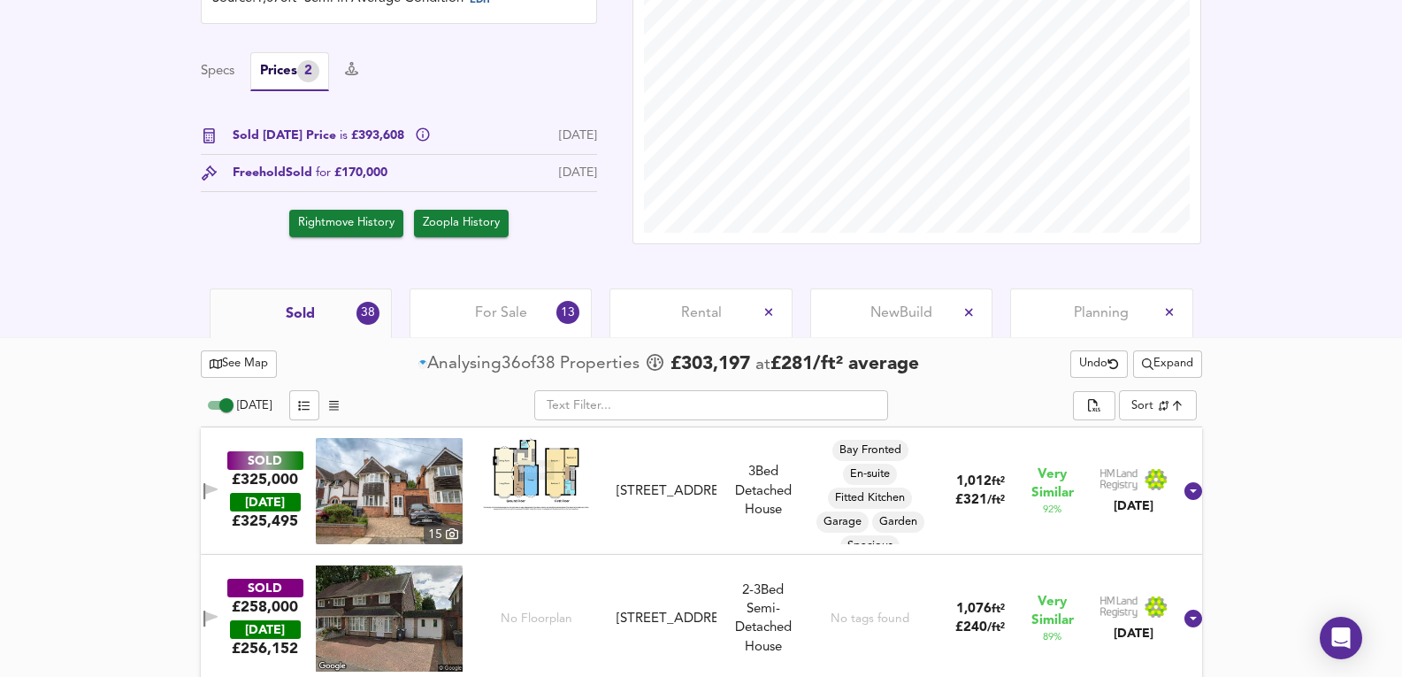
click at [699, 525] on div "SOLD £325,000 [DATE] £ 325,495 [GEOGRAPHIC_DATA][STREET_ADDRESS] [STREET_ADDRES…" at bounding box center [680, 491] width 984 height 106
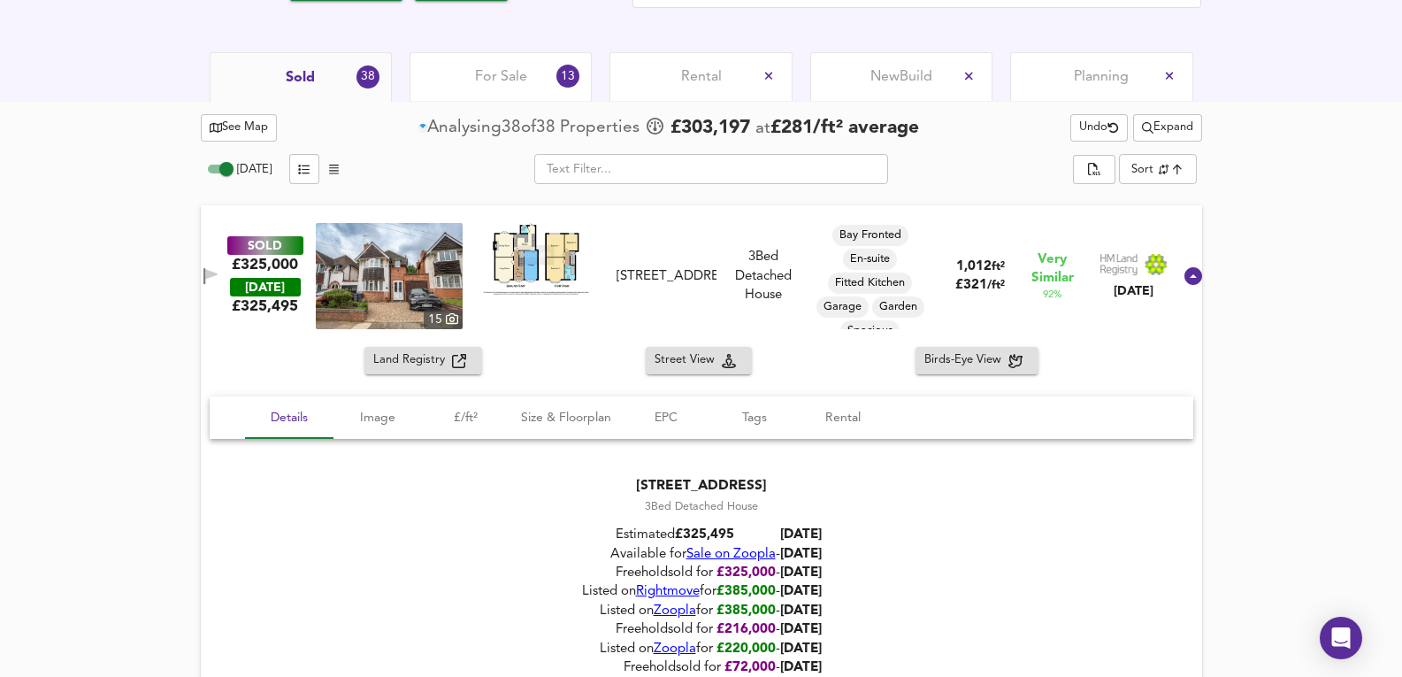
scroll to position [851, 0]
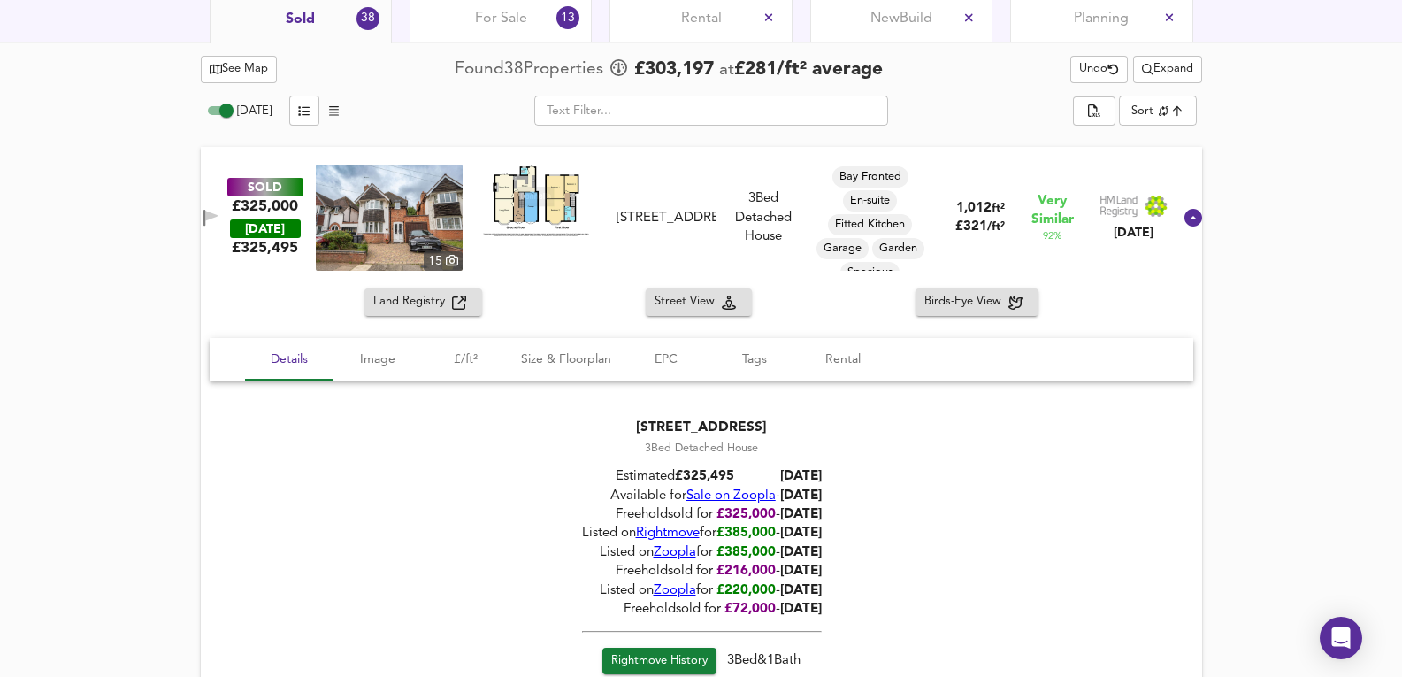
click at [716, 489] on span "Sale on Zoopla" at bounding box center [730, 495] width 89 height 13
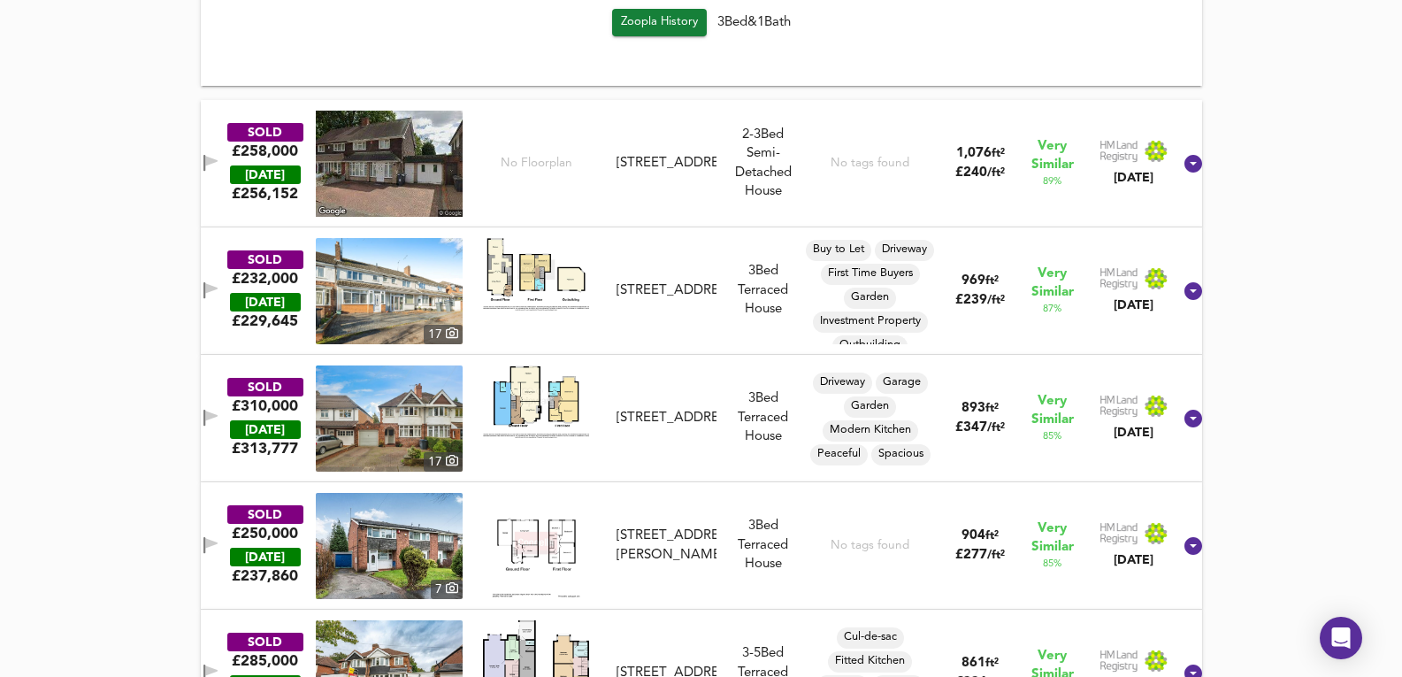
scroll to position [1677, 0]
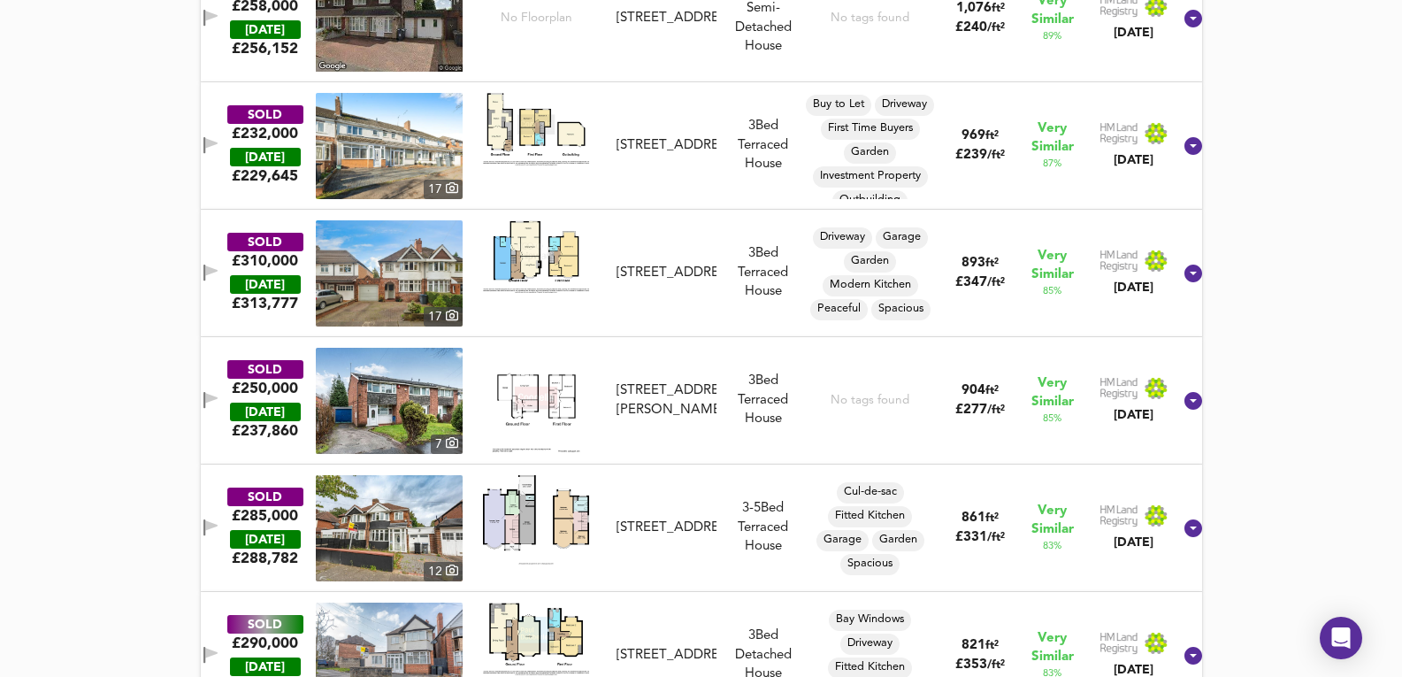
click at [390, 272] on img at bounding box center [389, 273] width 147 height 106
click at [686, 323] on div "SOLD £310,000 [DATE] £ 313,777 17 [STREET_ADDRESS] [STREET_ADDRESS] [GEOGRAPHIC…" at bounding box center [680, 273] width 984 height 106
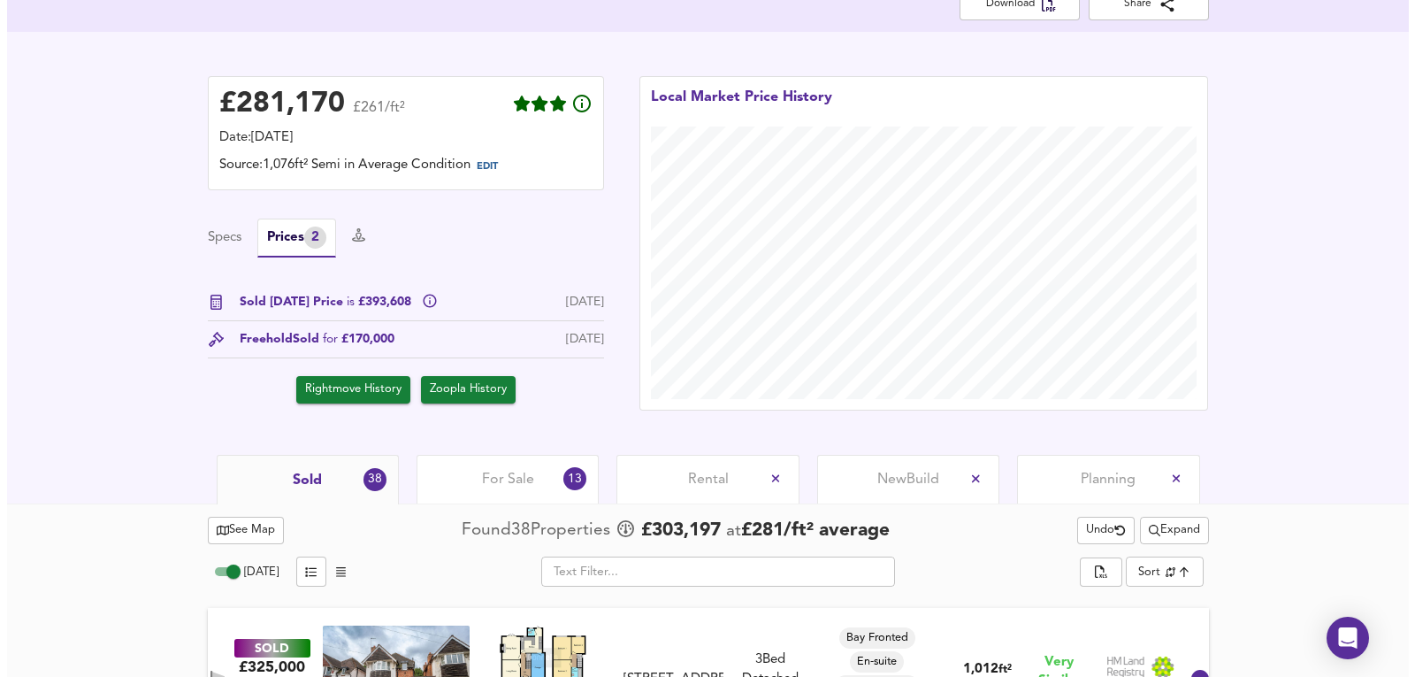
scroll to position [497, 0]
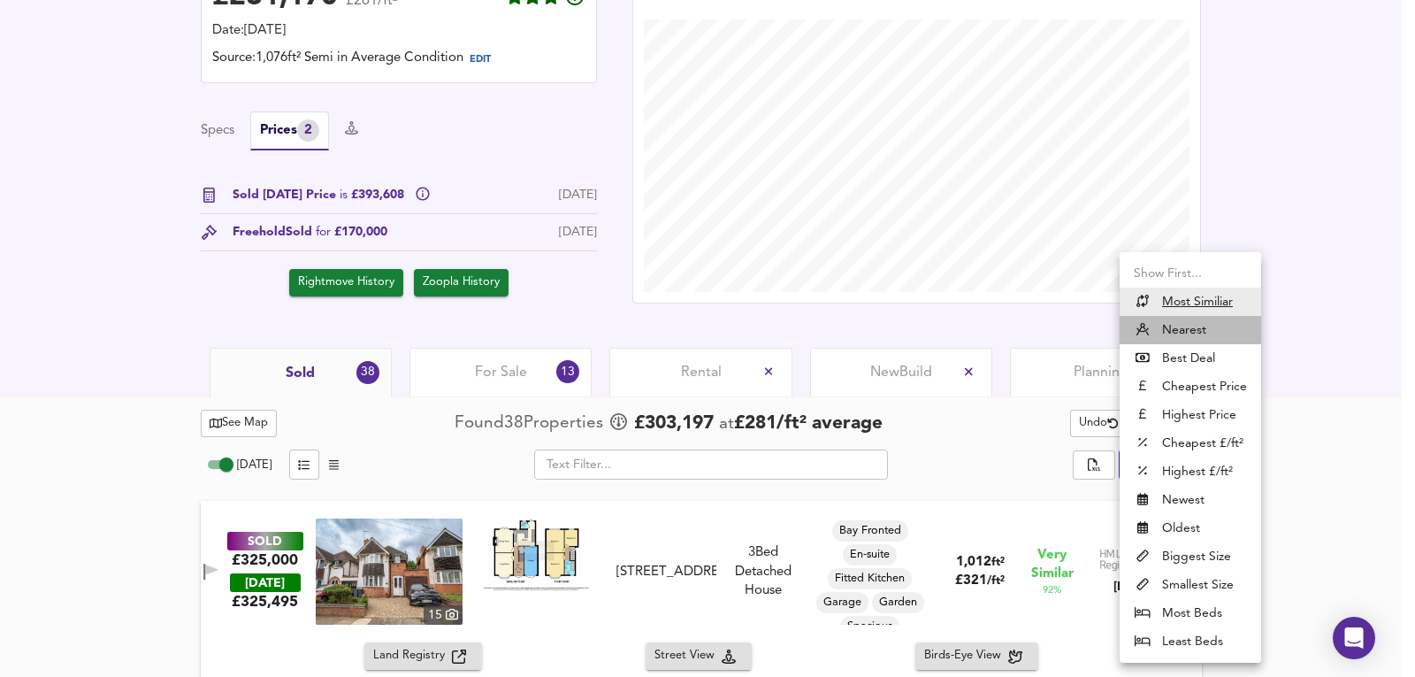
click at [1185, 320] on li "Nearest" at bounding box center [1191, 330] width 142 height 28
type input "distancetocenter"
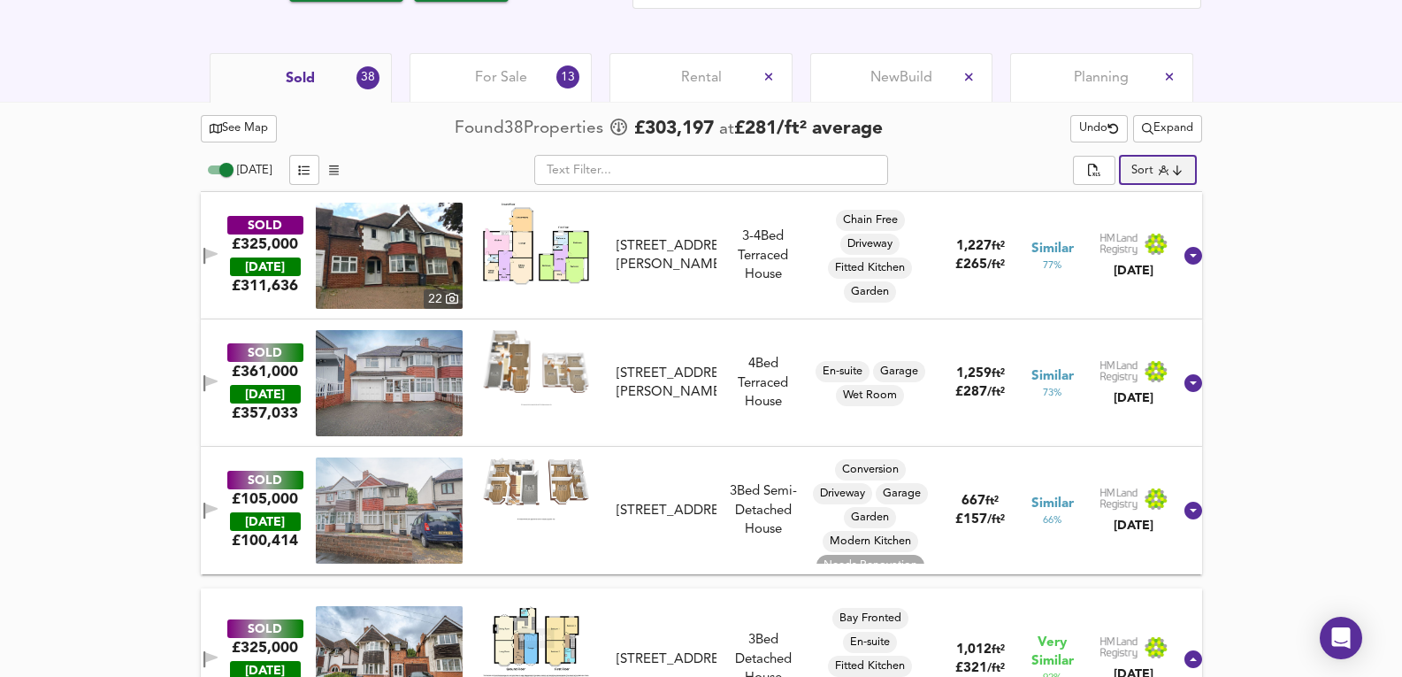
scroll to position [793, 0]
click at [420, 280] on img at bounding box center [389, 255] width 147 height 106
click at [700, 303] on div "SOLD £325,000 [DATE] £ 311,636 [GEOGRAPHIC_DATA][STREET_ADDRESS][PERSON_NAME][S…" at bounding box center [680, 255] width 984 height 106
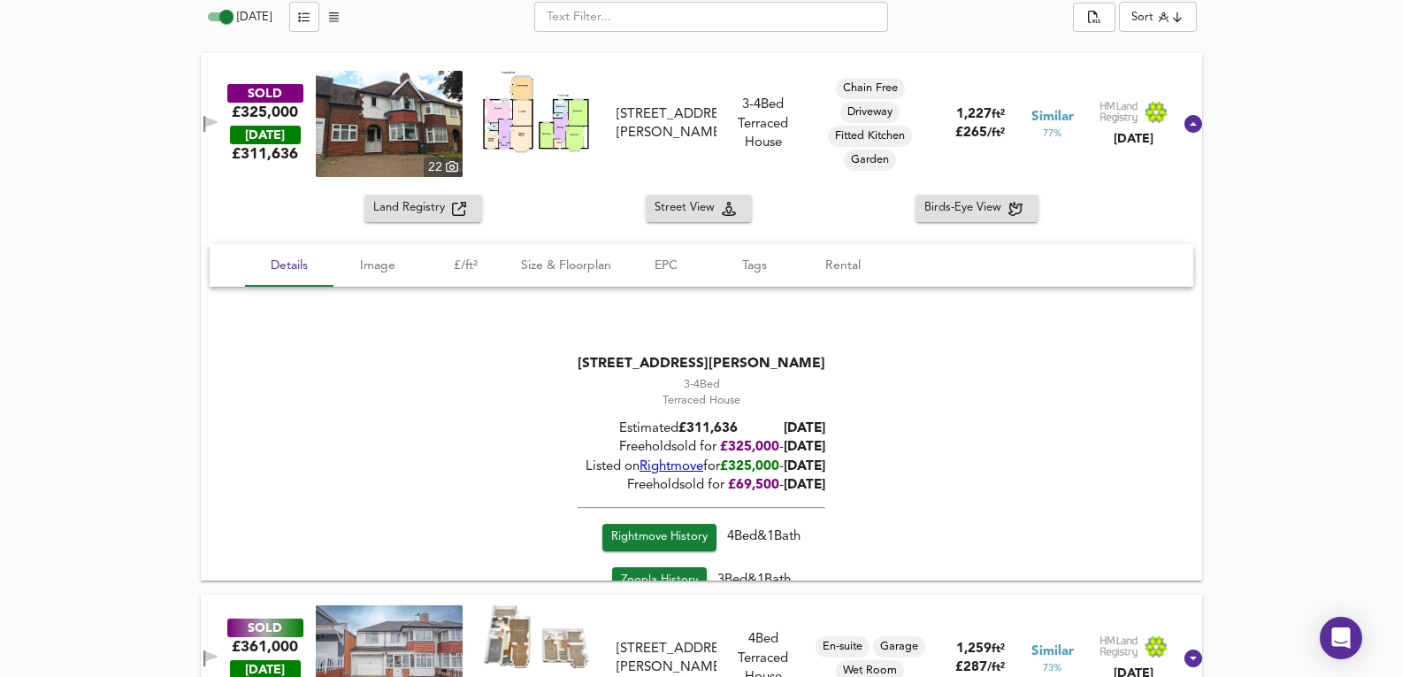
scroll to position [969, 0]
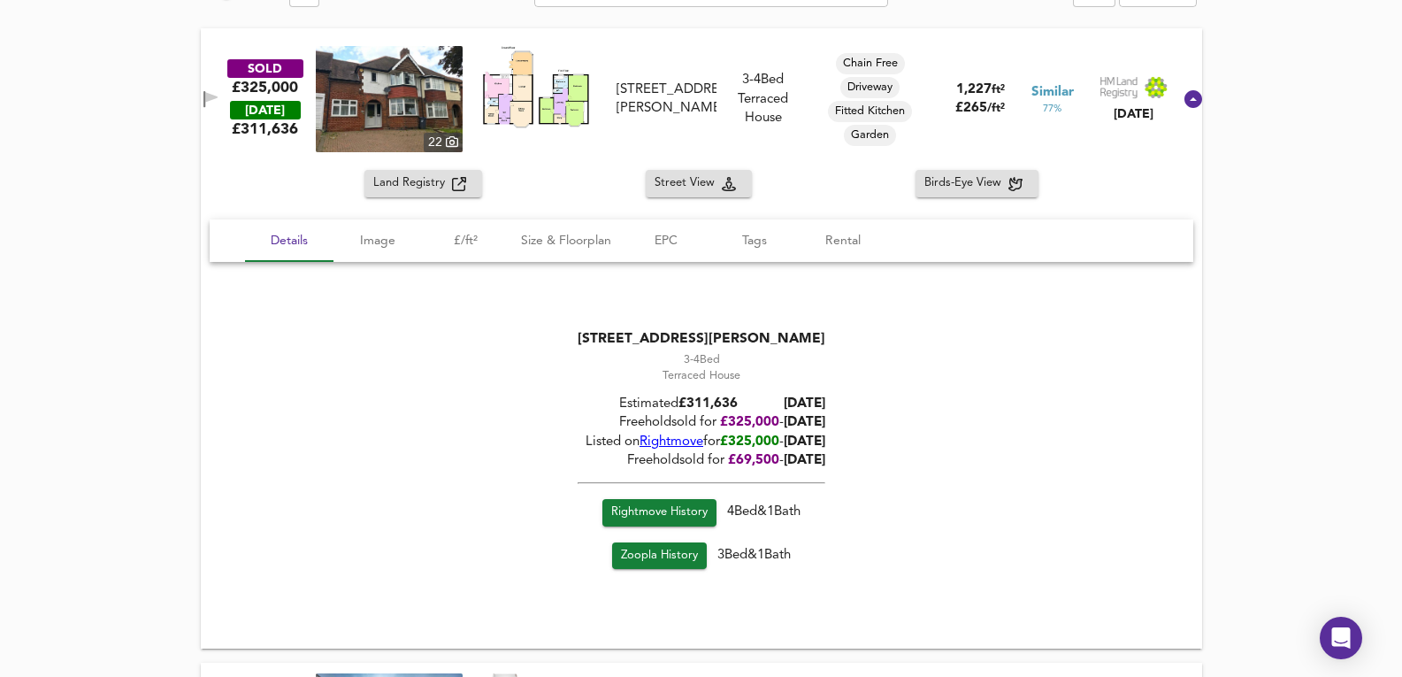
drag, startPoint x: 759, startPoint y: 426, endPoint x: 900, endPoint y: 434, distance: 140.9
click at [900, 434] on div "[STREET_ADDRESS][PERSON_NAME] 3-4 Bed Rightmove thinks this is a 4 bed but Zoop…" at bounding box center [702, 452] width 984 height 289
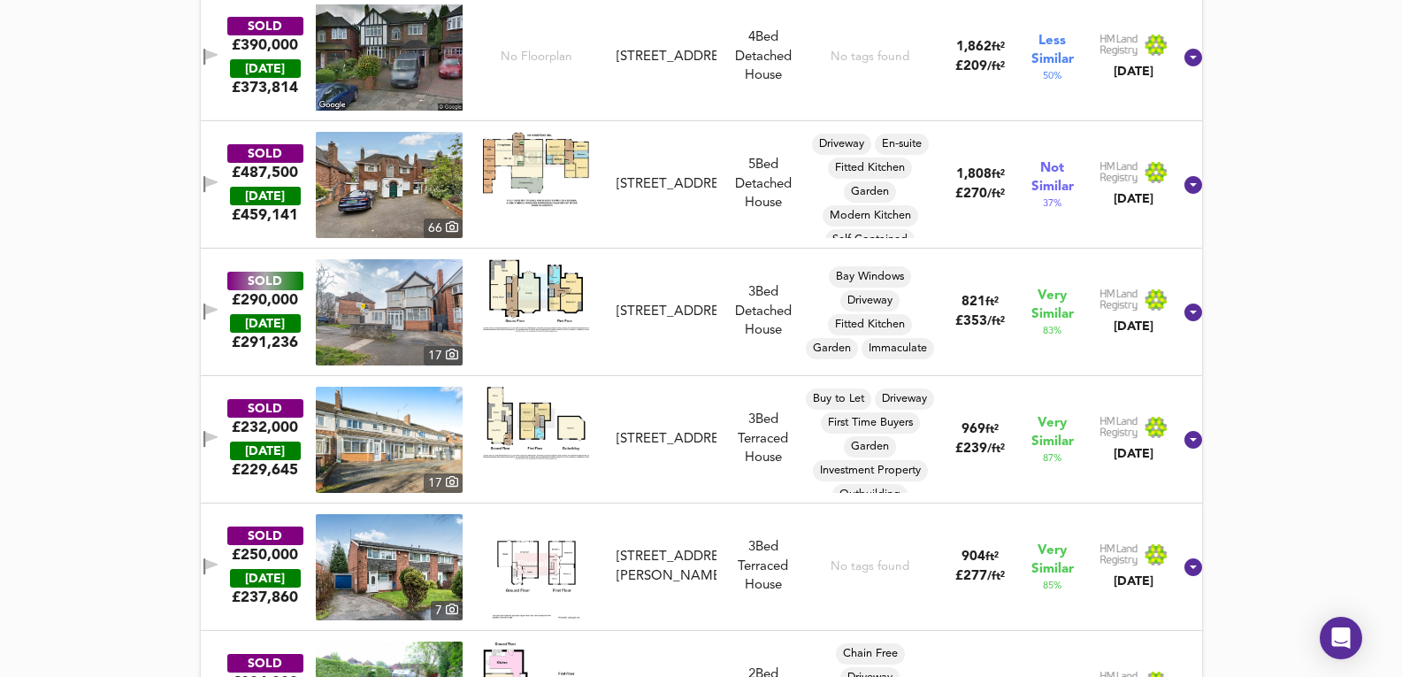
scroll to position [3446, 0]
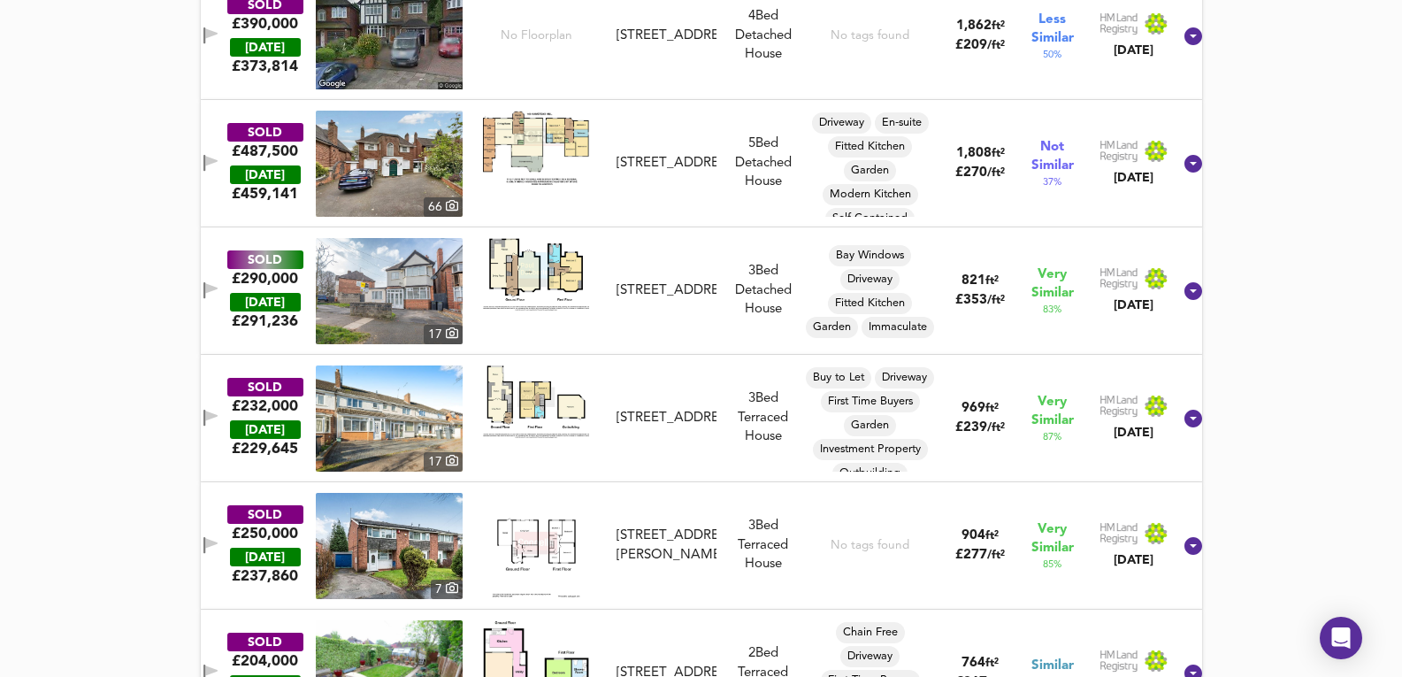
click at [341, 294] on img at bounding box center [389, 291] width 147 height 106
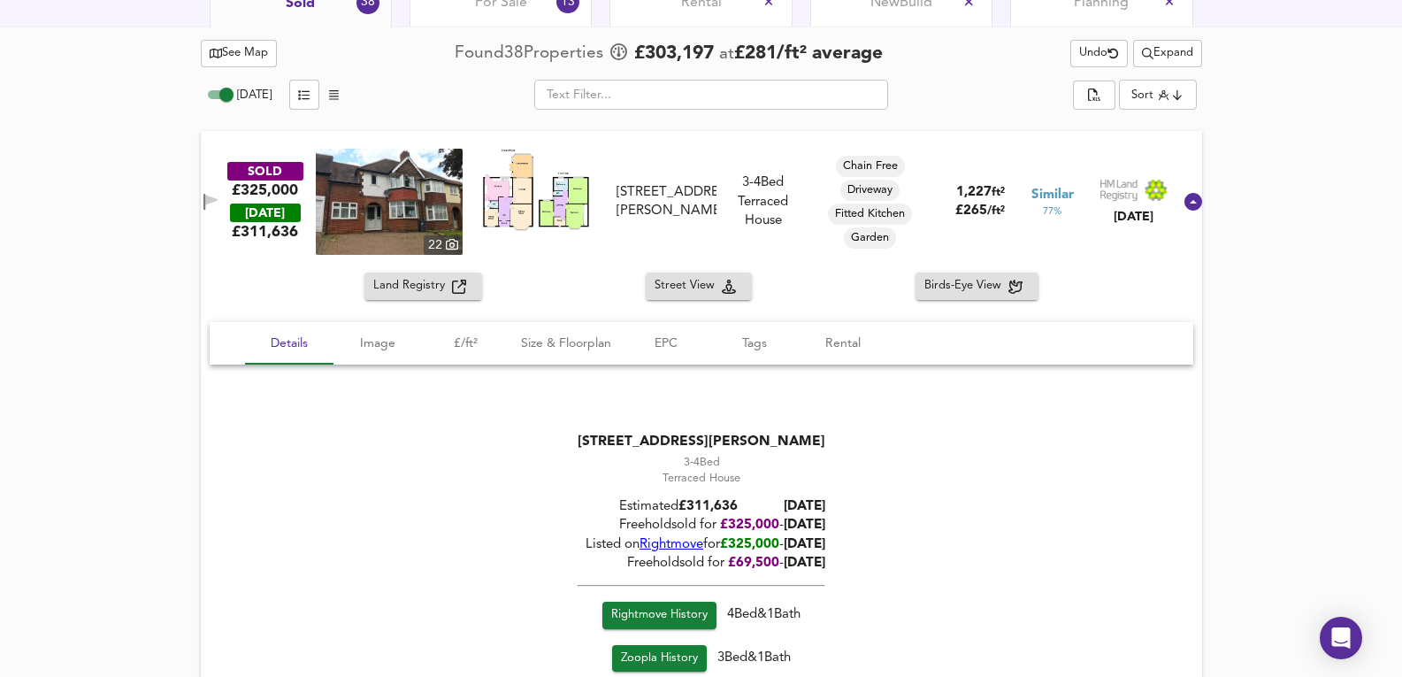
scroll to position [674, 0]
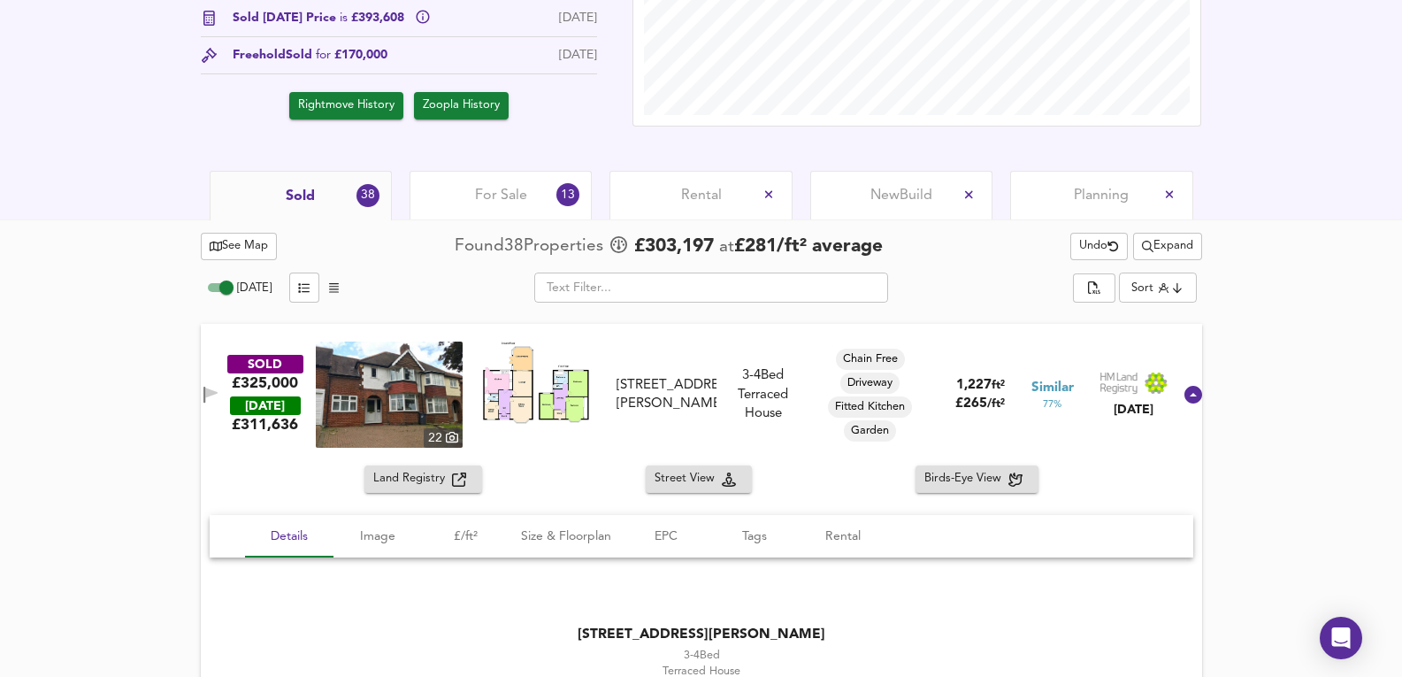
click at [497, 201] on span "For Sale" at bounding box center [501, 195] width 52 height 19
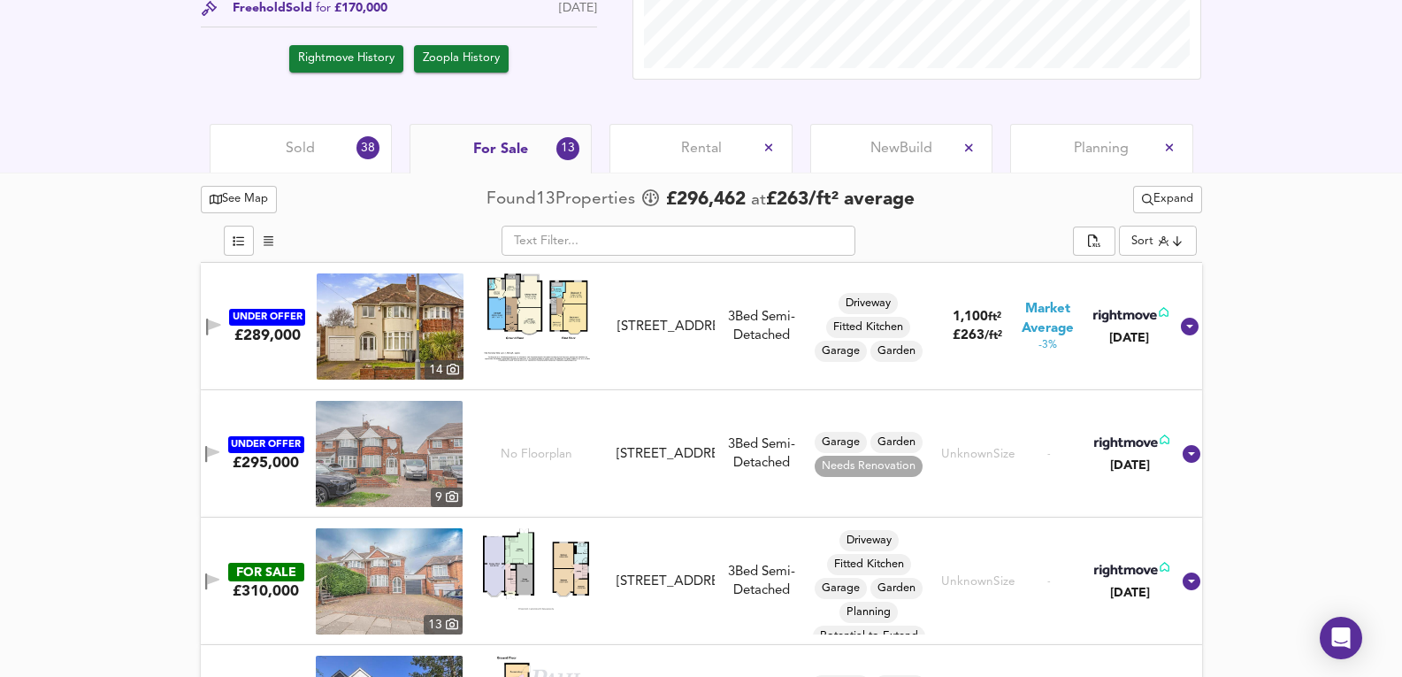
scroll to position [379, 0]
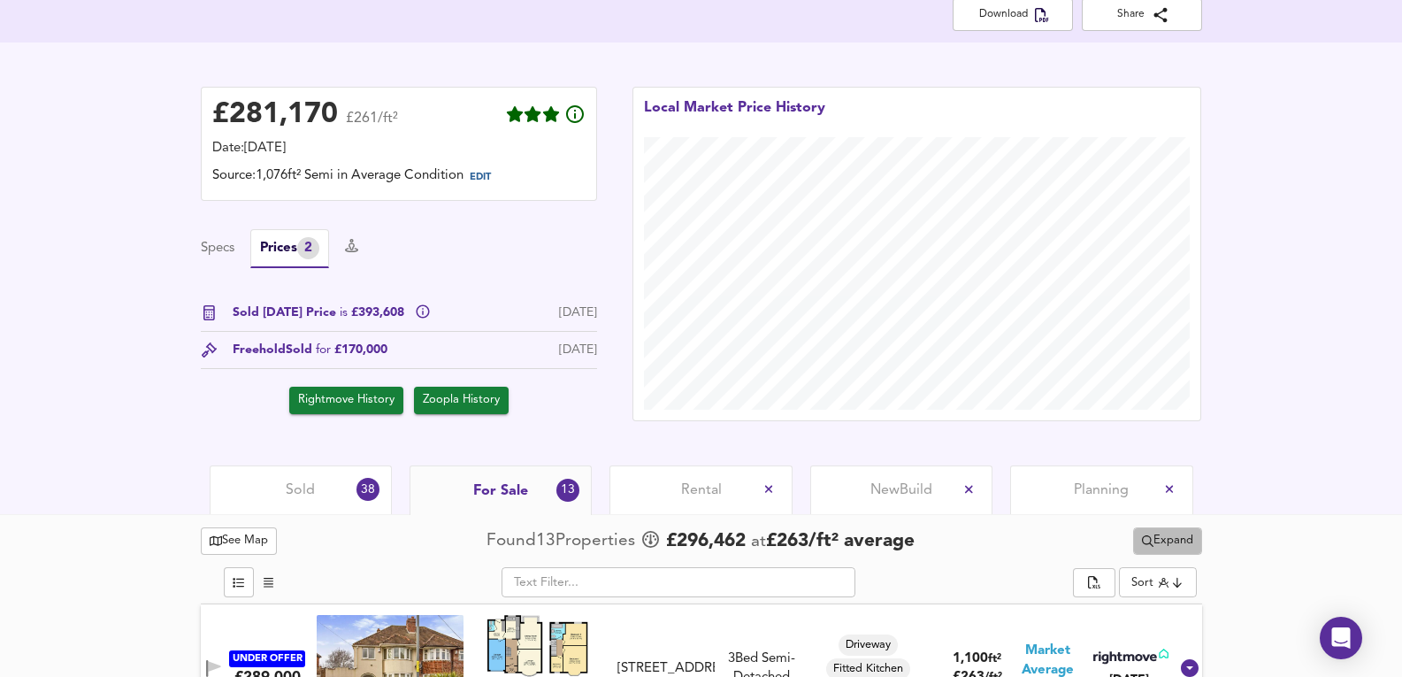
click at [1164, 541] on span "Expand" at bounding box center [1167, 541] width 51 height 20
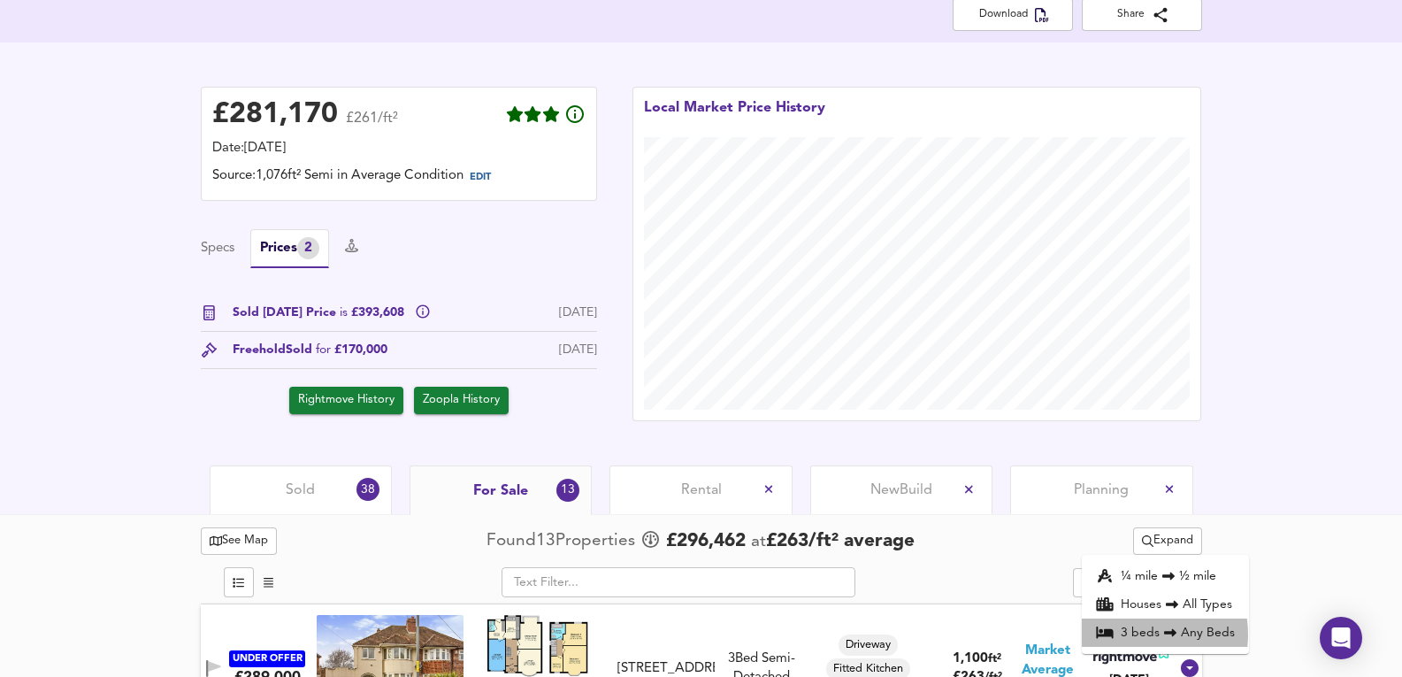
click at [1130, 634] on li "3 bed s Any Beds" at bounding box center [1165, 632] width 167 height 28
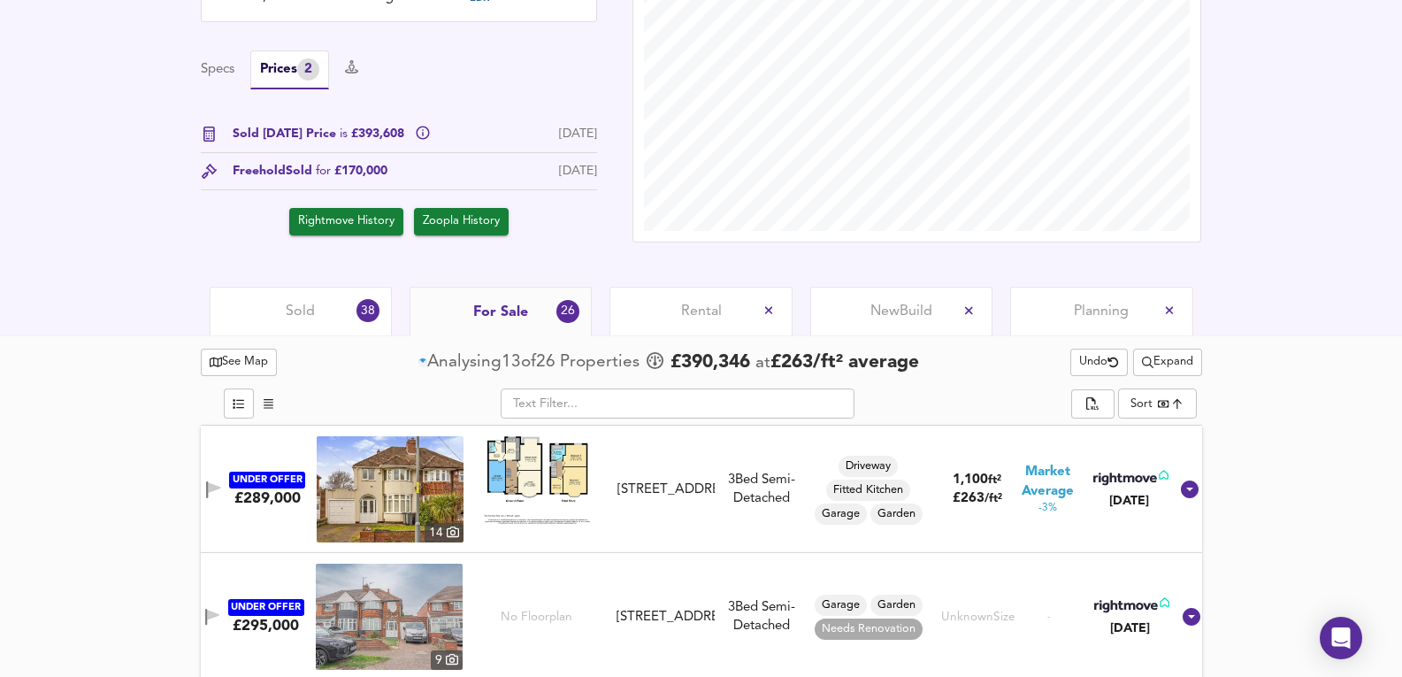
scroll to position [616, 0]
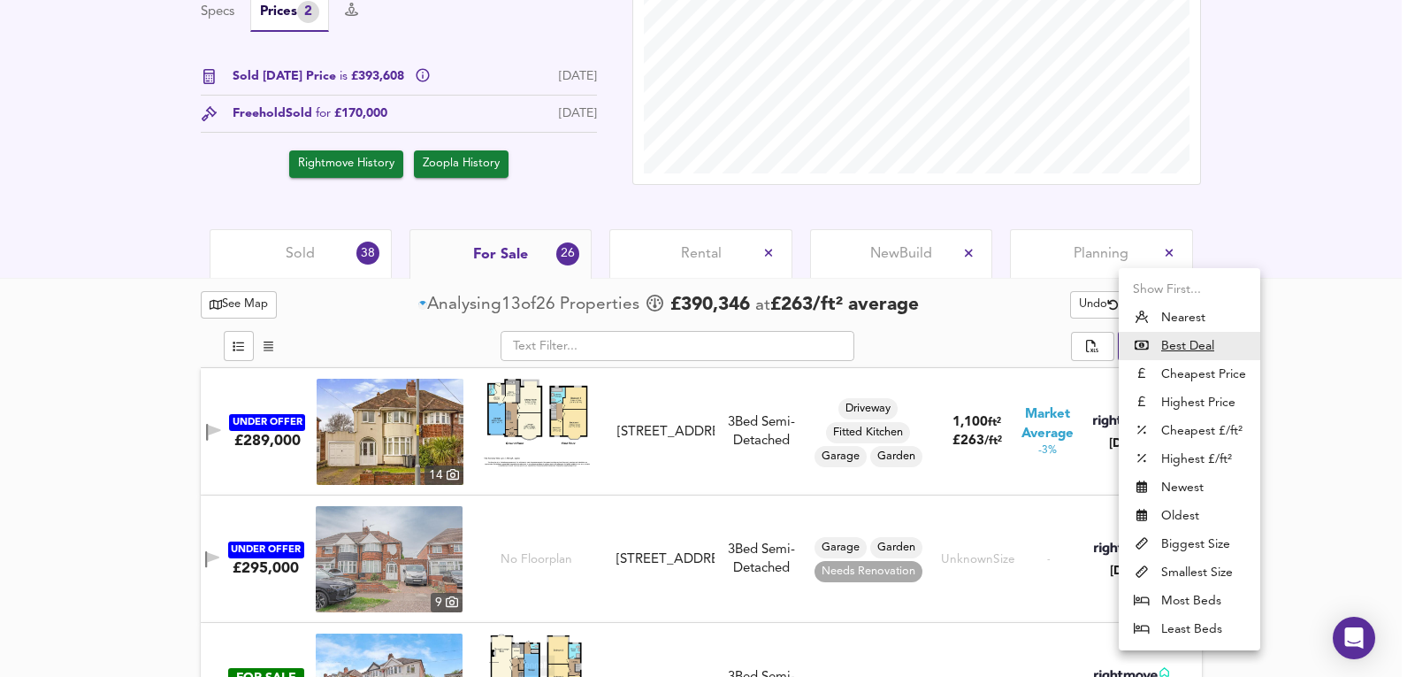
click at [1178, 603] on li "Most Beds" at bounding box center [1190, 600] width 142 height 28
type input "mostbeds"
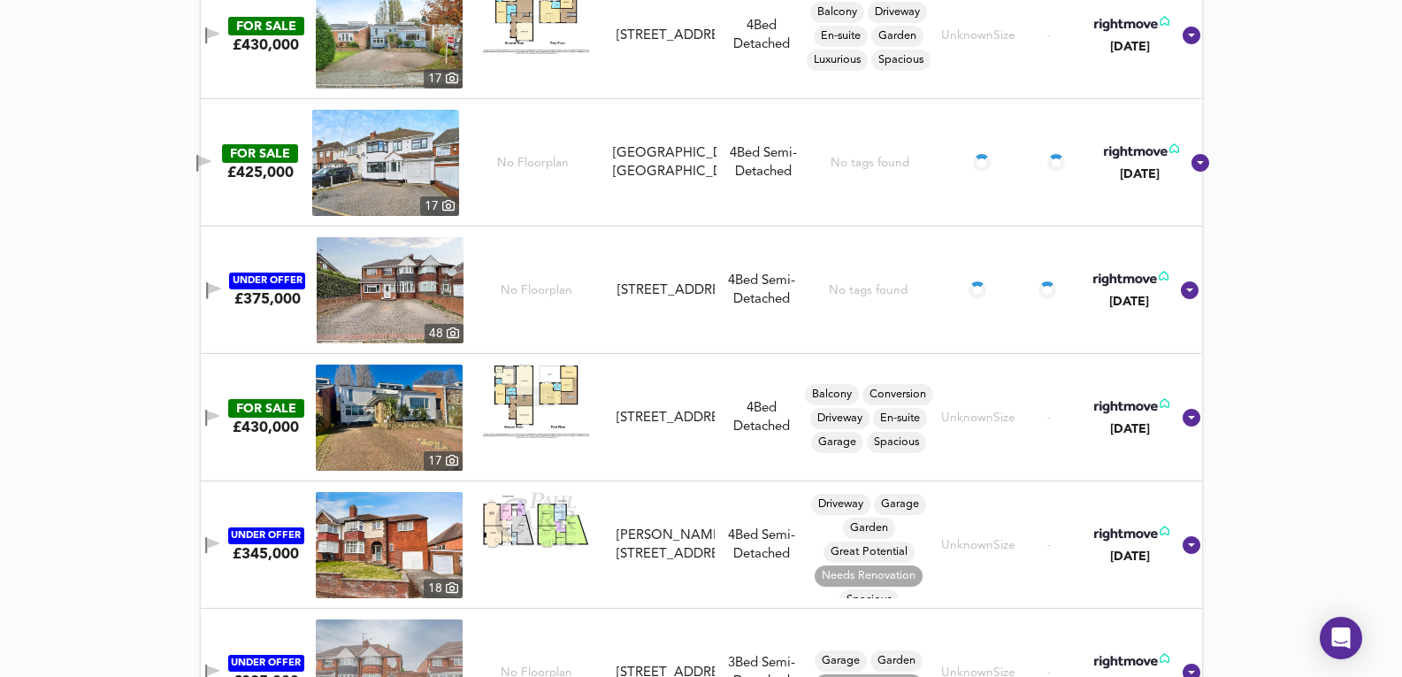
scroll to position [2266, 0]
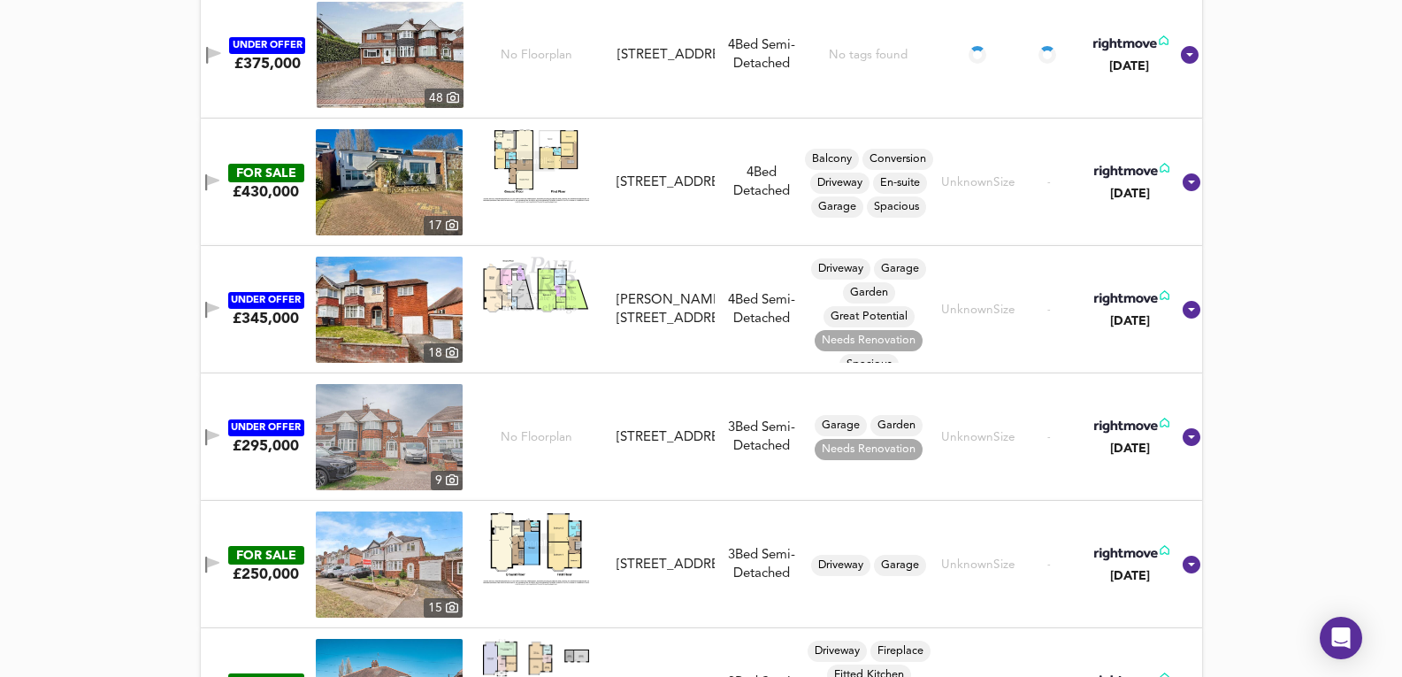
click at [373, 59] on img at bounding box center [390, 55] width 147 height 106
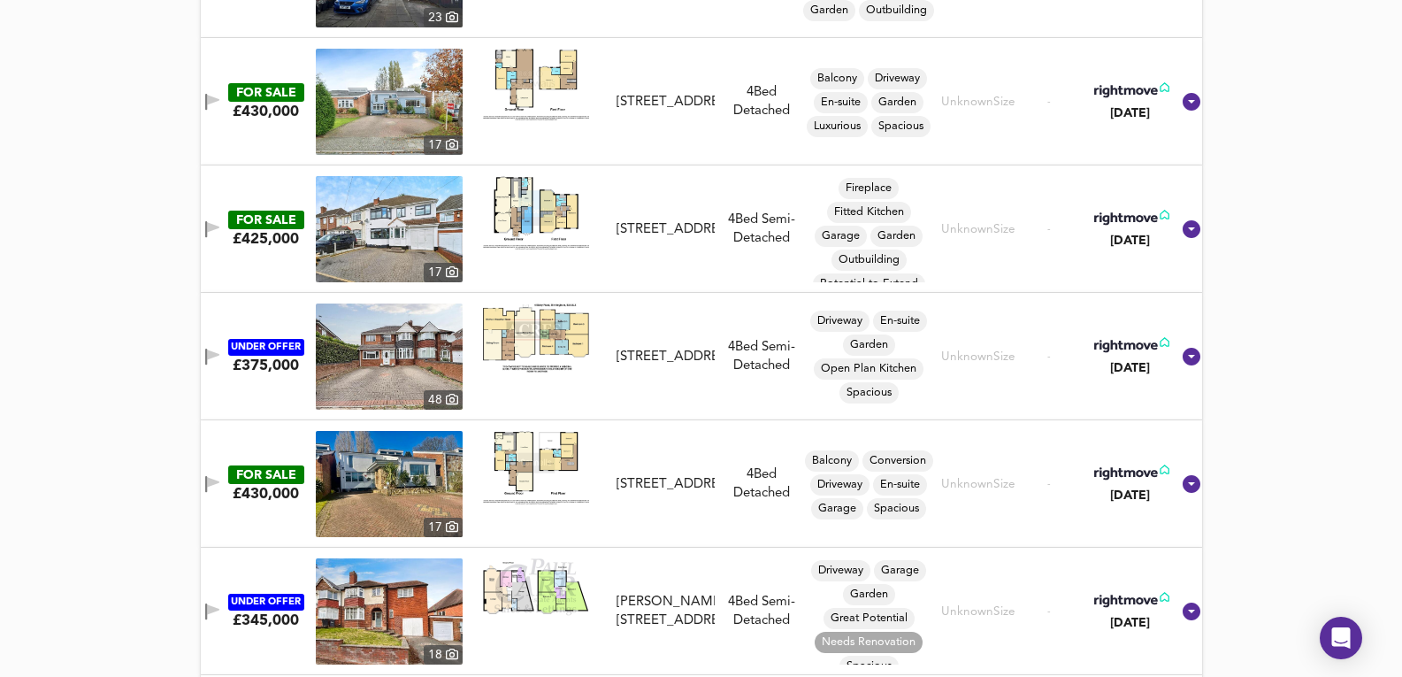
scroll to position [1854, 0]
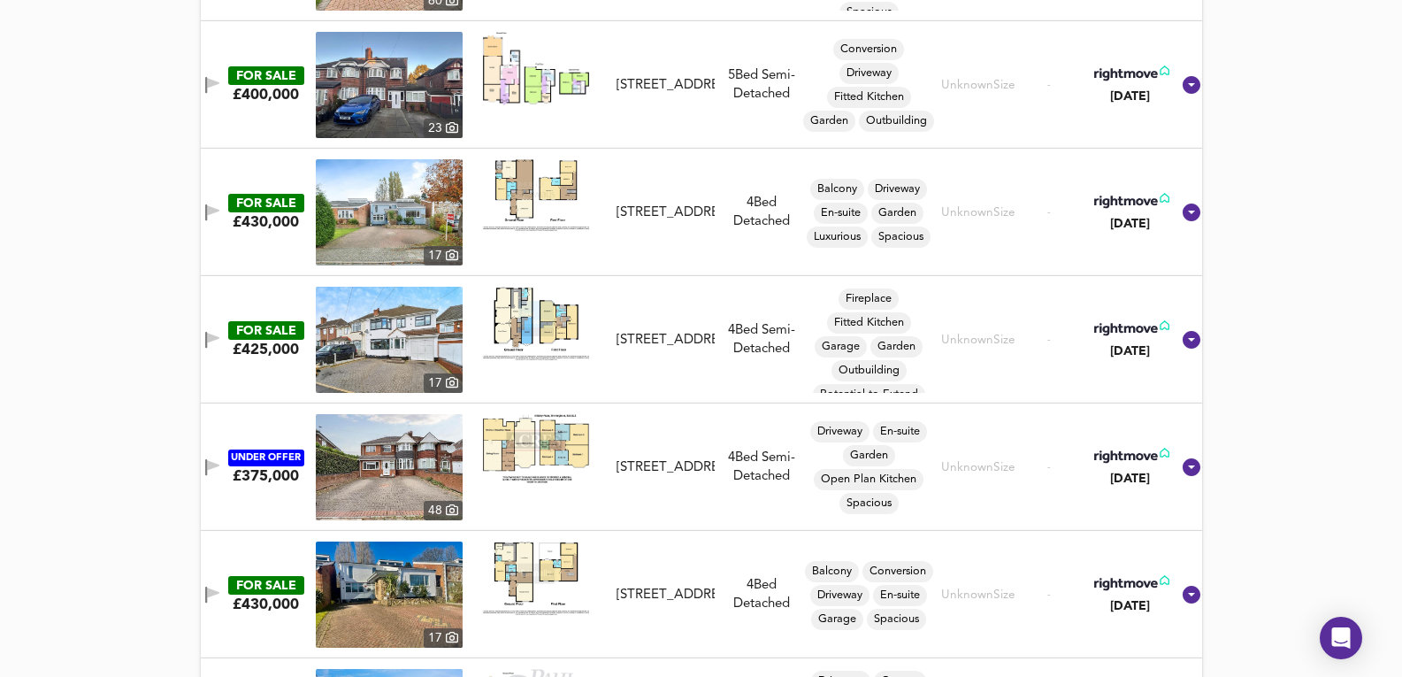
click at [352, 326] on img at bounding box center [389, 340] width 147 height 106
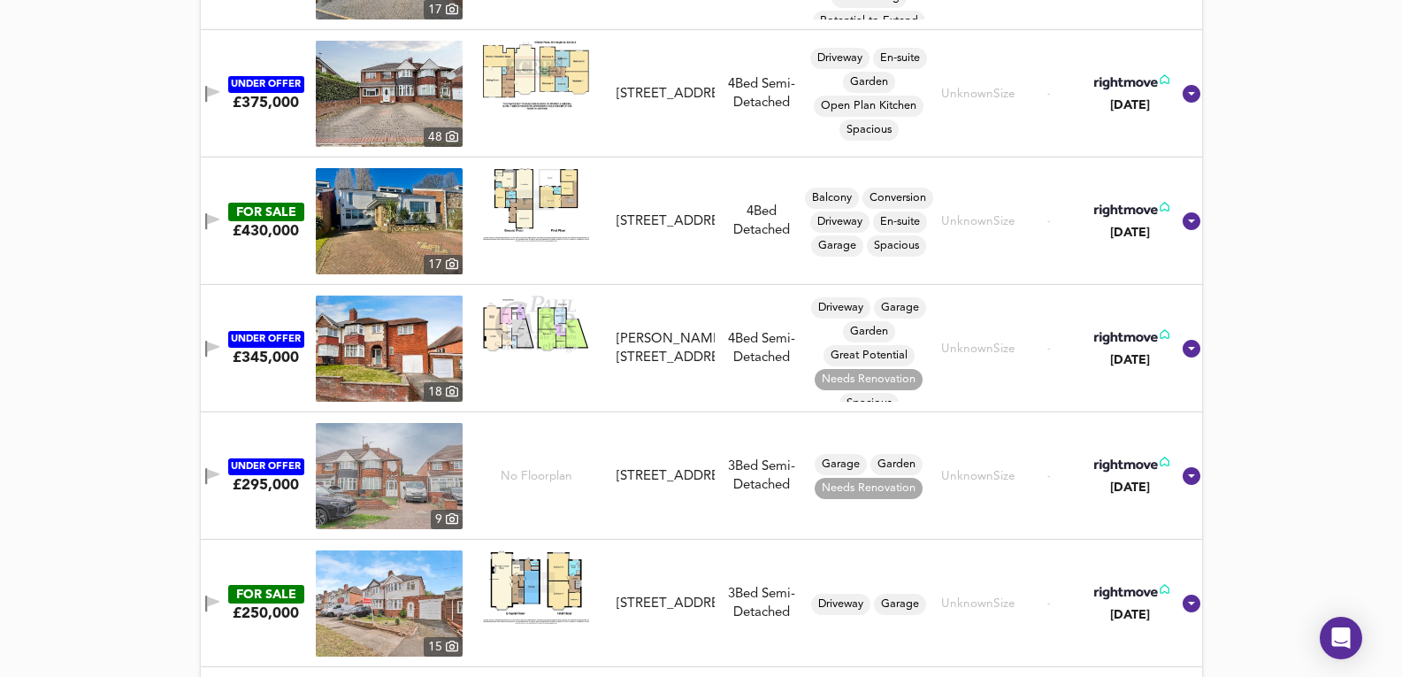
scroll to position [2266, 0]
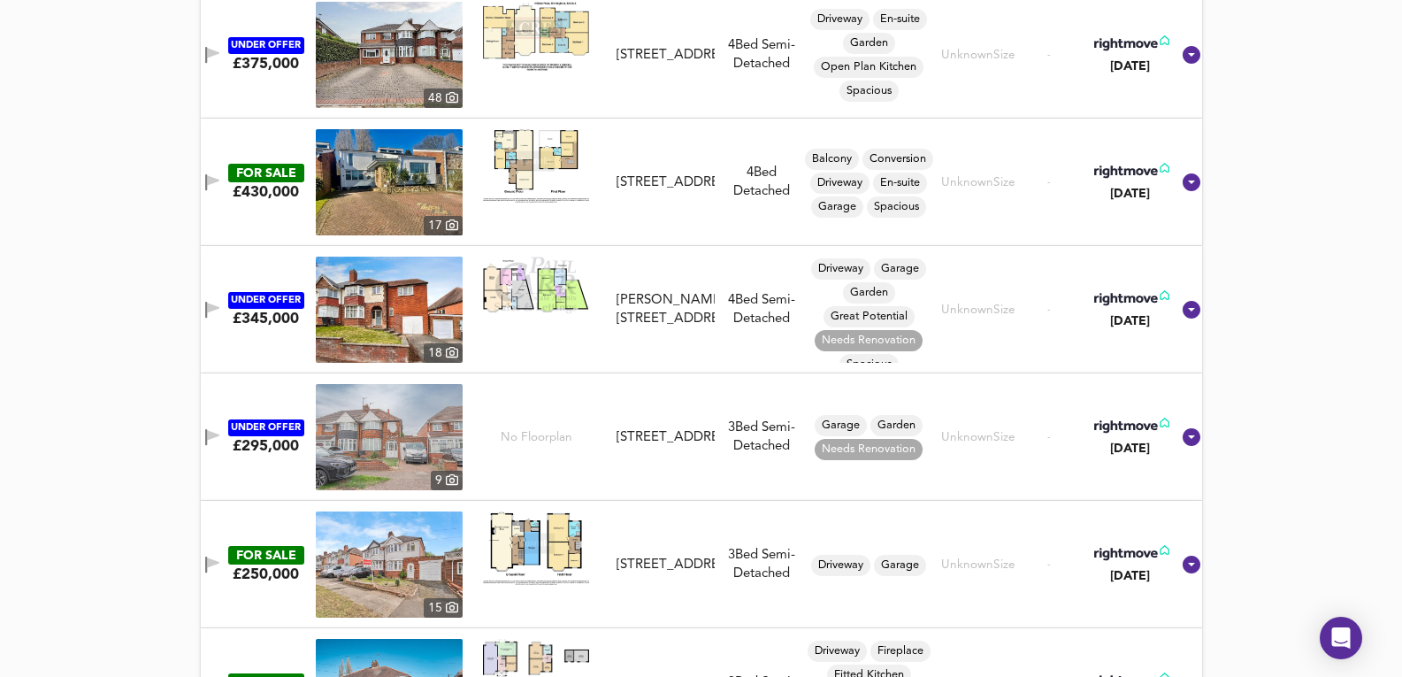
click at [377, 293] on img at bounding box center [389, 310] width 147 height 106
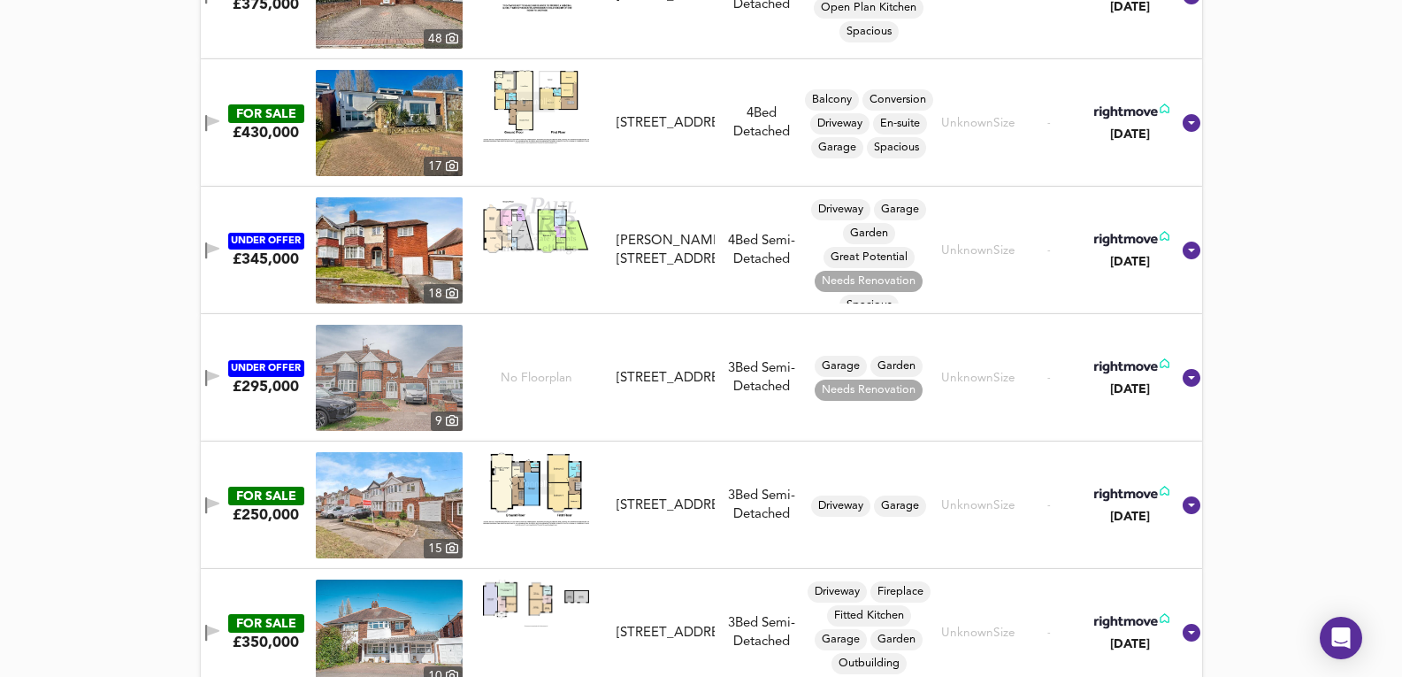
click at [369, 482] on img at bounding box center [389, 505] width 147 height 106
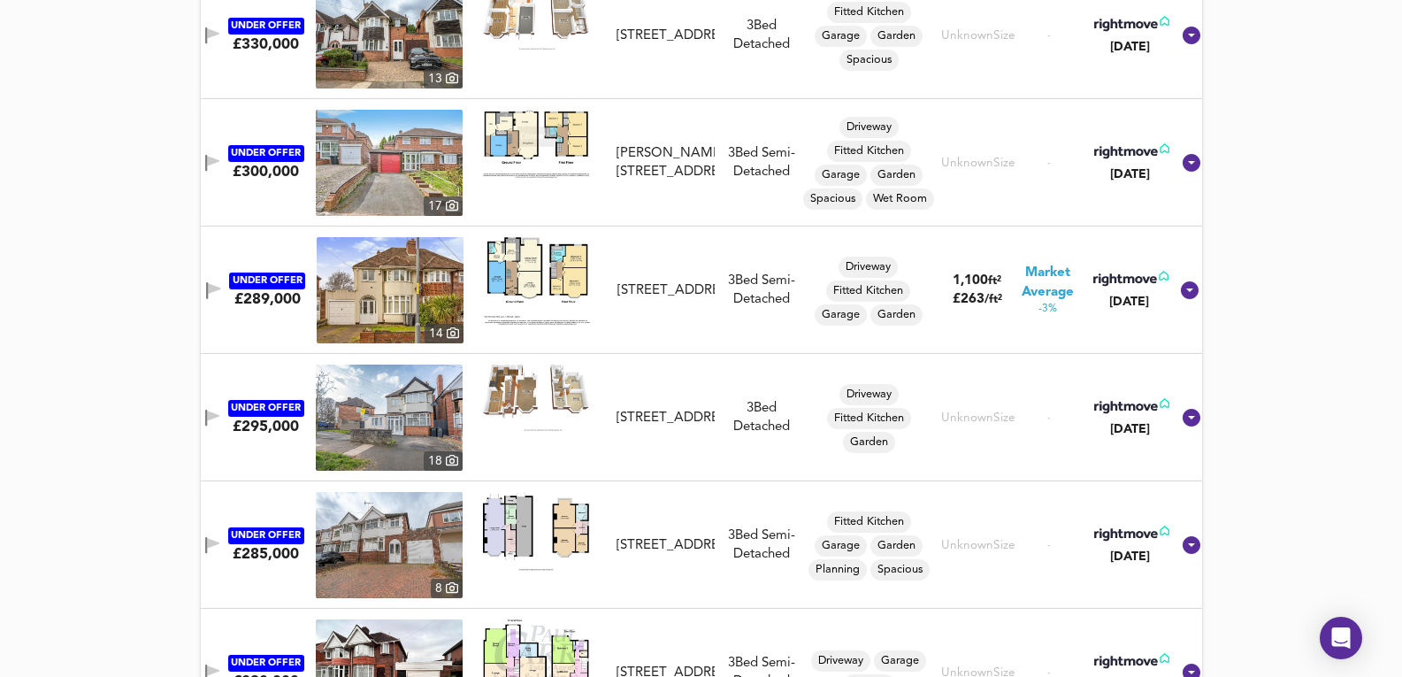
scroll to position [3627, 0]
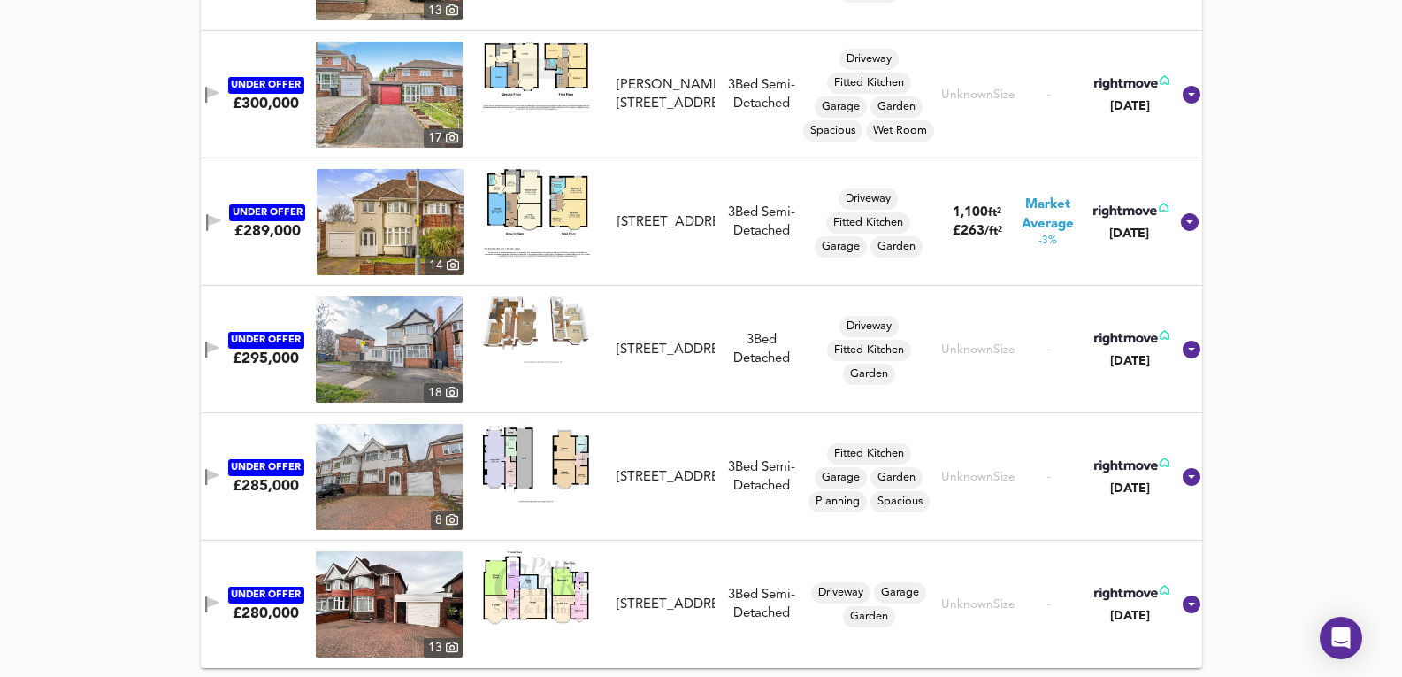
click at [396, 626] on img at bounding box center [389, 604] width 147 height 106
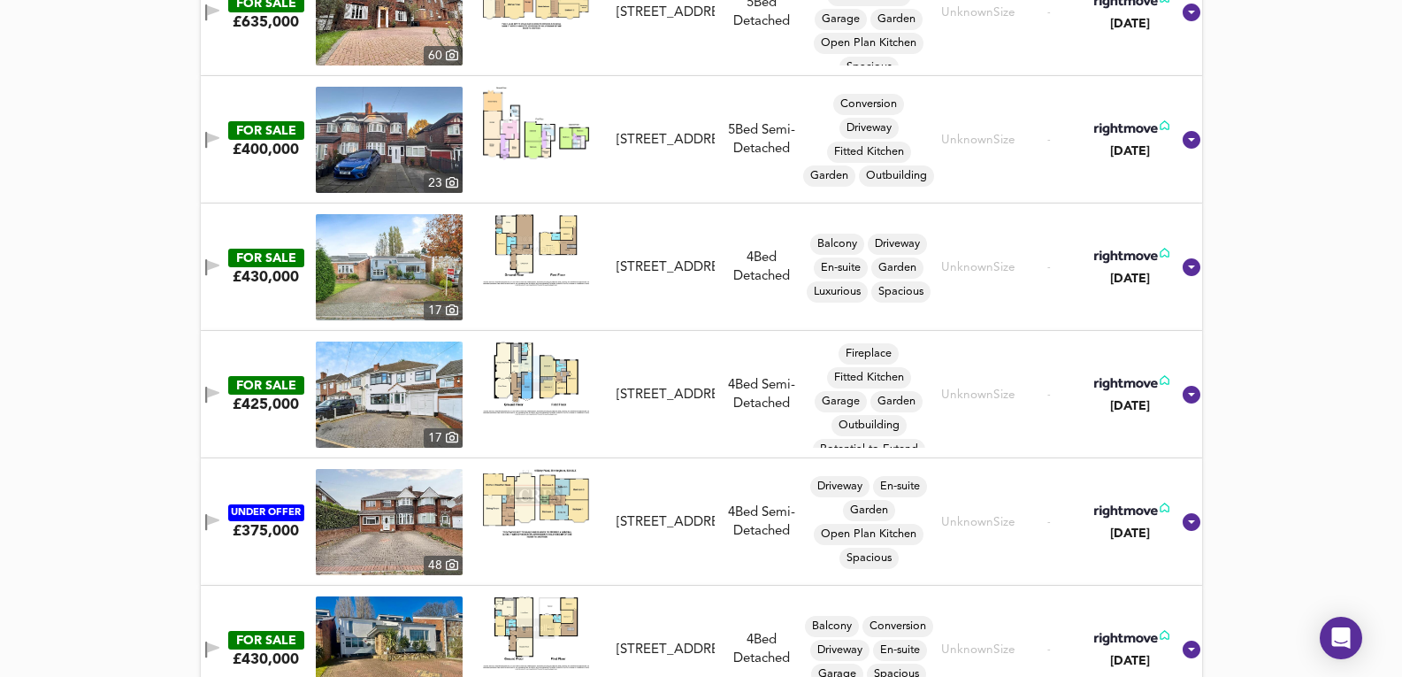
scroll to position [1328, 0]
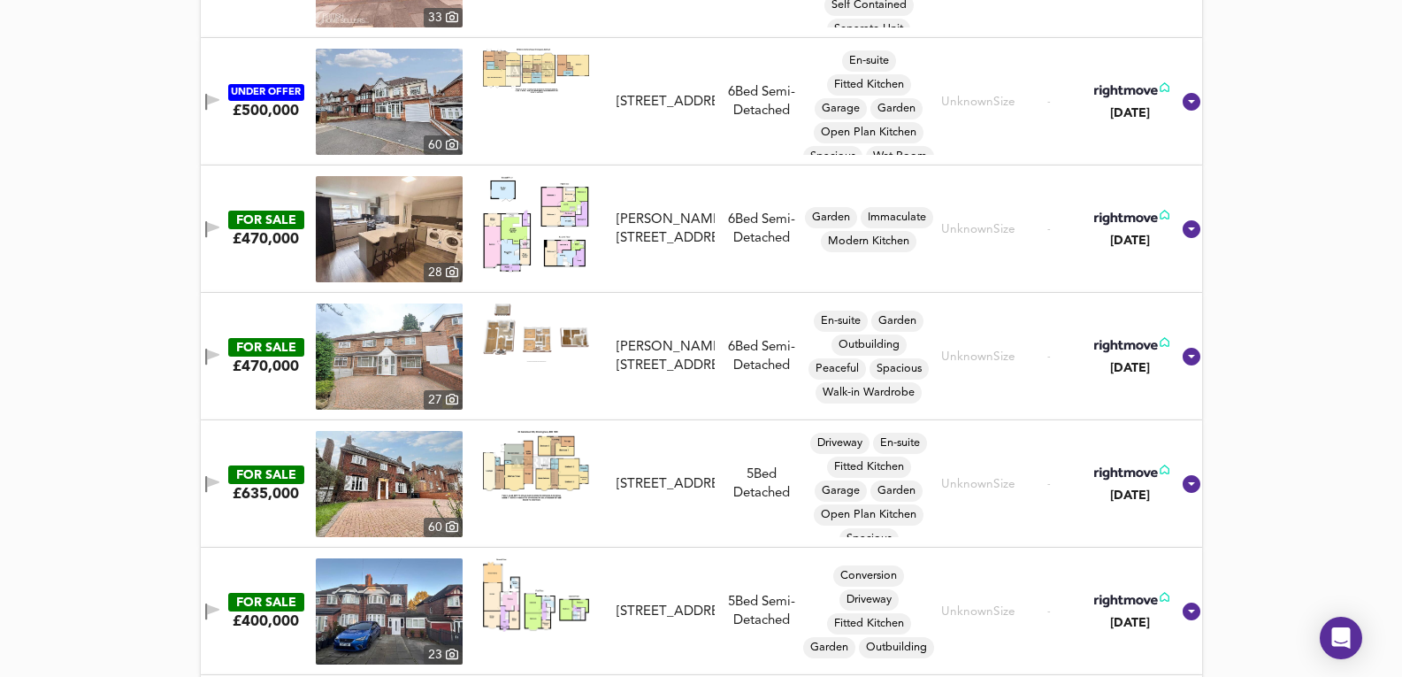
click at [376, 334] on img at bounding box center [389, 356] width 147 height 106
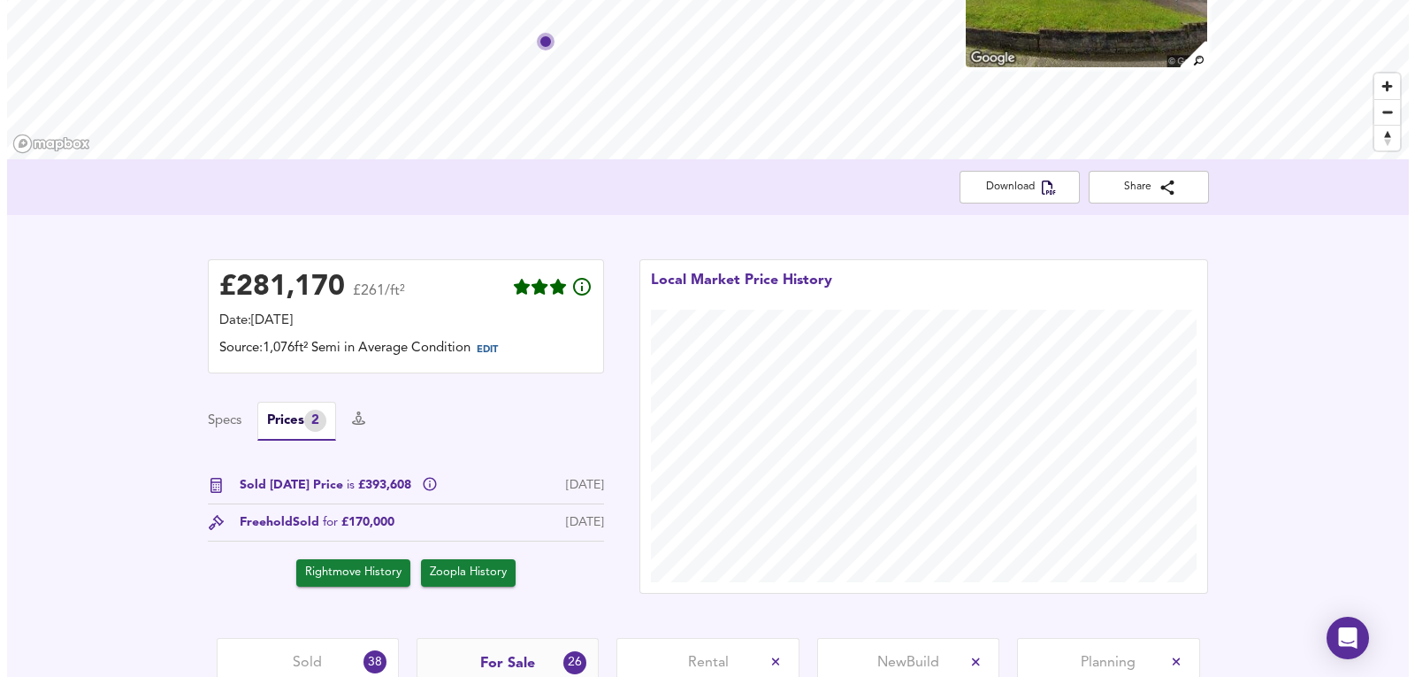
scroll to position [0, 0]
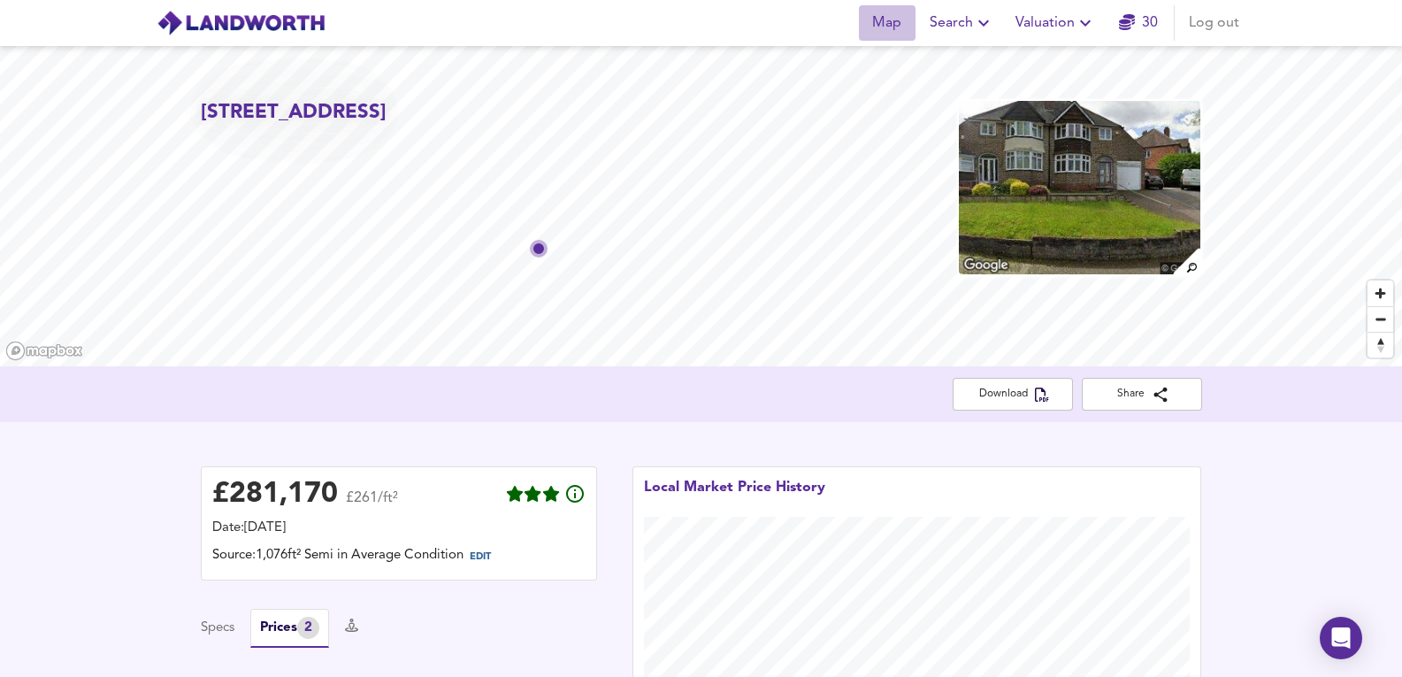
click at [903, 29] on span "Map" at bounding box center [887, 23] width 42 height 25
